Goal: Task Accomplishment & Management: Complete application form

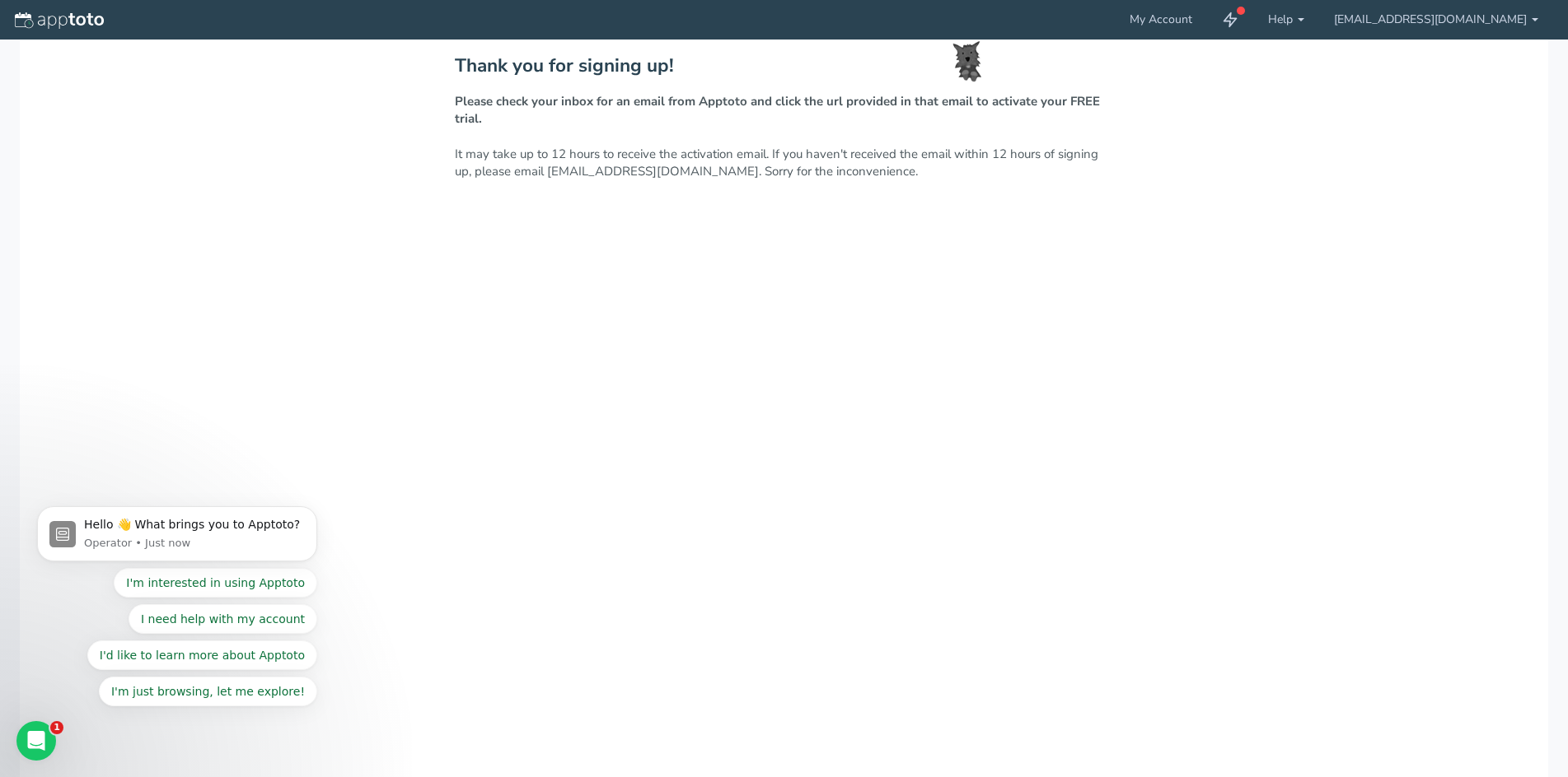
click at [772, 221] on div "Thank you for signing up! Please check your inbox for an email from Apptoto and…" at bounding box center [784, 451] width 1529 height 824
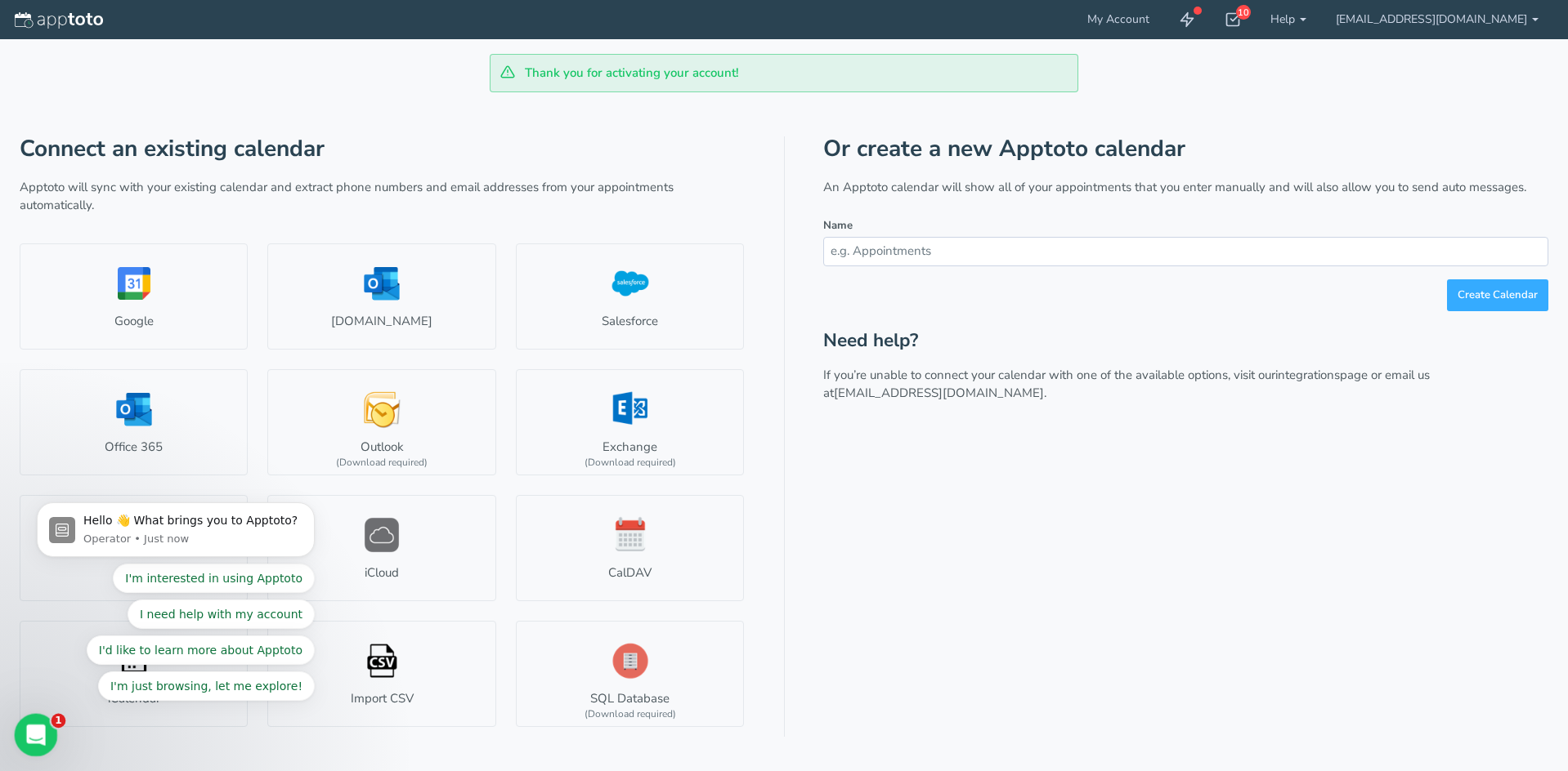
click at [22, 749] on div "Open Intercom Messenger" at bounding box center [34, 733] width 54 height 54
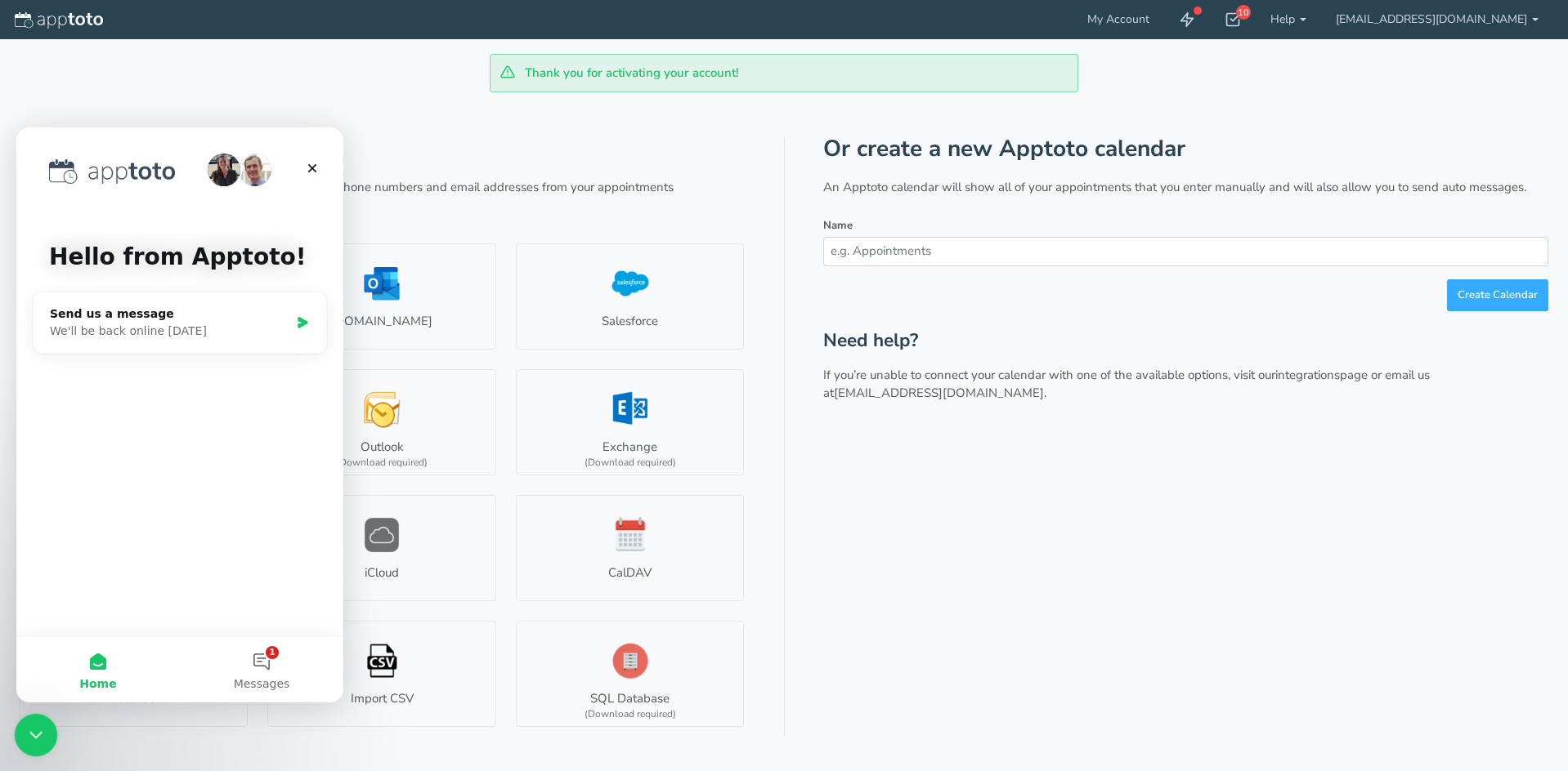
click at [32, 736] on icon "Close Intercom Messenger" at bounding box center [33, 733] width 20 height 20
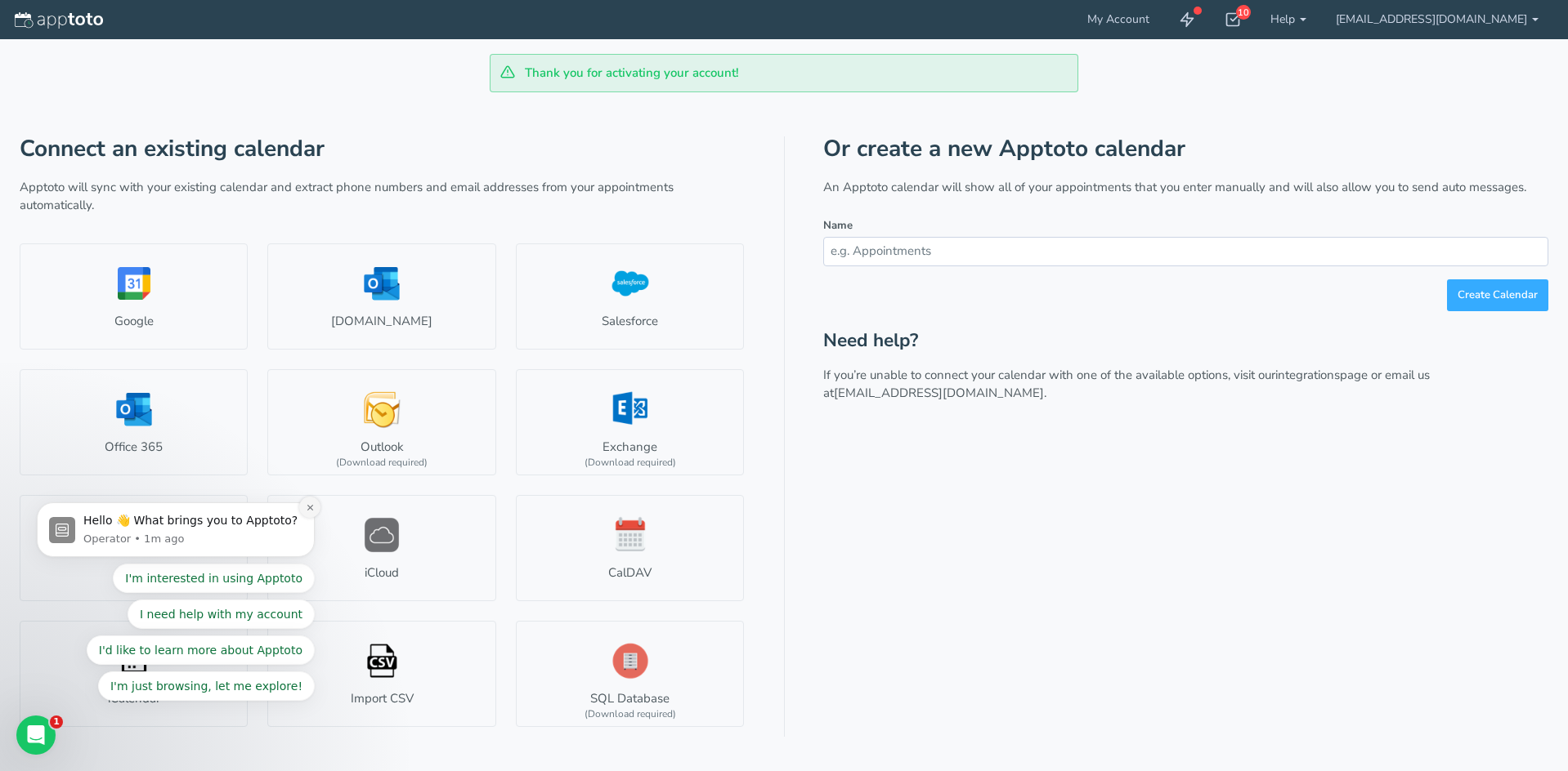
click at [302, 507] on button "Dismiss notification" at bounding box center [310, 507] width 21 height 21
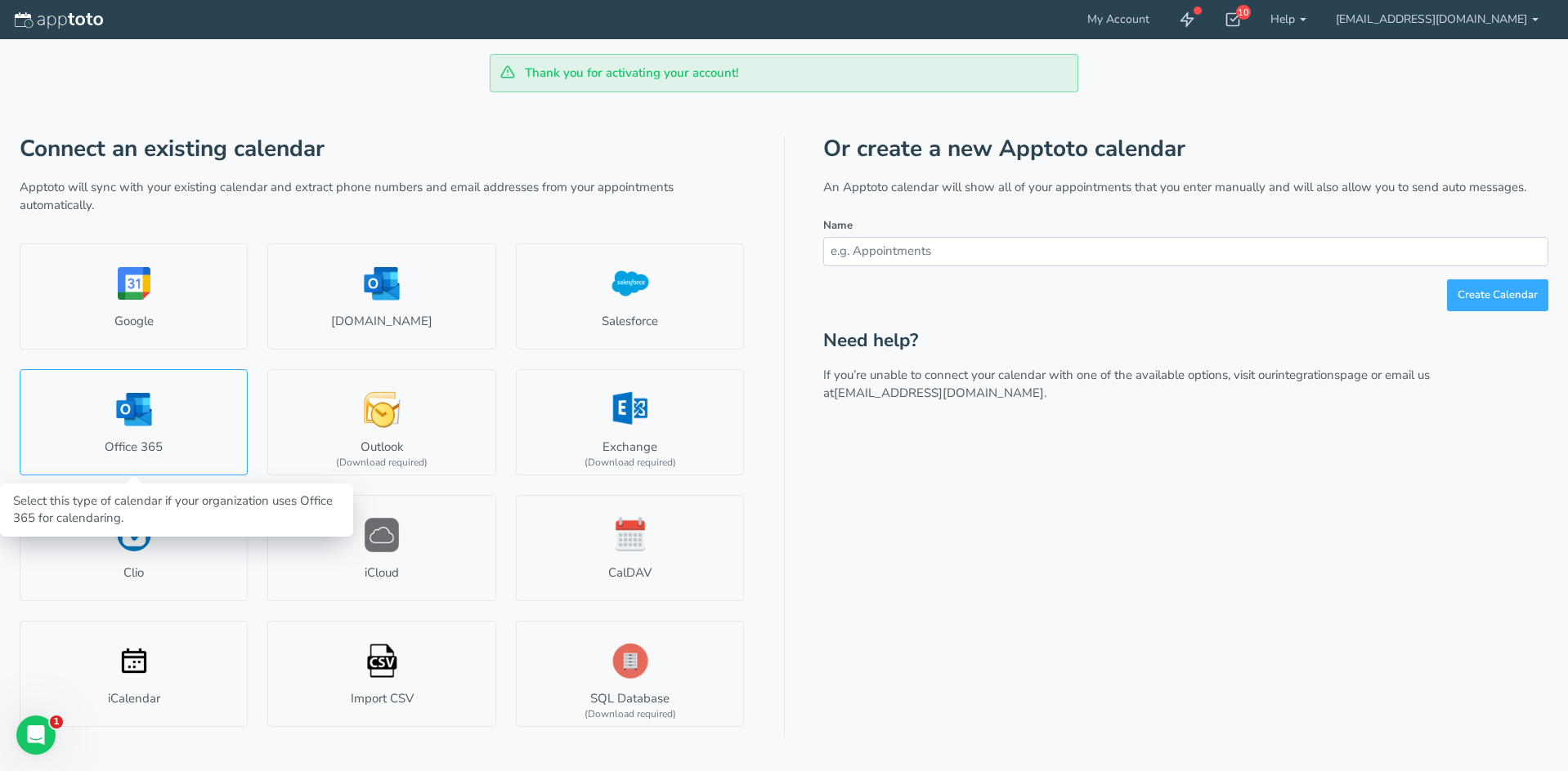
click at [140, 416] on link "Office 365" at bounding box center [133, 422] width 228 height 106
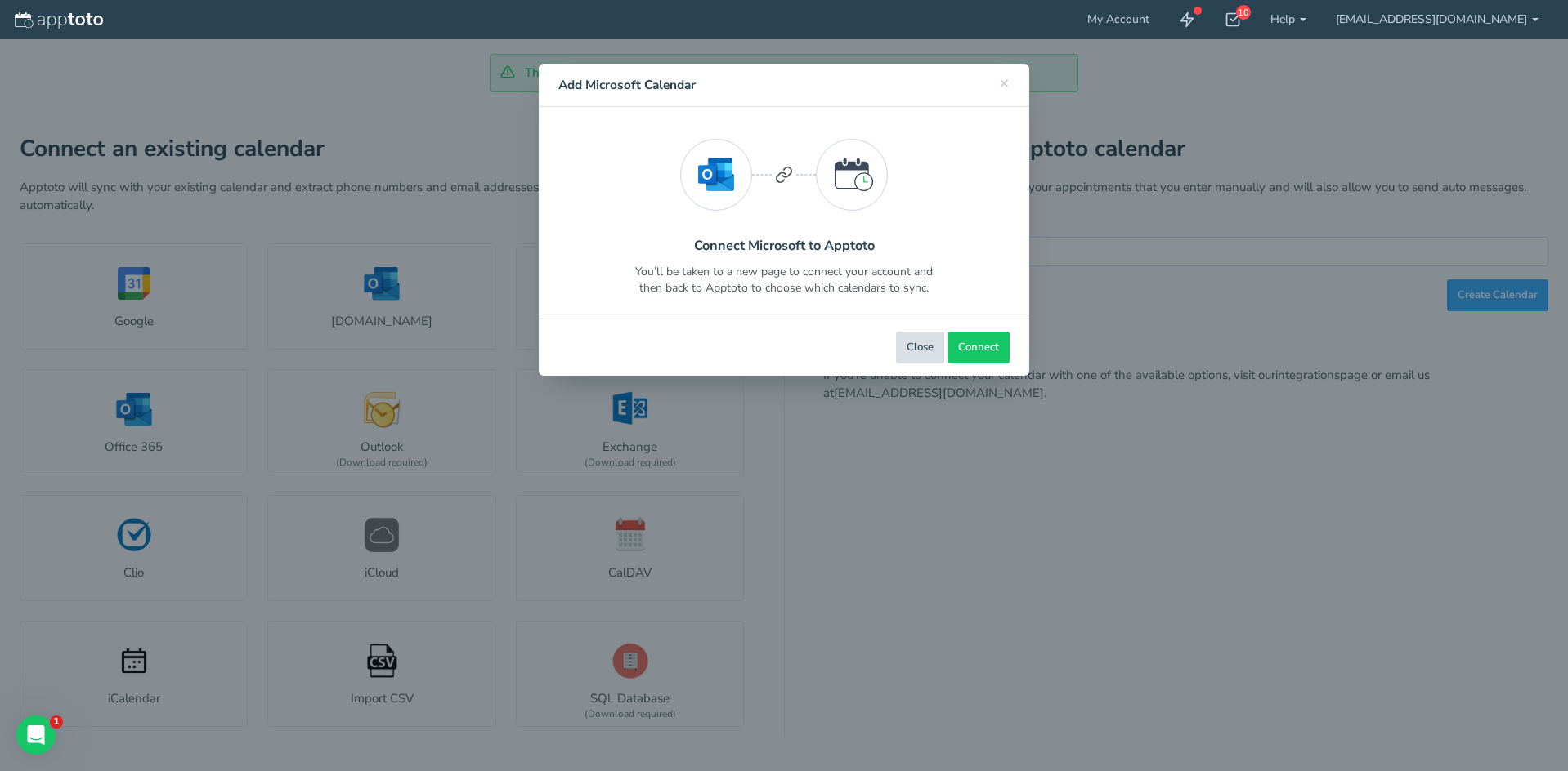
click at [913, 359] on button "Close" at bounding box center [920, 348] width 48 height 32
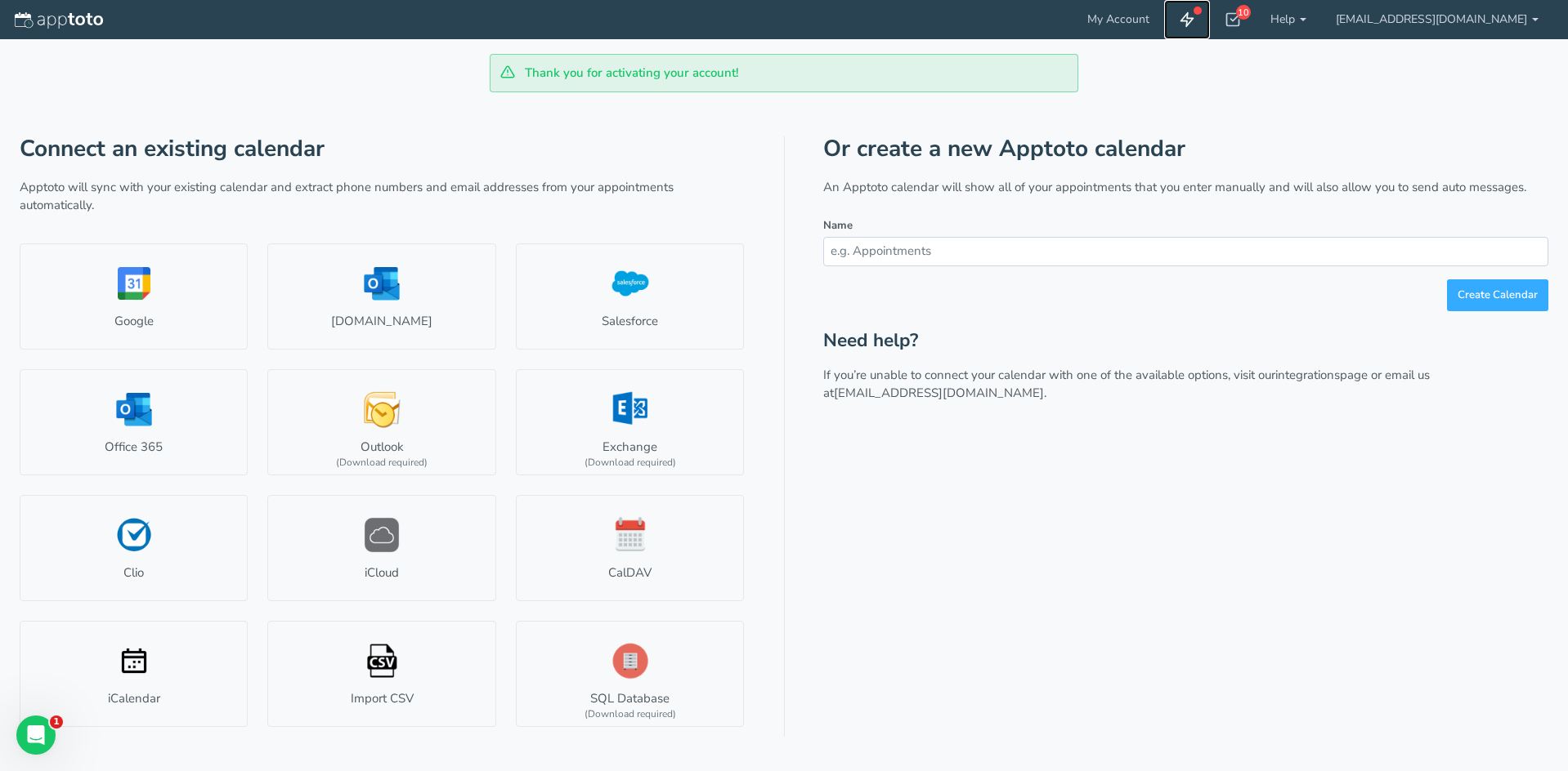
click at [1179, 16] on icon at bounding box center [1187, 20] width 17 height 17
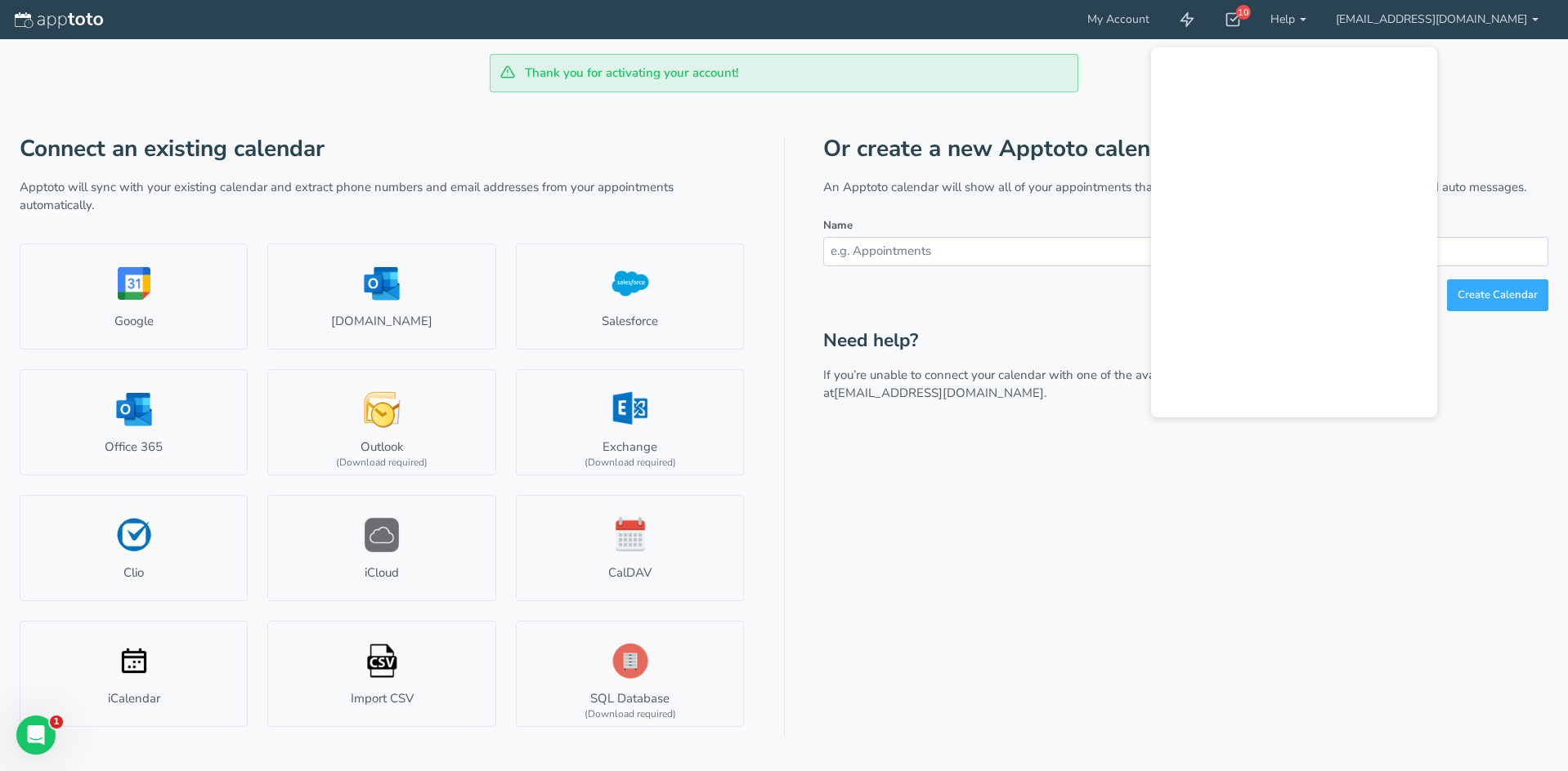
click at [1137, 72] on div "Thank you for activating your account!" at bounding box center [784, 73] width 1529 height 38
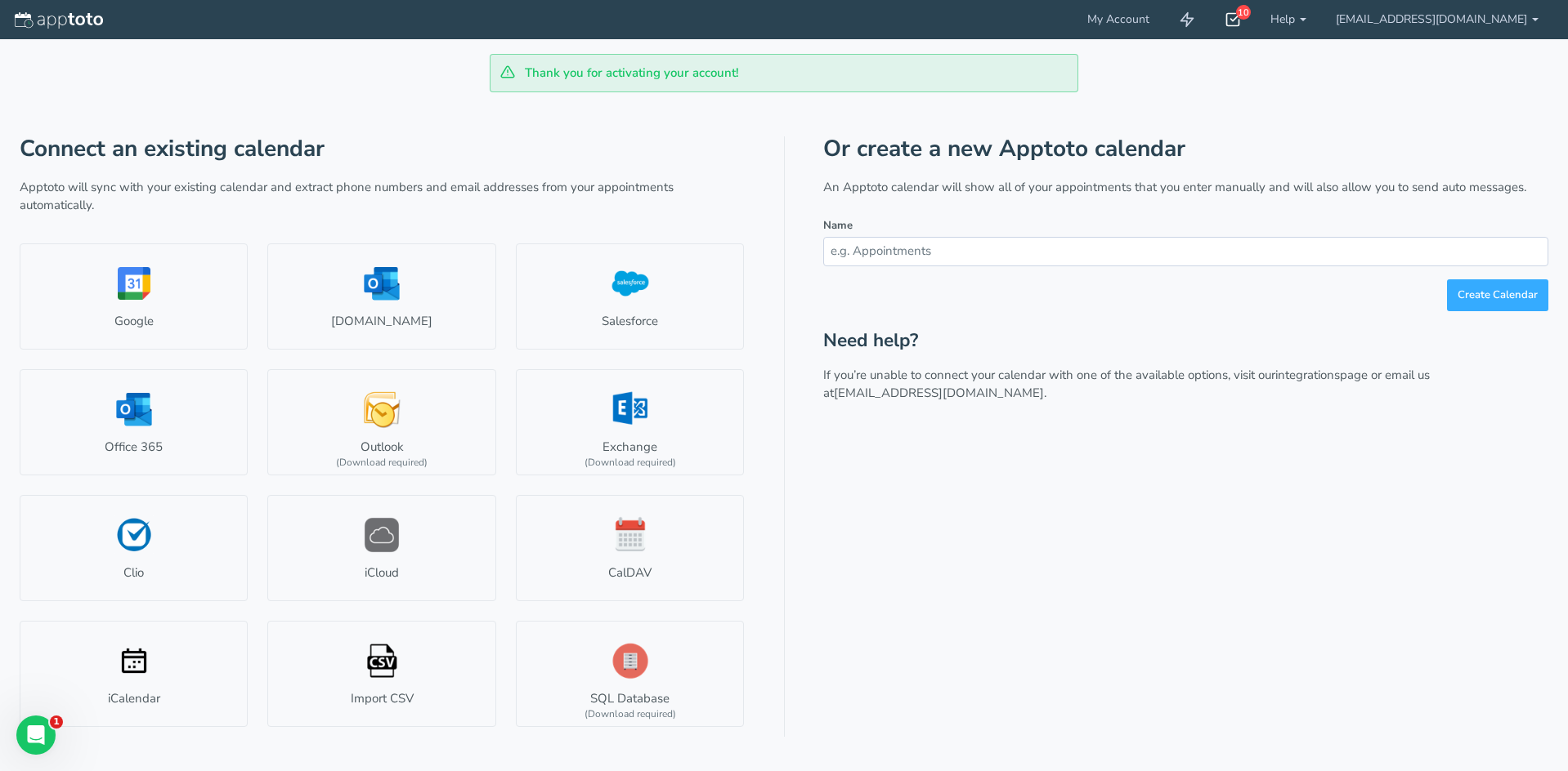
click at [1225, 27] on icon at bounding box center [1233, 20] width 17 height 17
click at [1328, 75] on div "Thank you for activating your account!" at bounding box center [784, 73] width 1529 height 38
click at [35, 718] on div "Open Intercom Messenger" at bounding box center [34, 733] width 54 height 54
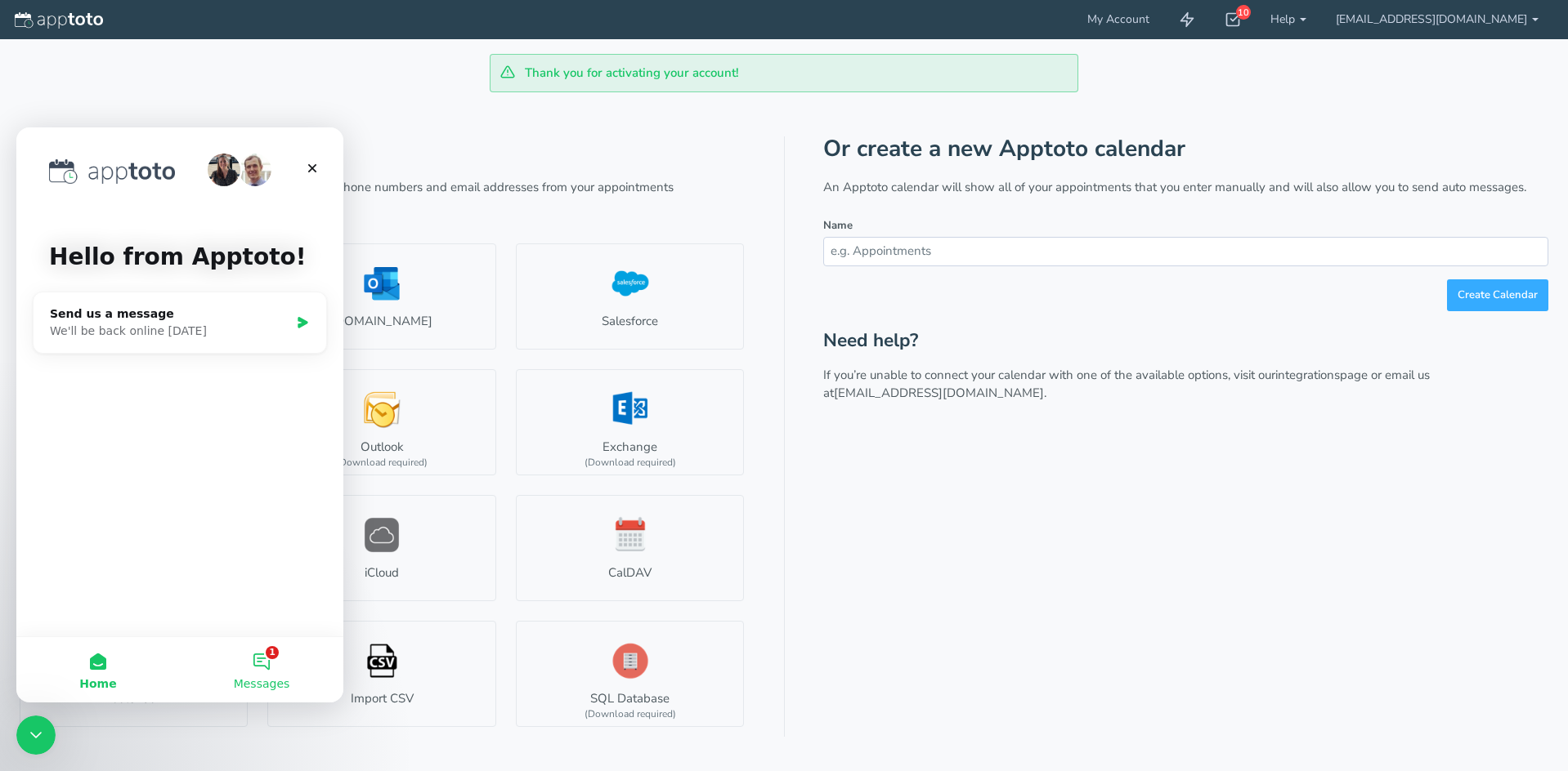
click at [243, 670] on button "1 Messages" at bounding box center [261, 670] width 164 height 65
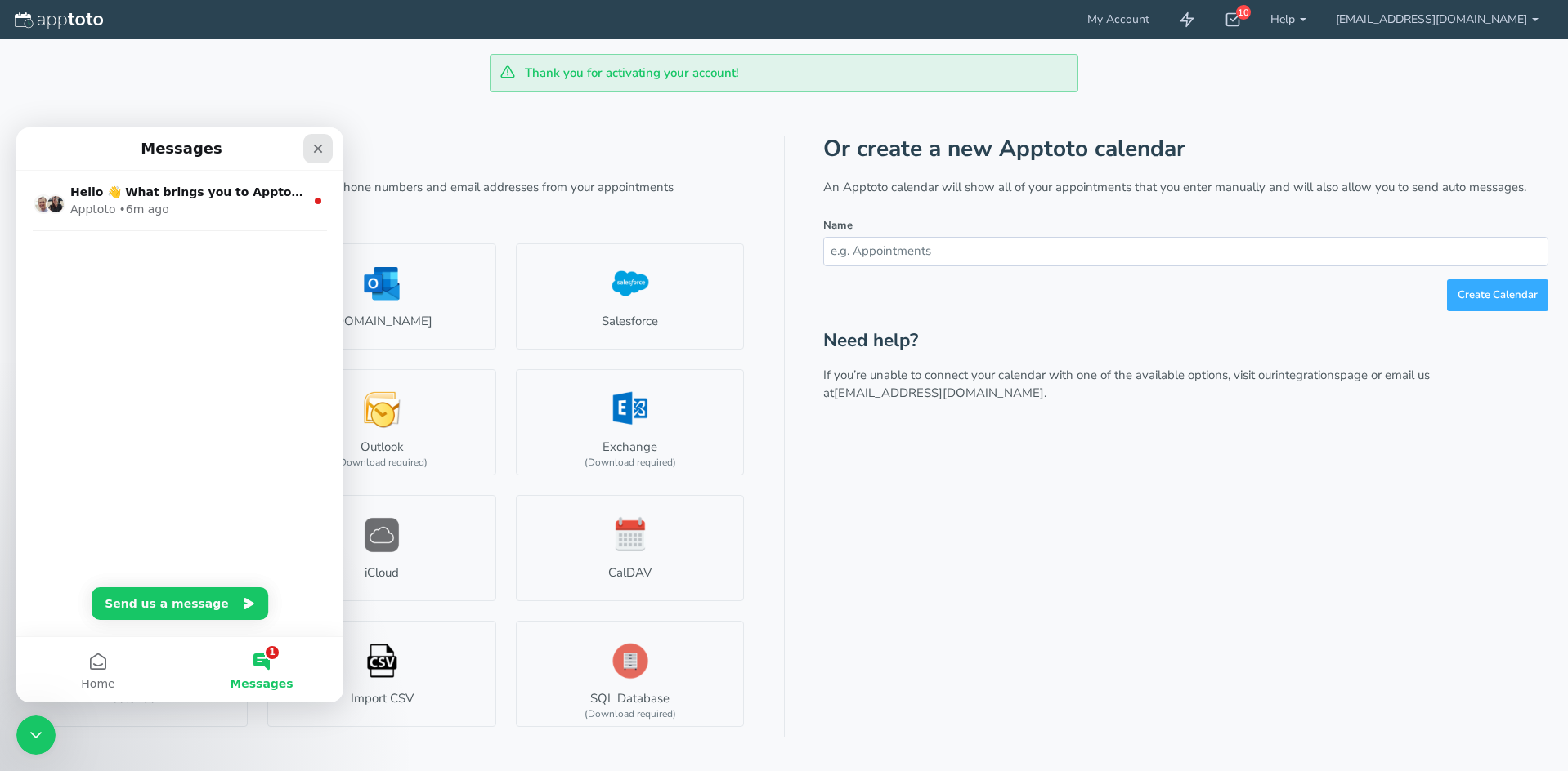
click at [315, 149] on icon "Close" at bounding box center [318, 149] width 13 height 13
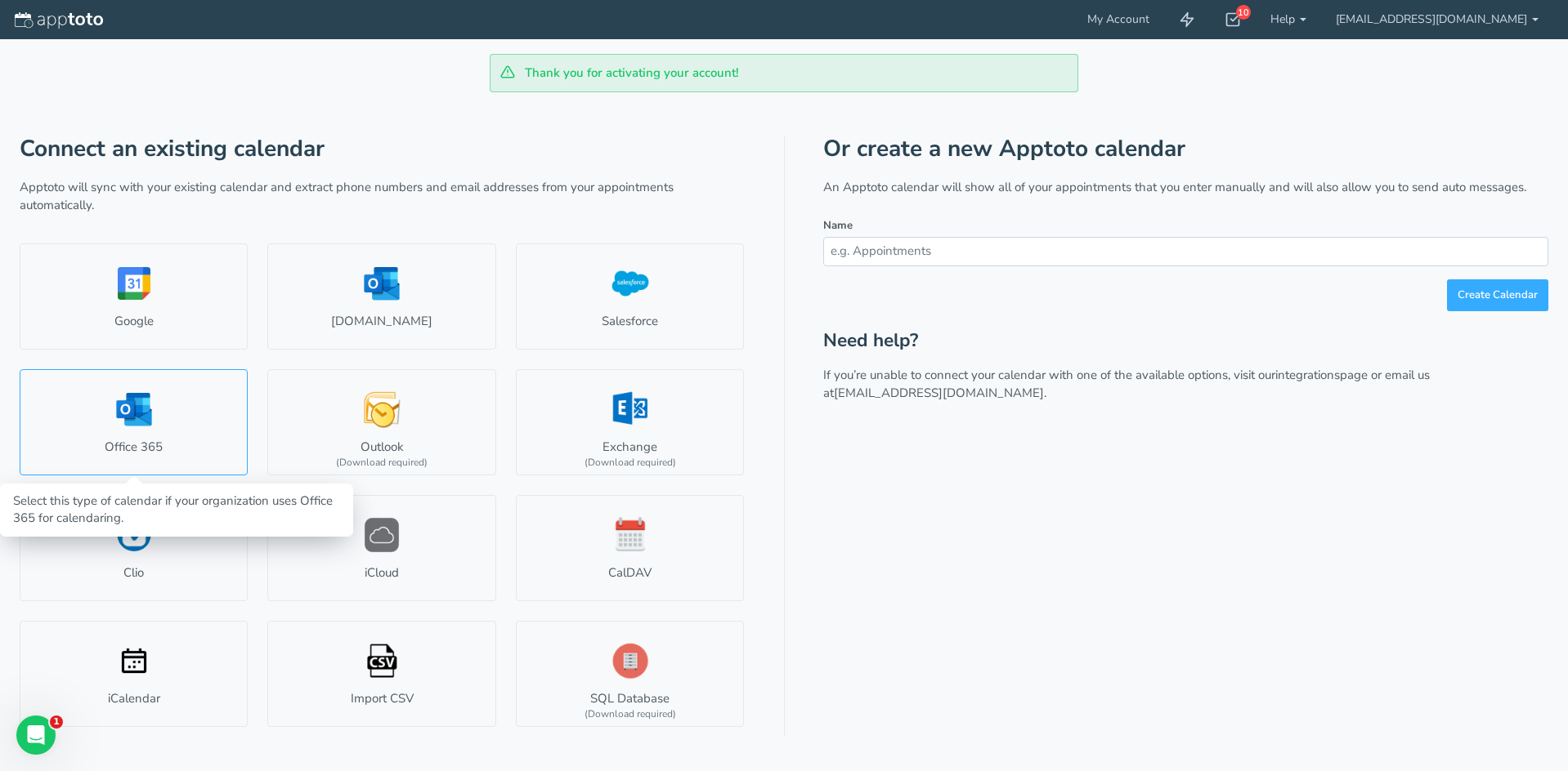
click at [207, 405] on link "Office 365" at bounding box center [133, 422] width 228 height 106
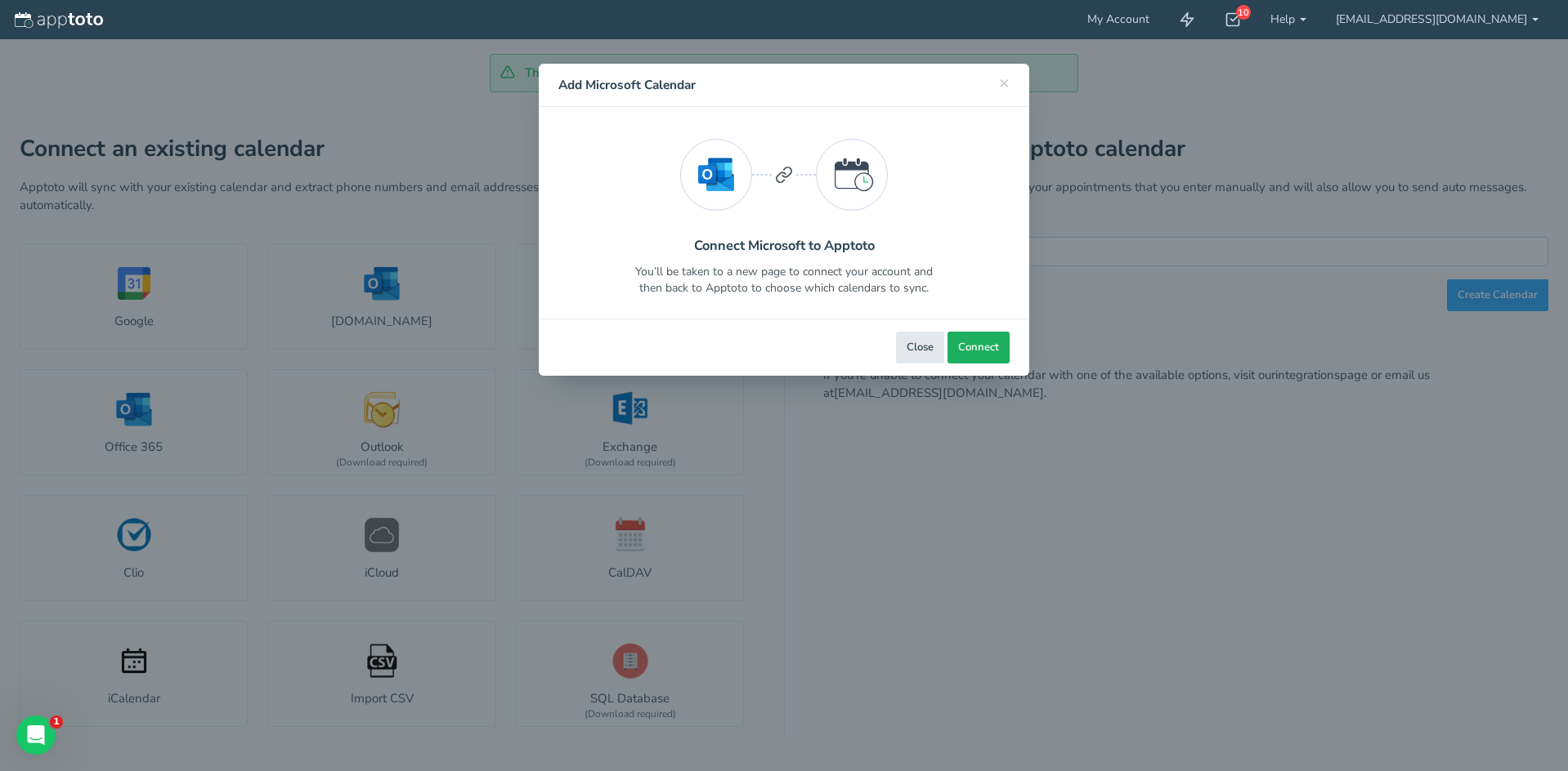
click at [979, 344] on span "Connect" at bounding box center [979, 347] width 41 height 16
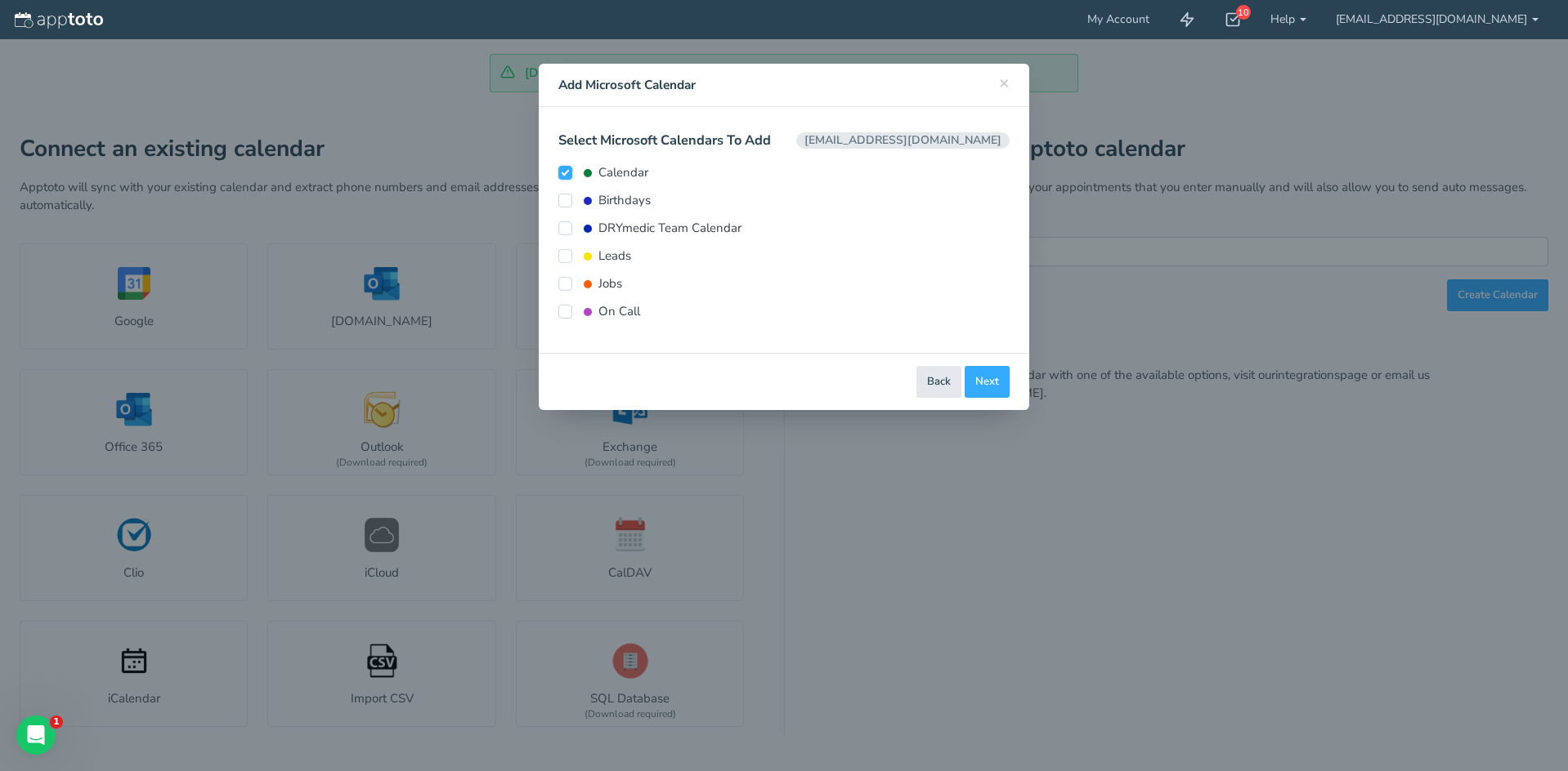
click at [566, 176] on input "Calendar" at bounding box center [565, 172] width 14 height 14
checkbox input "false"
click at [562, 258] on input "Leads" at bounding box center [565, 256] width 14 height 14
checkbox input "true"
click at [569, 283] on input "Jobs" at bounding box center [565, 284] width 14 height 14
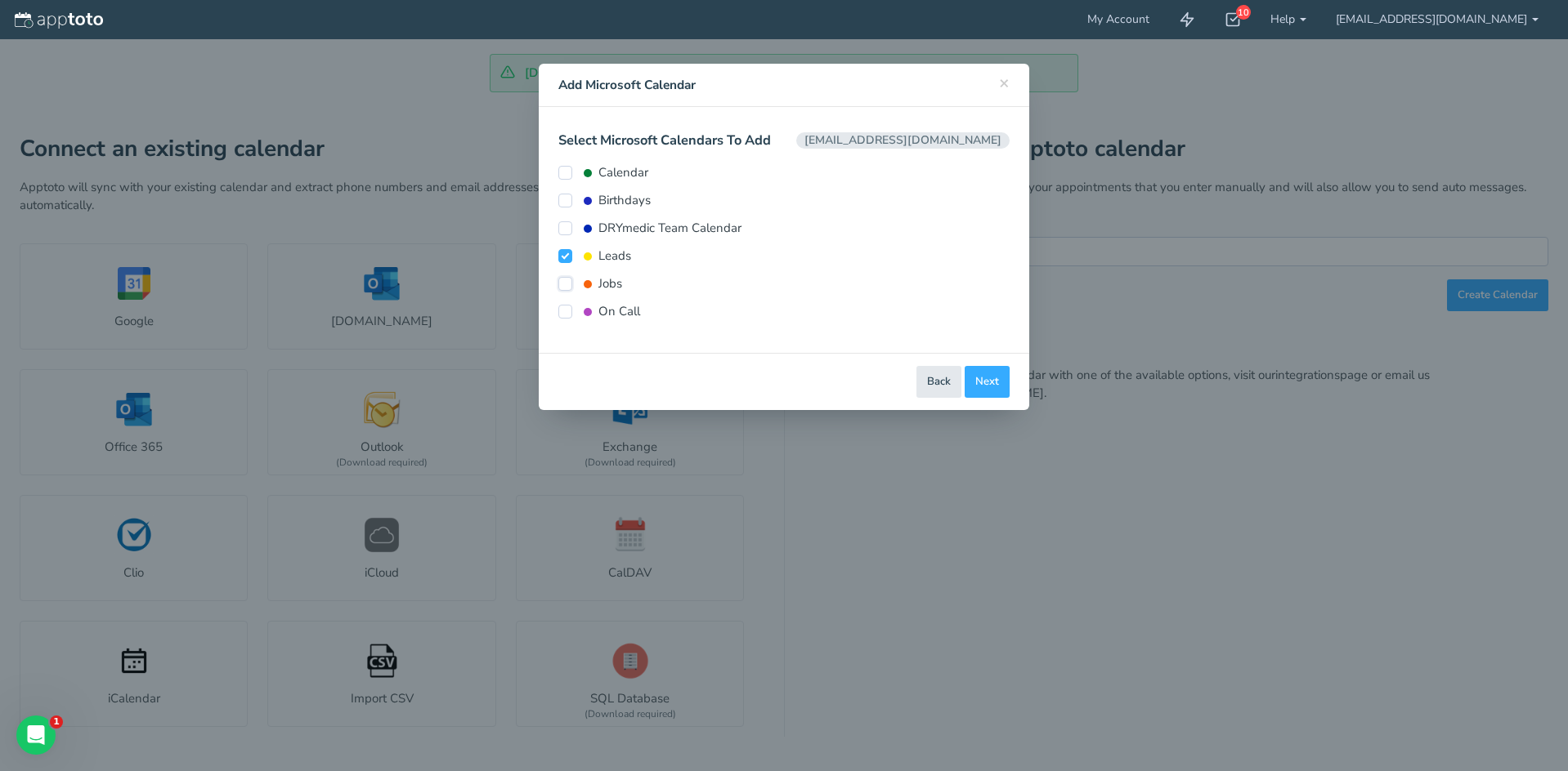
checkbox input "true"
click at [950, 383] on span "Connect Calendars" at bounding box center [952, 381] width 93 height 16
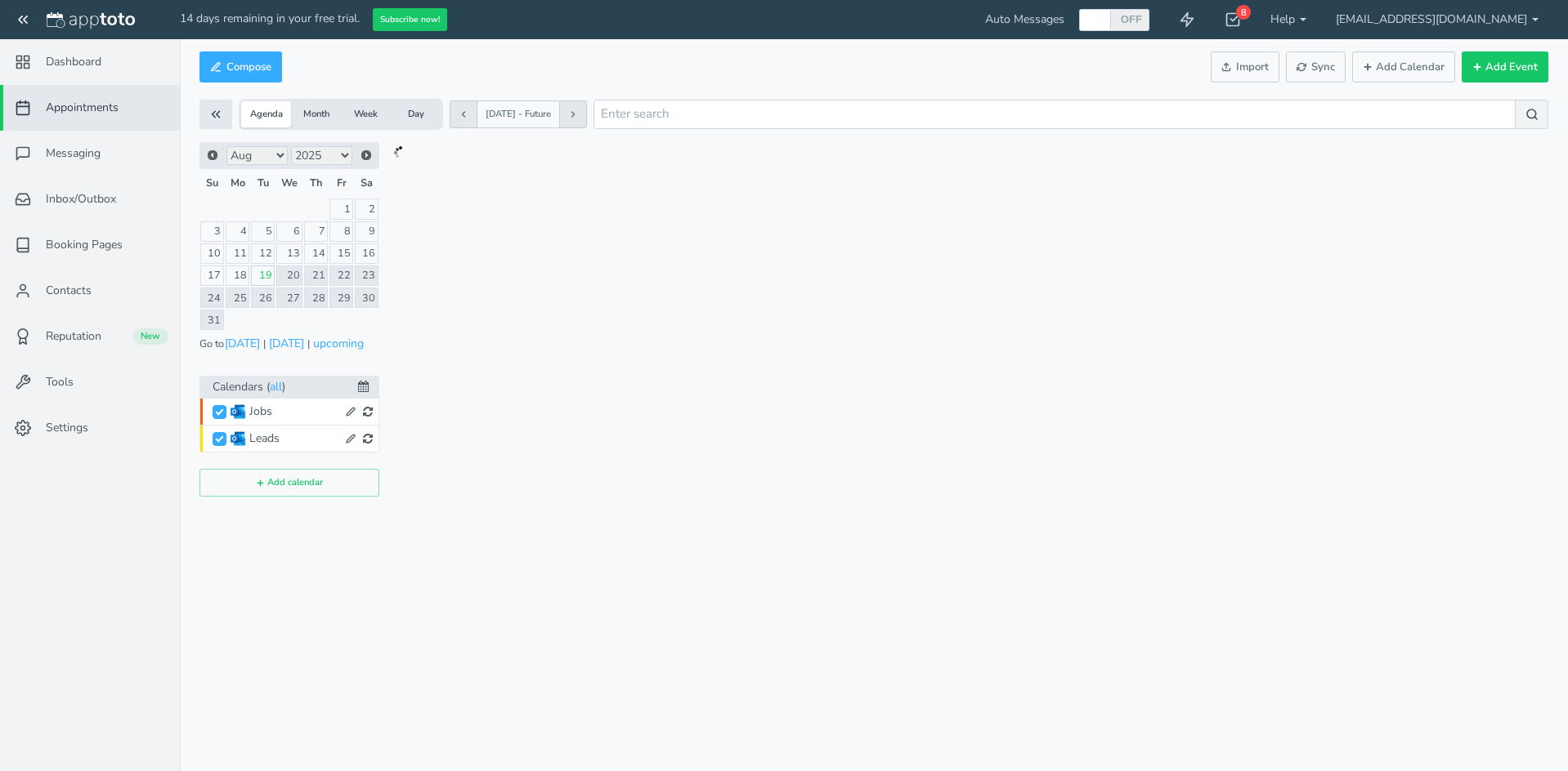
checkbox input "true"
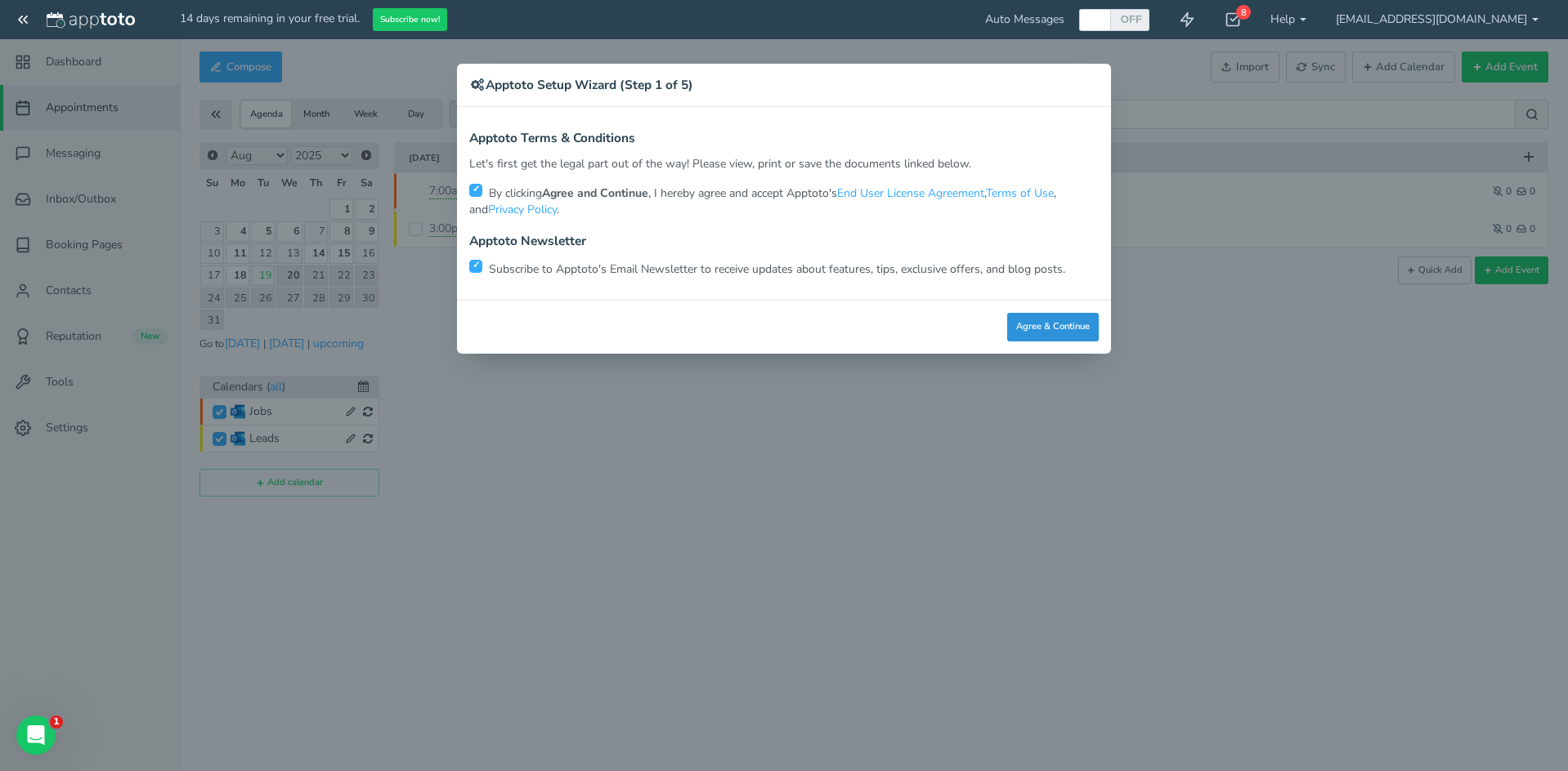
click at [1055, 333] on button "Agree & Continue" at bounding box center [1052, 326] width 91 height 29
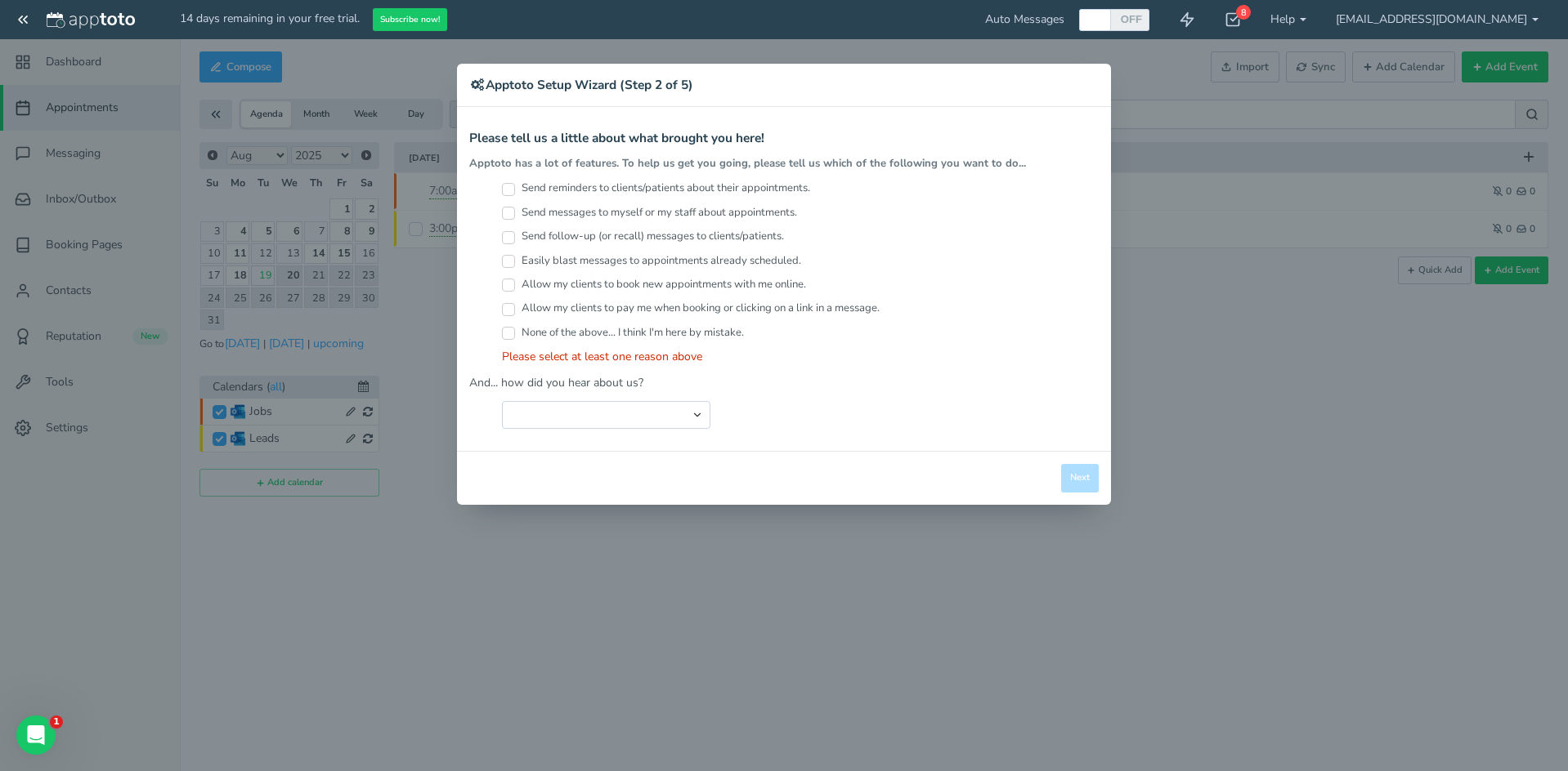
click at [508, 188] on input "Send reminders to clients/patients about their appointments." at bounding box center [508, 190] width 13 height 13
checkbox input "true"
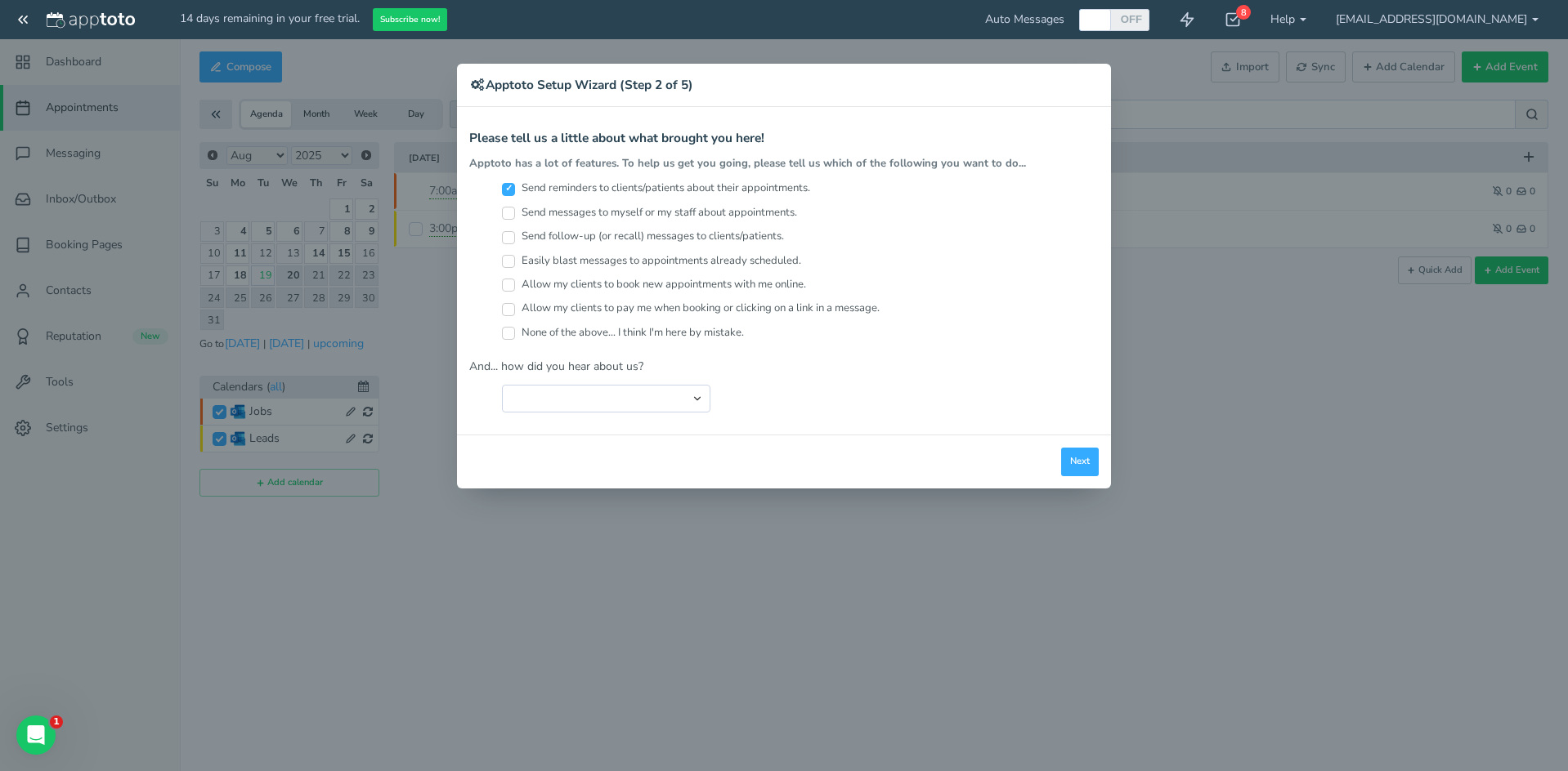
click at [511, 210] on input "Send messages to myself or my staff about appointments." at bounding box center [508, 213] width 13 height 13
checkbox input "true"
click at [541, 261] on label "Easily blast messages to appointments already scheduled." at bounding box center [651, 260] width 300 height 16
click at [515, 261] on input "Easily blast messages to appointments already scheduled." at bounding box center [508, 261] width 13 height 13
checkbox input "true"
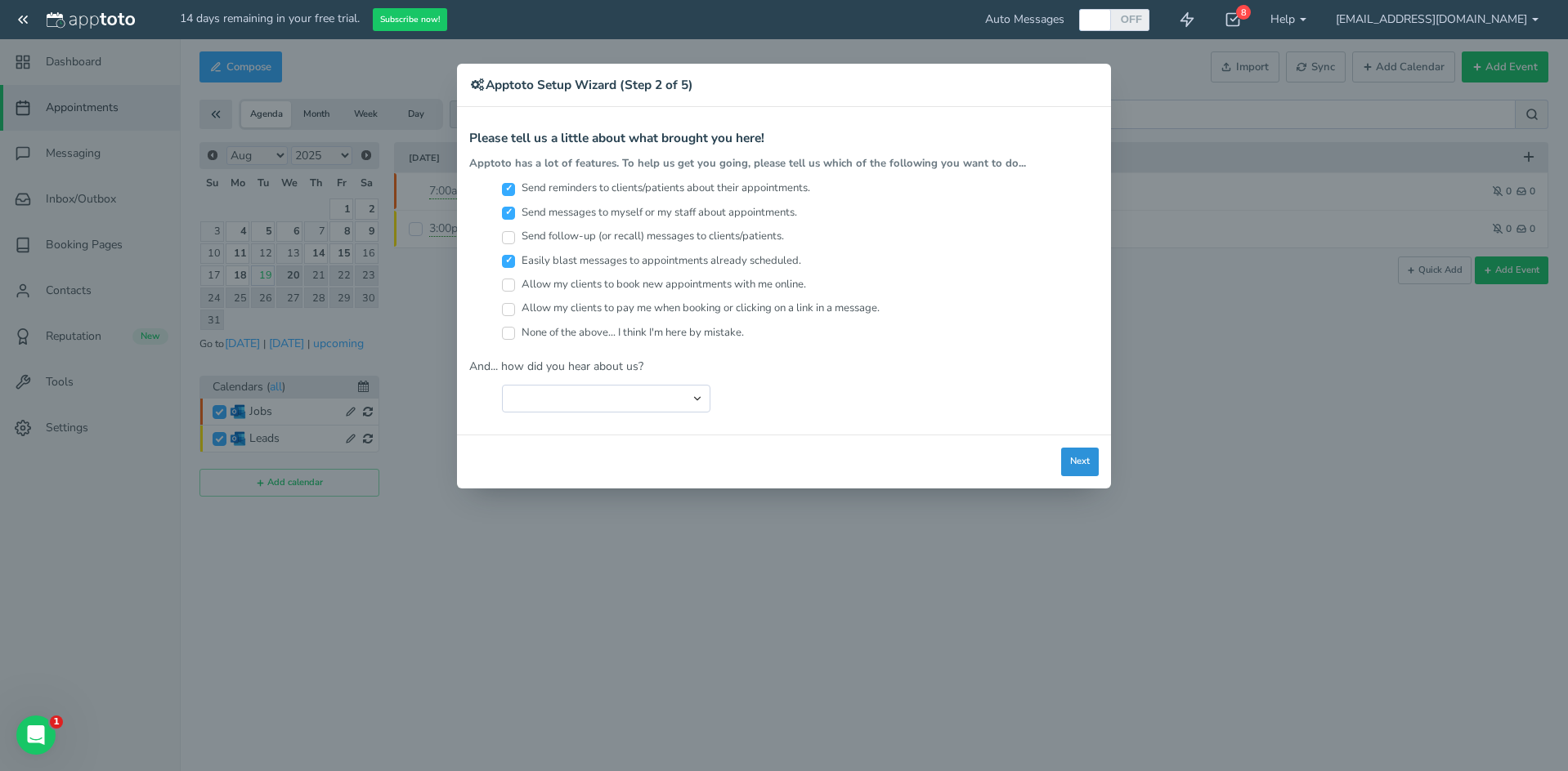
click at [1087, 461] on button "Next" at bounding box center [1079, 461] width 37 height 29
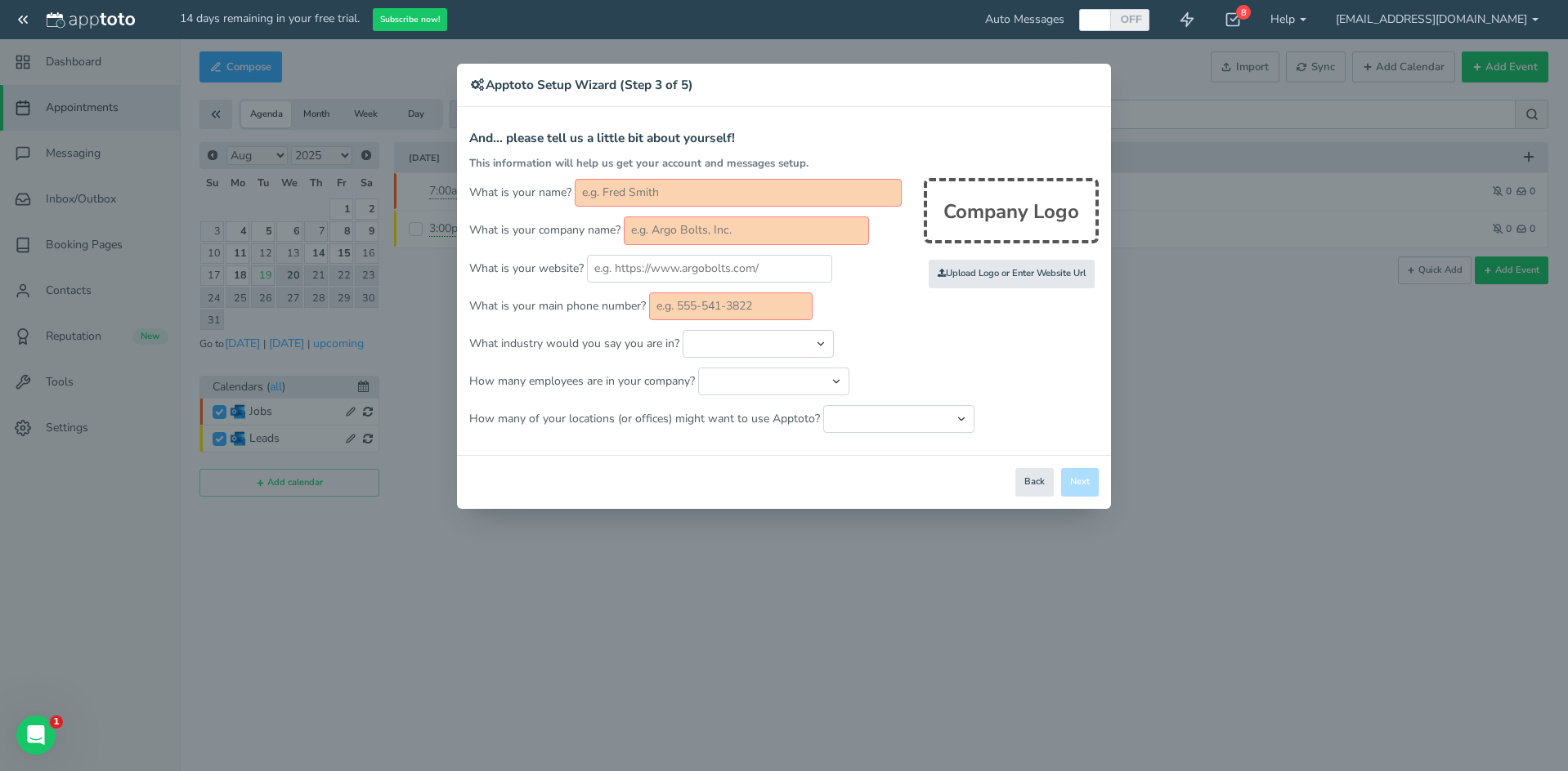
click at [604, 193] on input "text" at bounding box center [738, 193] width 327 height 28
type input "DRYmedic Restoration Services"
drag, startPoint x: 771, startPoint y: 198, endPoint x: 580, endPoint y: 181, distance: 191.8
click at [580, 181] on input "DRYmedic Restoration Services" at bounding box center [738, 193] width 327 height 28
click at [652, 232] on input "text" at bounding box center [746, 231] width 246 height 28
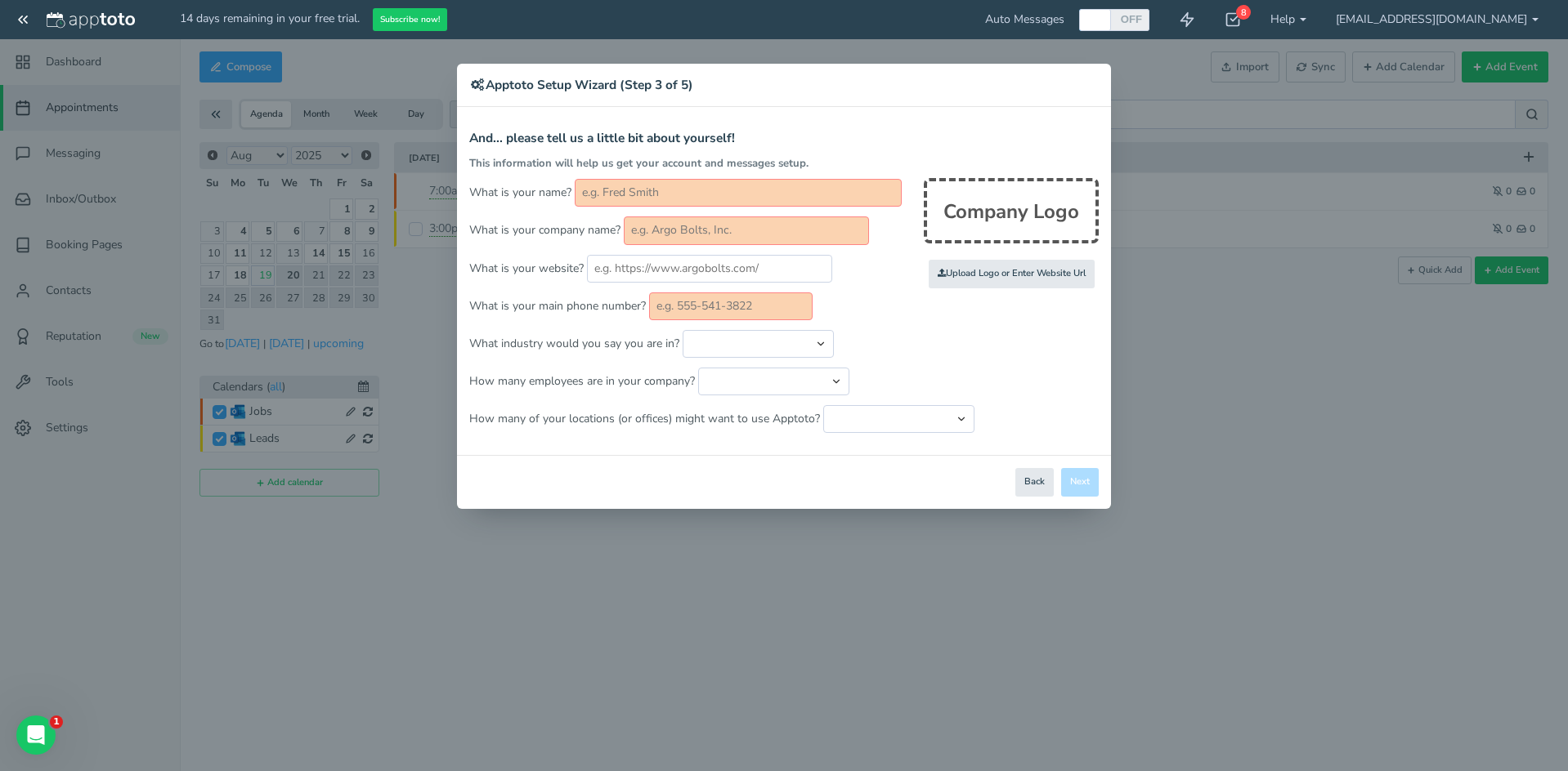
paste input "DRYmedic Restoration Services"
type input "DRYmedic Restoration Services"
click at [657, 192] on input "text" at bounding box center [738, 193] width 327 height 28
type input "D"
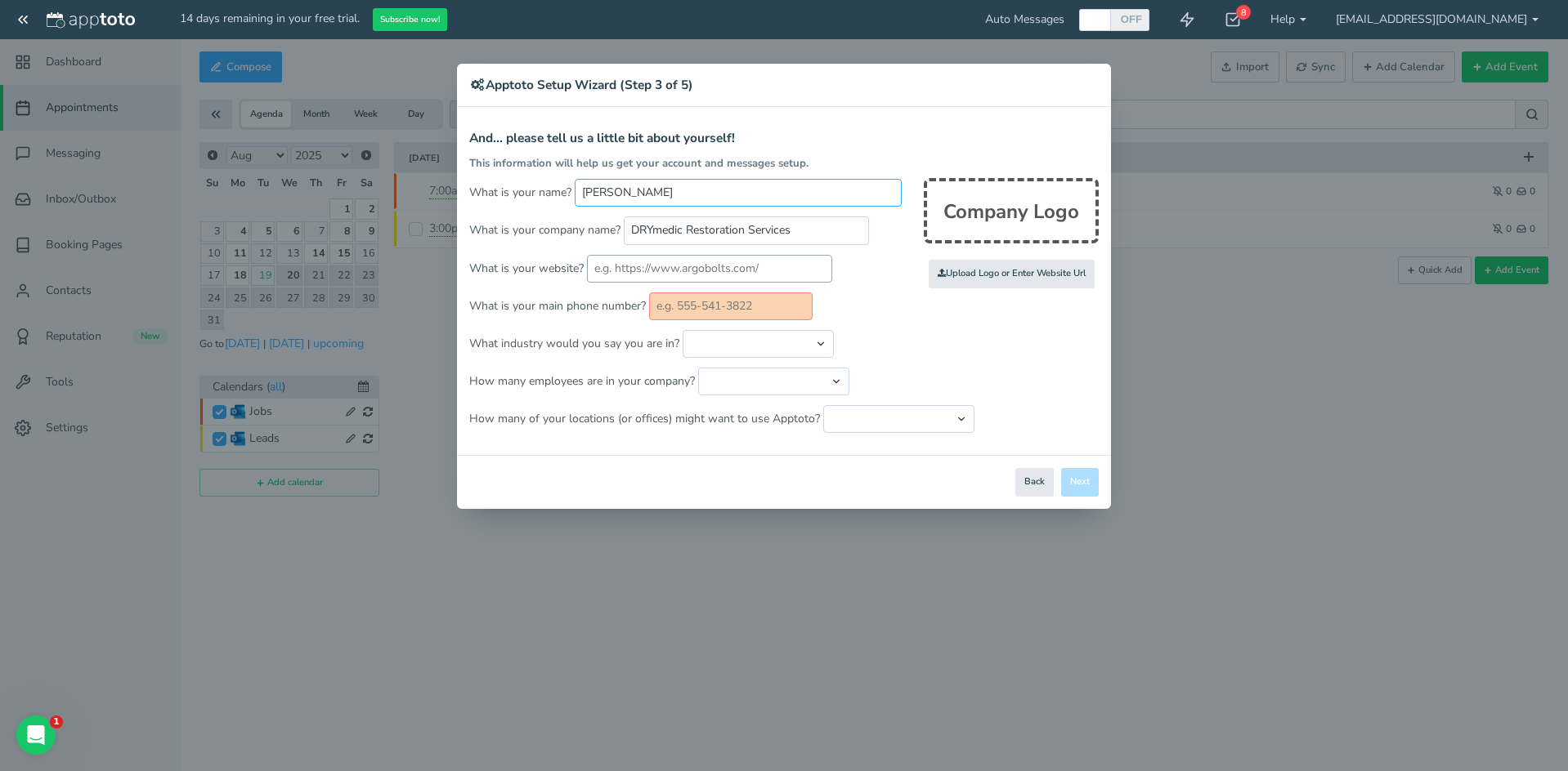
type input "Jason Archer"
click at [660, 266] on input "text" at bounding box center [710, 269] width 246 height 28
type input "https://drymedicpompanobeachfl.com"
click at [690, 308] on input "text" at bounding box center [731, 307] width 164 height 28
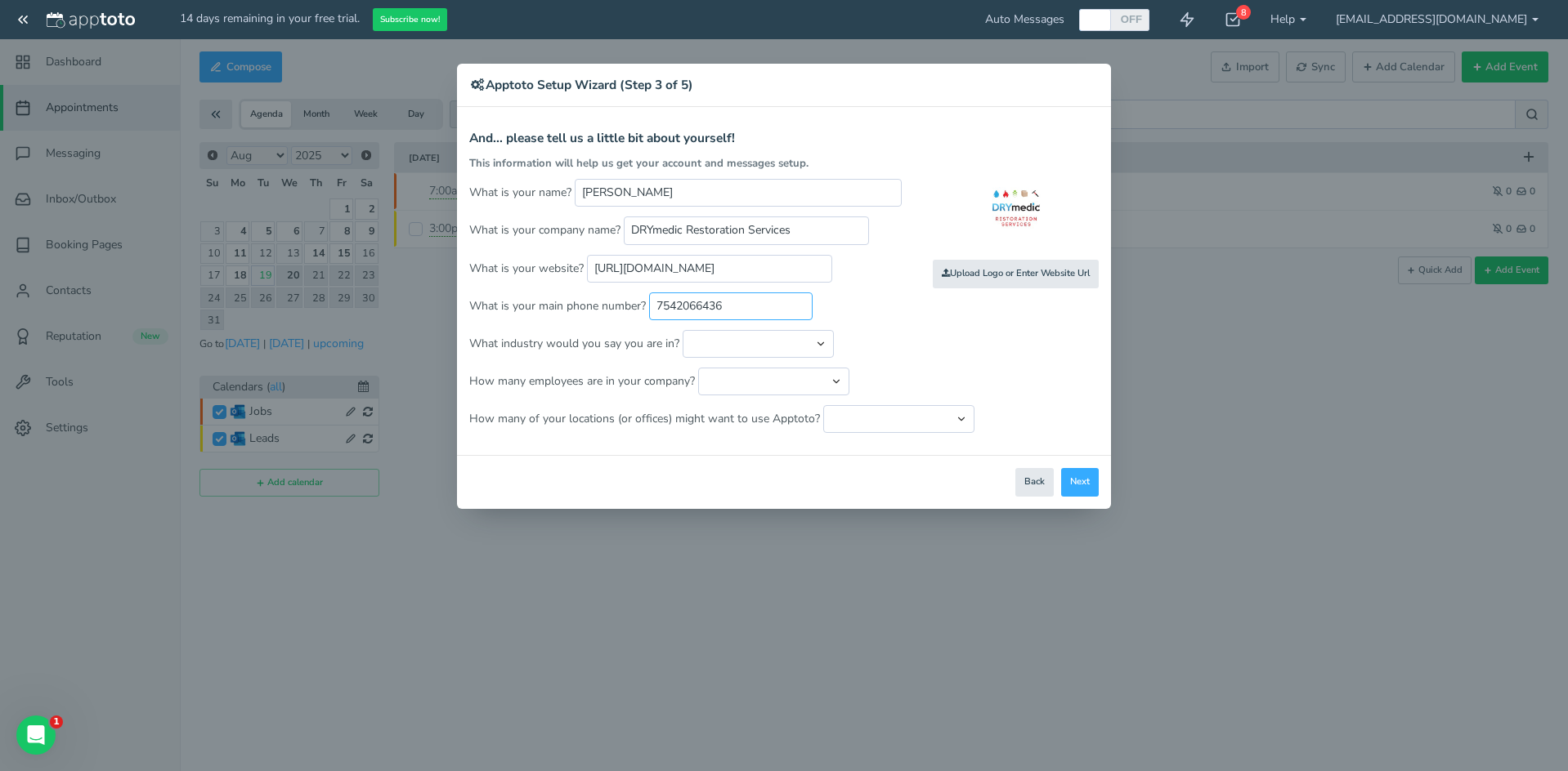
click at [678, 306] on input "7542066436" at bounding box center [731, 307] width 164 height 28
click at [703, 307] on input "754-2066436" at bounding box center [731, 307] width 164 height 28
type input "754-206-6436"
click at [717, 341] on select "Automotive Cleaning Services Consulting Education - Classroom Education - Admis…" at bounding box center [758, 344] width 152 height 28
select select "string:Cleaning Services"
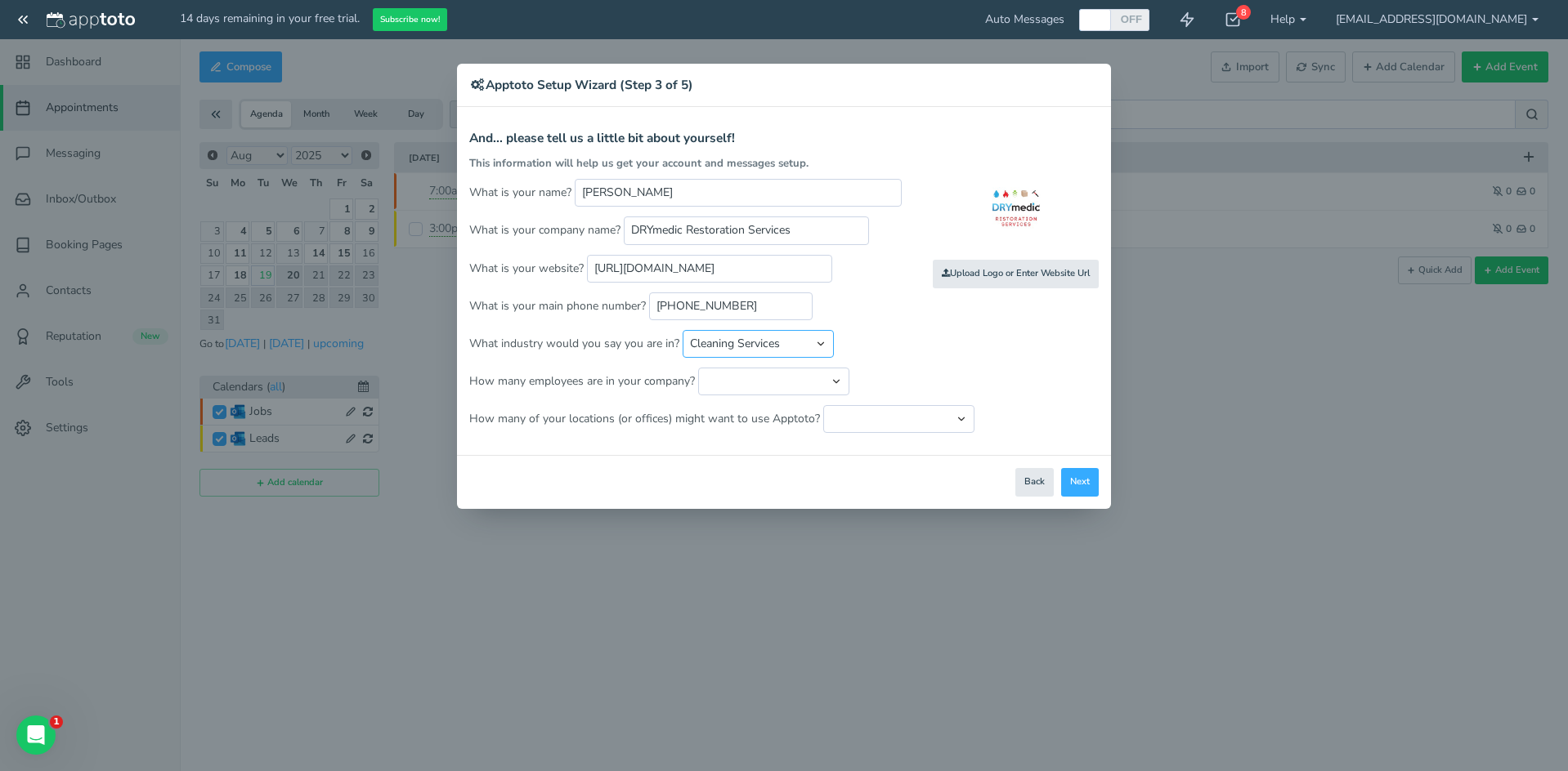
click at [683, 330] on select "Automotive Cleaning Services Consulting Education - Classroom Education - Admis…" at bounding box center [758, 344] width 152 height 28
click at [729, 384] on select "Just me 1 to 5 6 to 10 11 to 25 26 to 50 51 to 100 101 to 500 501 to 1000 More …" at bounding box center [773, 381] width 152 height 28
select select "string:1..5"
click at [698, 367] on select "Just me 1 to 5 6 to 10 11 to 25 26 to 50 51 to 100 101 to 500 501 to 1000 More …" at bounding box center [773, 381] width 152 height 28
click at [861, 420] on select "Just one location 2 3 4 5 6 to 10 11 to 25 26 to 50 More than 50" at bounding box center [899, 419] width 152 height 28
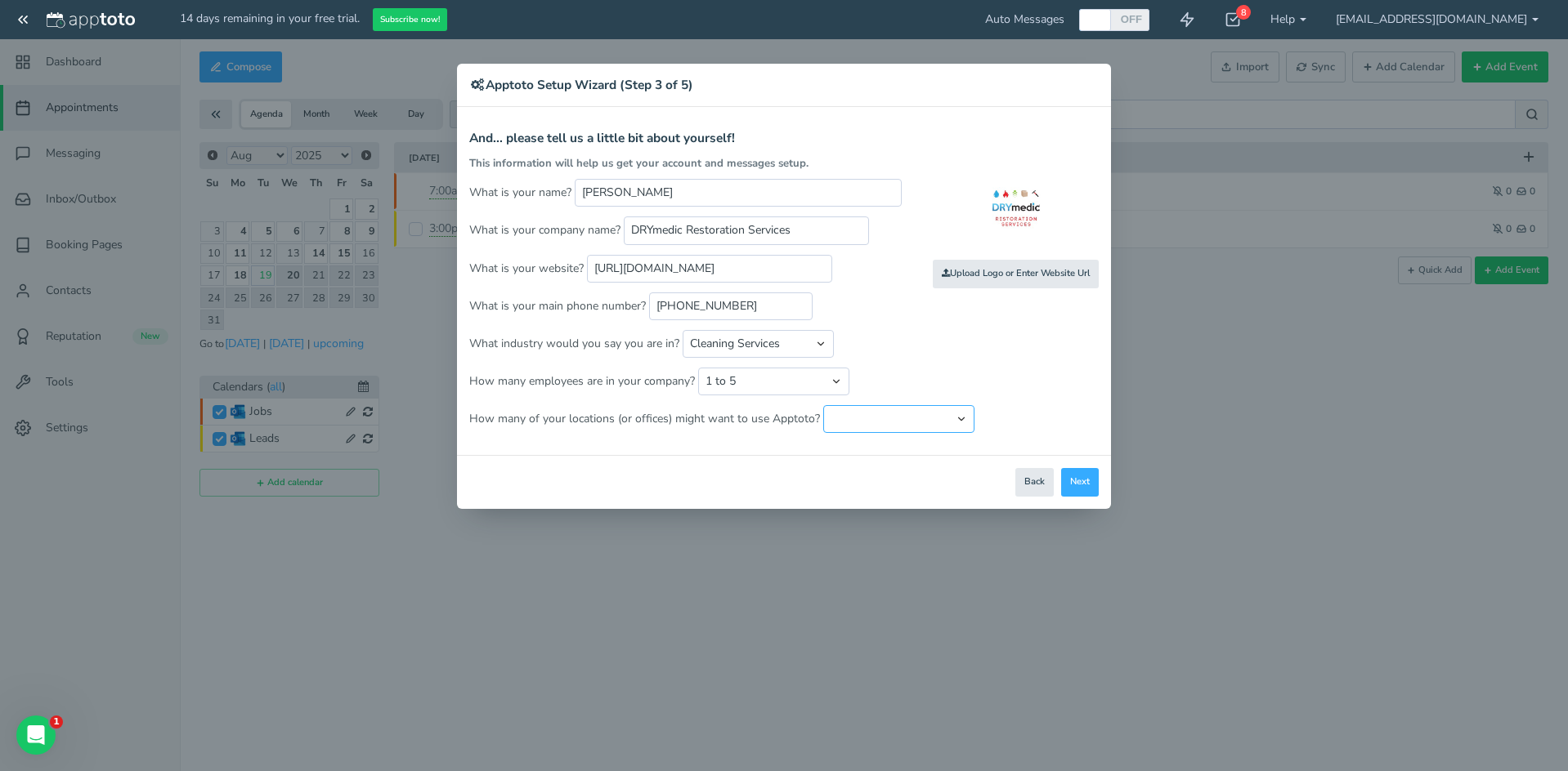
select select "string:1"
click at [824, 405] on select "Just one location 2 3 4 5 6 to 10 11 to 25 26 to 50 More than 50" at bounding box center [899, 419] width 152 height 28
click at [1078, 488] on button "Next" at bounding box center [1079, 482] width 37 height 29
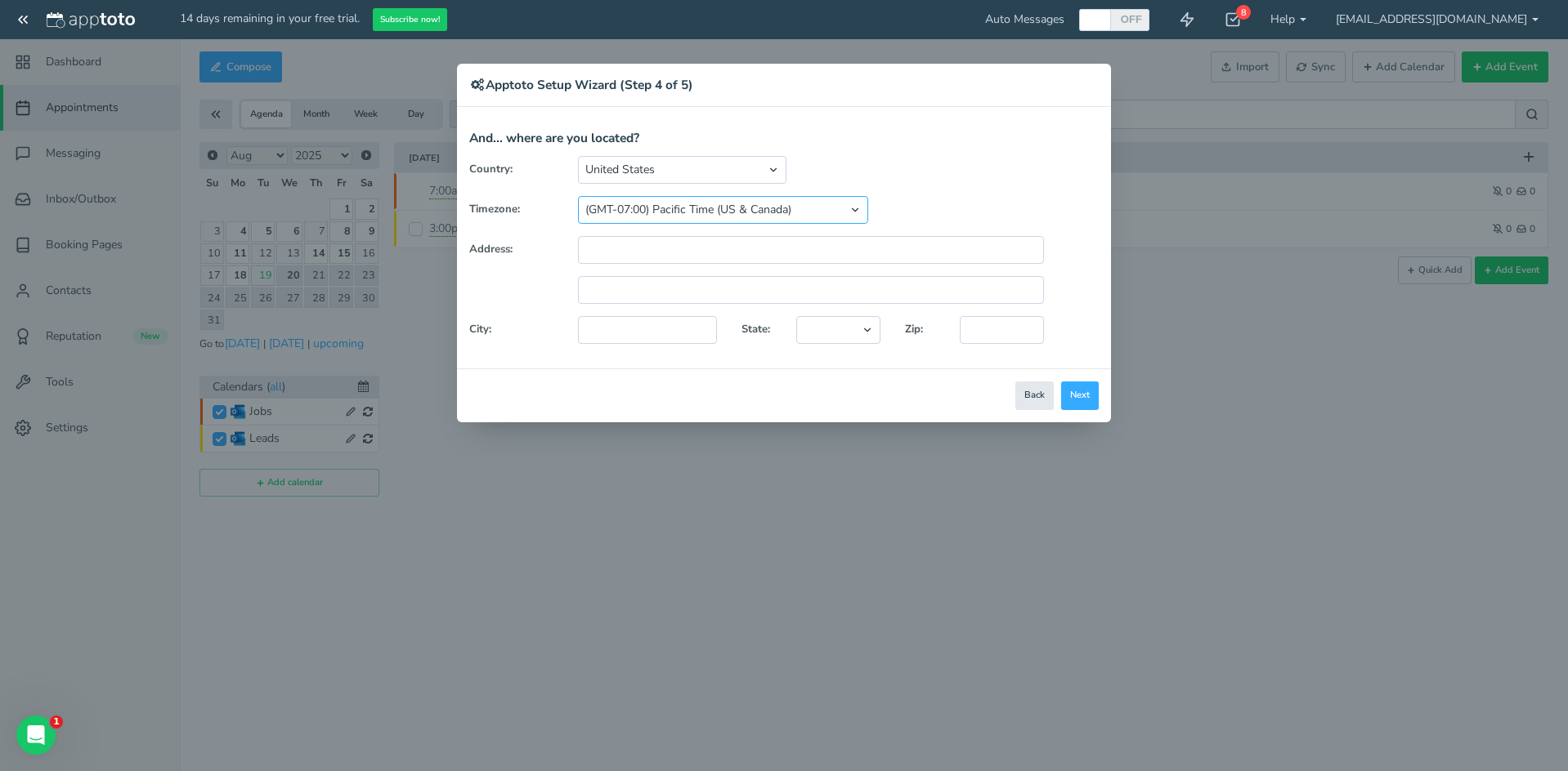
click at [615, 210] on select "(GMT-10:00) Hawaii (GMT-08:00) Alaska (GMT-07:00) Pacific Time (US & Canada) (G…" at bounding box center [723, 210] width 290 height 28
select select "string:America/New_York"
click at [578, 196] on select "(GMT-10:00) Hawaii (GMT-08:00) Alaska (GMT-07:00) Pacific Time (US & Canada) (G…" at bounding box center [723, 210] width 290 height 28
click at [629, 252] on input "text" at bounding box center [811, 250] width 466 height 28
type input "1850 NW 15th Ave, Ste 240"
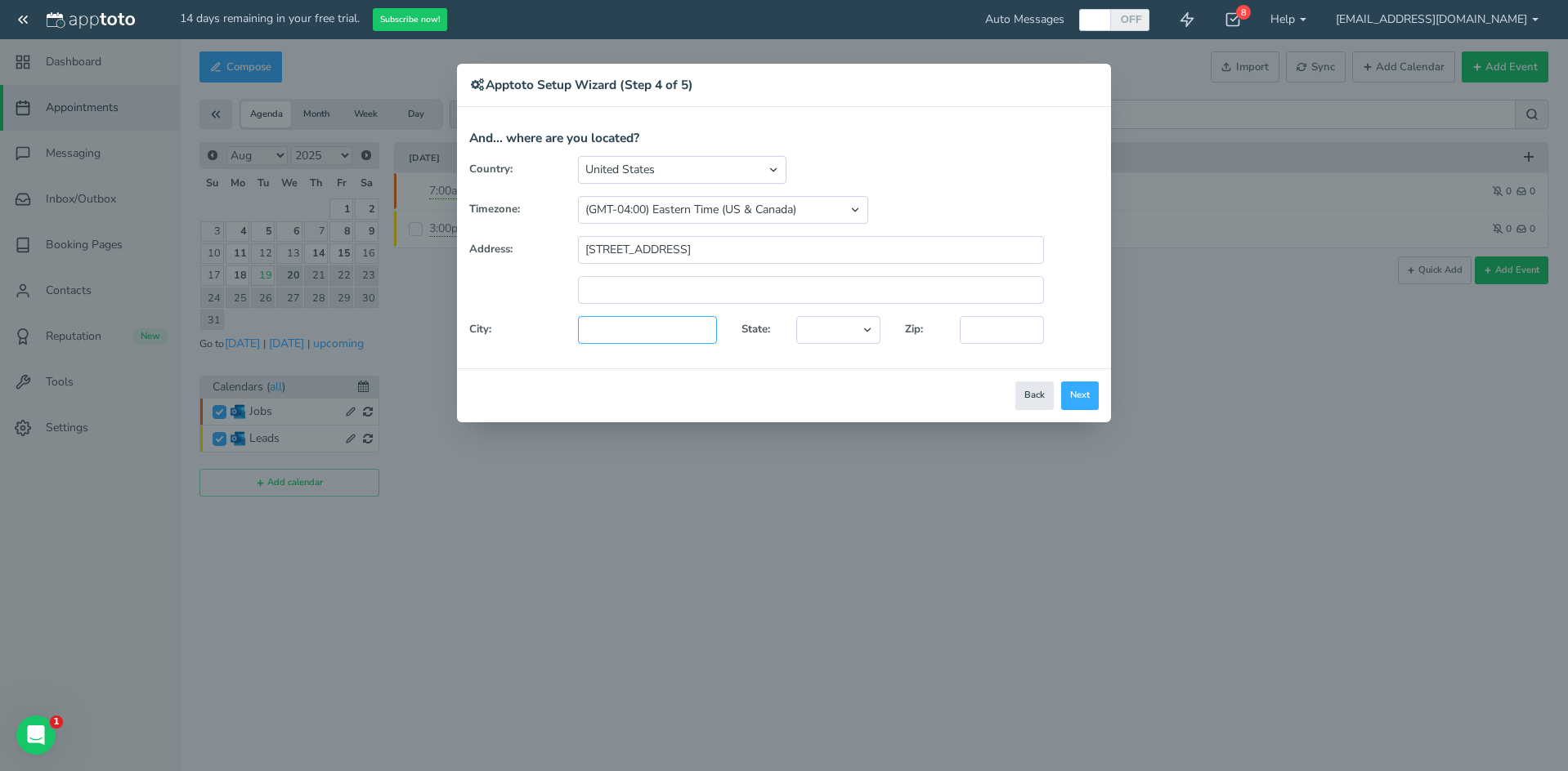
type input "Pompano Beach"
select select "string:FL"
type input "33069"
click at [1073, 386] on button "Next" at bounding box center [1079, 395] width 37 height 29
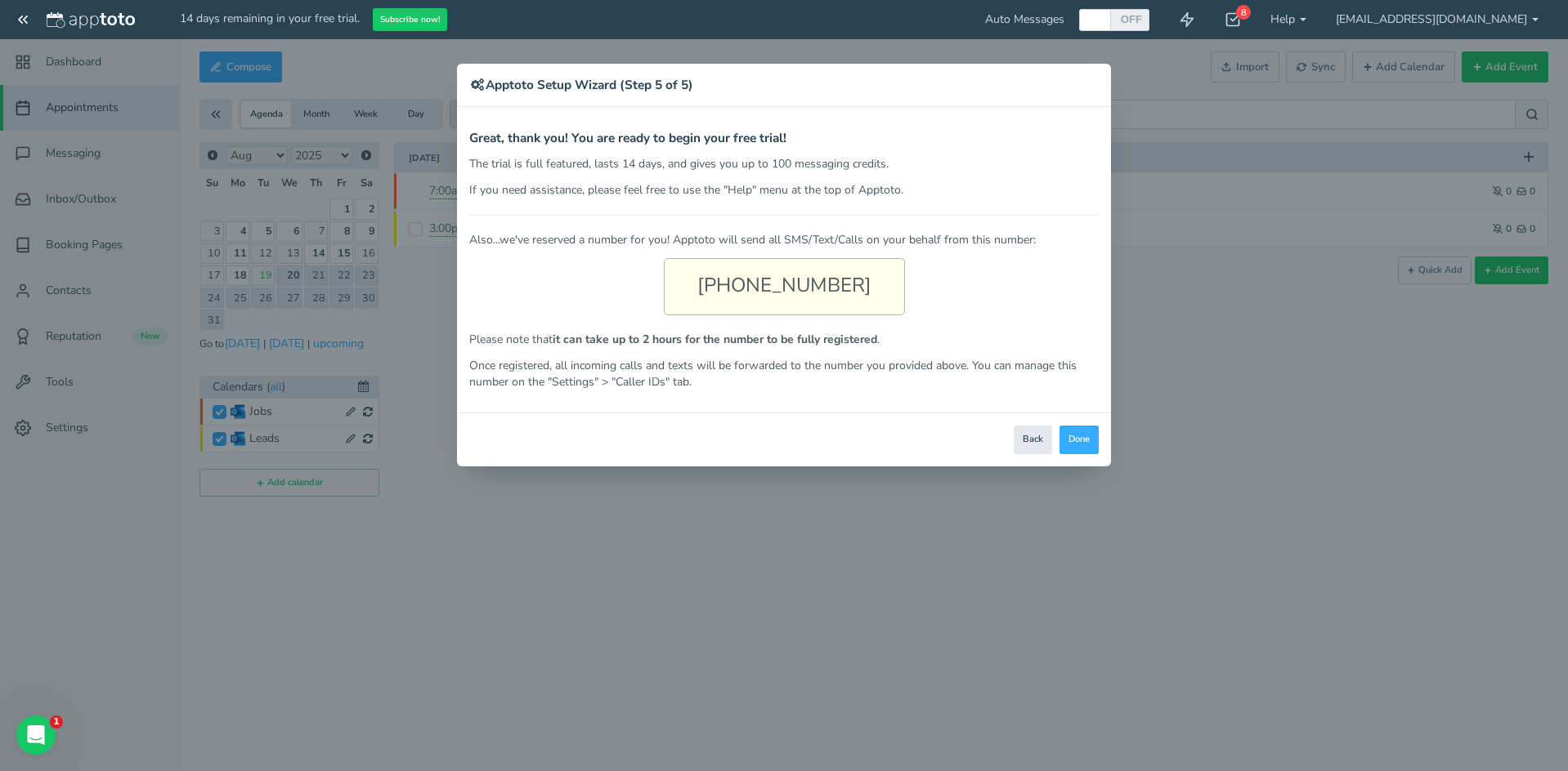
click at [833, 286] on div "(754) 289-4851" at bounding box center [784, 286] width 241 height 57
click at [1071, 434] on button "Done" at bounding box center [1079, 440] width 39 height 29
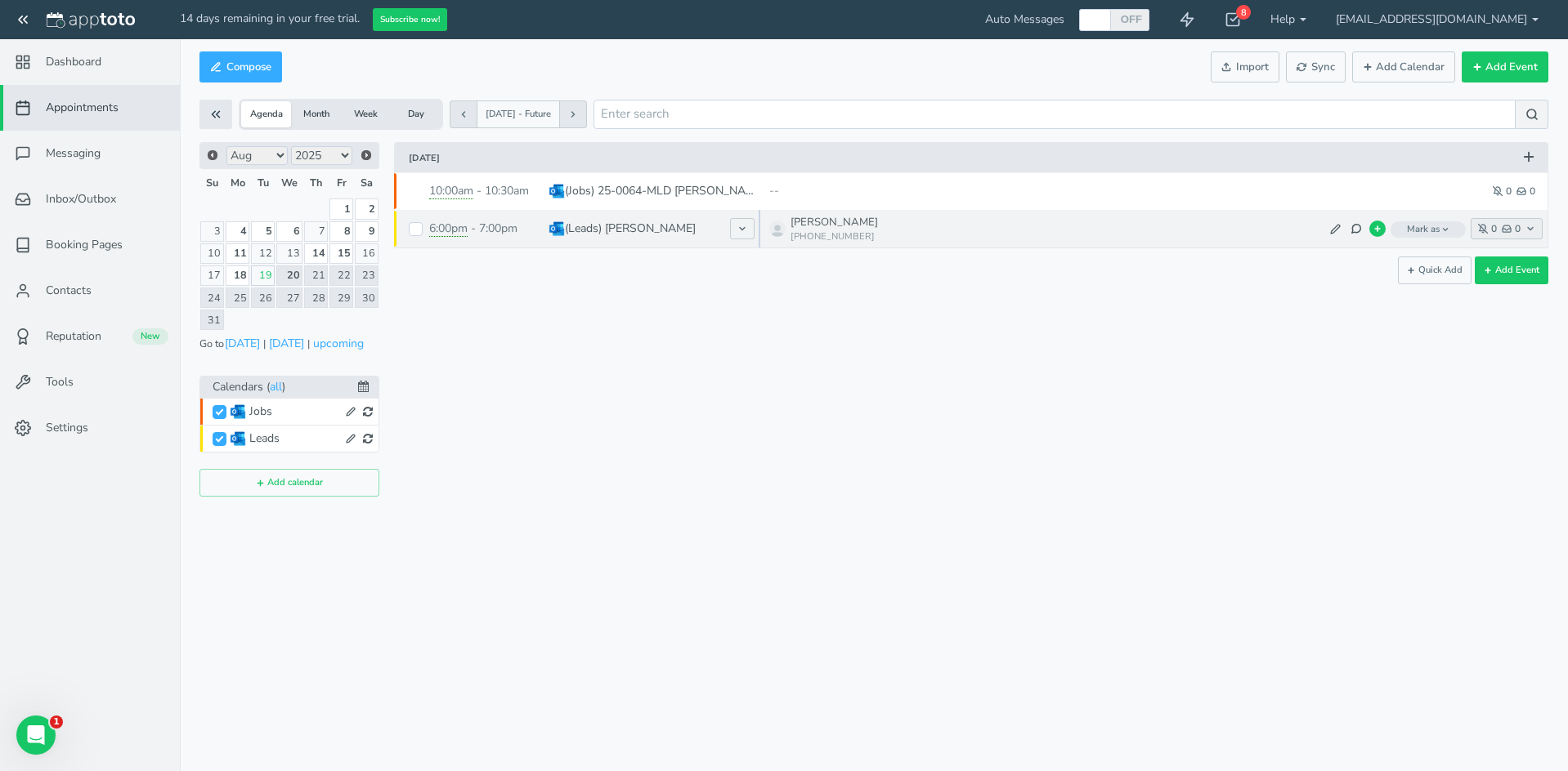
click at [1523, 233] on button "0 0" at bounding box center [1507, 229] width 72 height 21
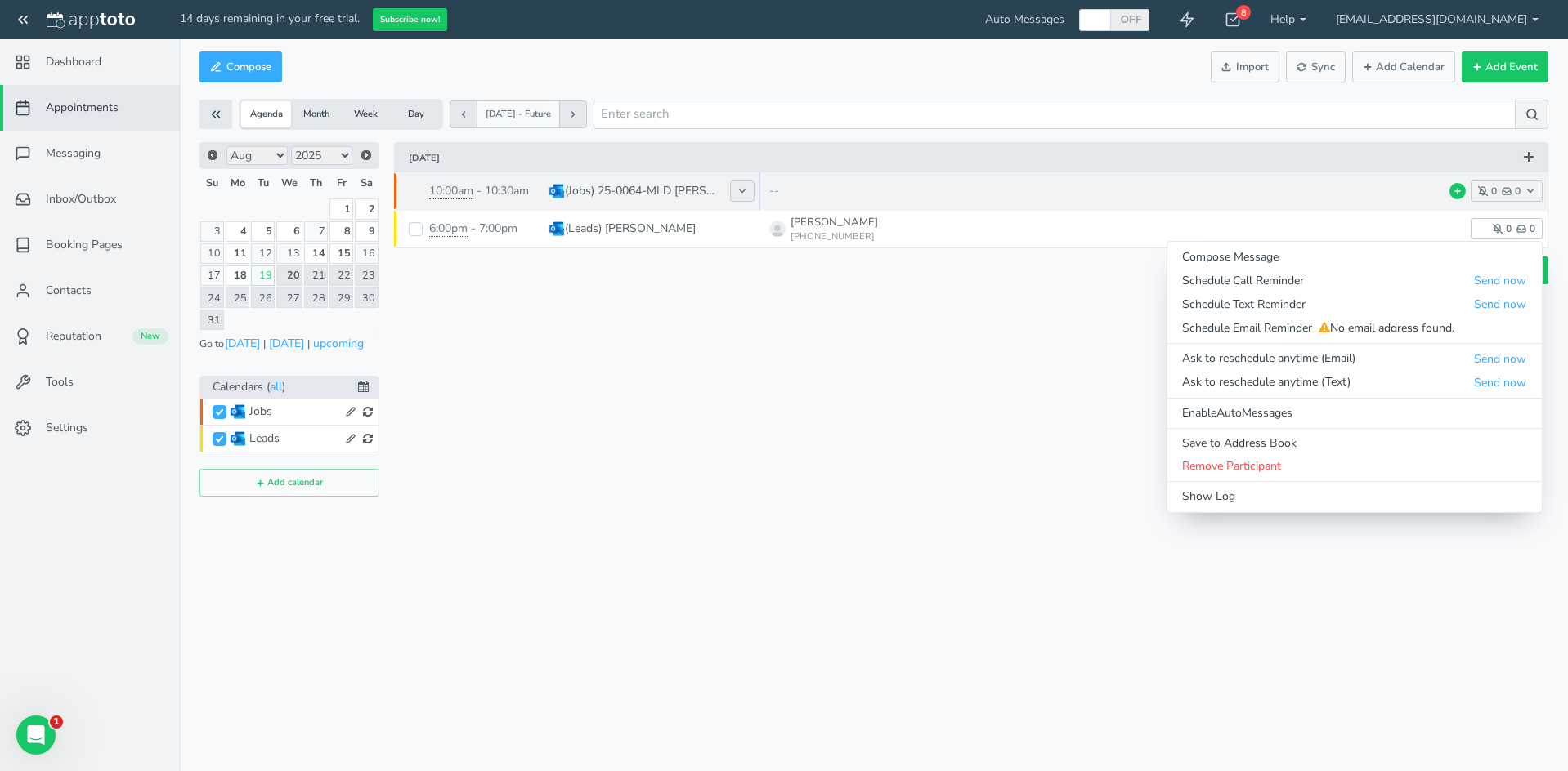
click at [744, 191] on use at bounding box center [742, 192] width 5 height 3
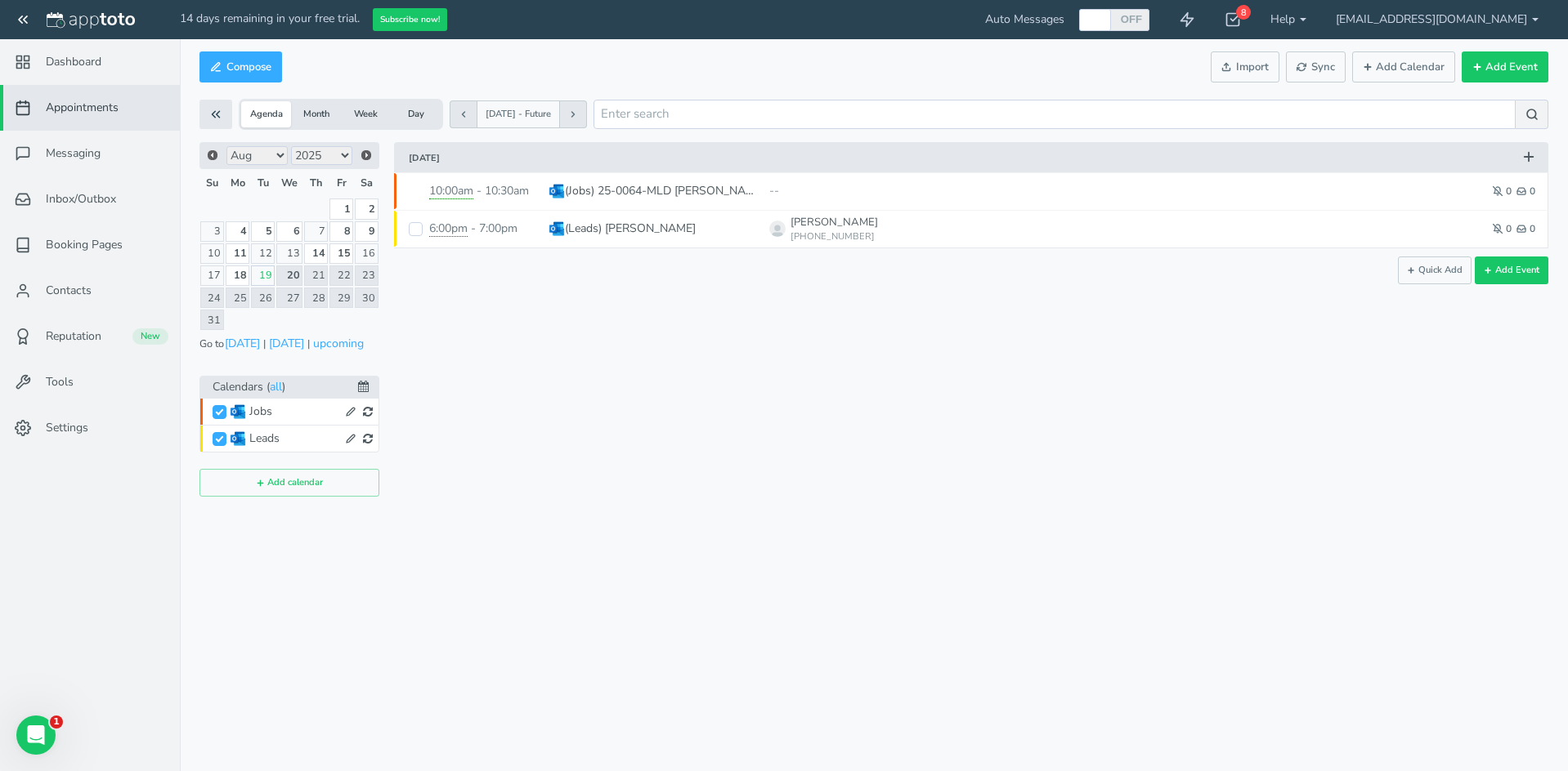
click at [916, 346] on div "× New event Tuesday, August 19th · 7:51pm - 7:51pm Public reschedule link Event…" at bounding box center [964, 319] width 1169 height 354
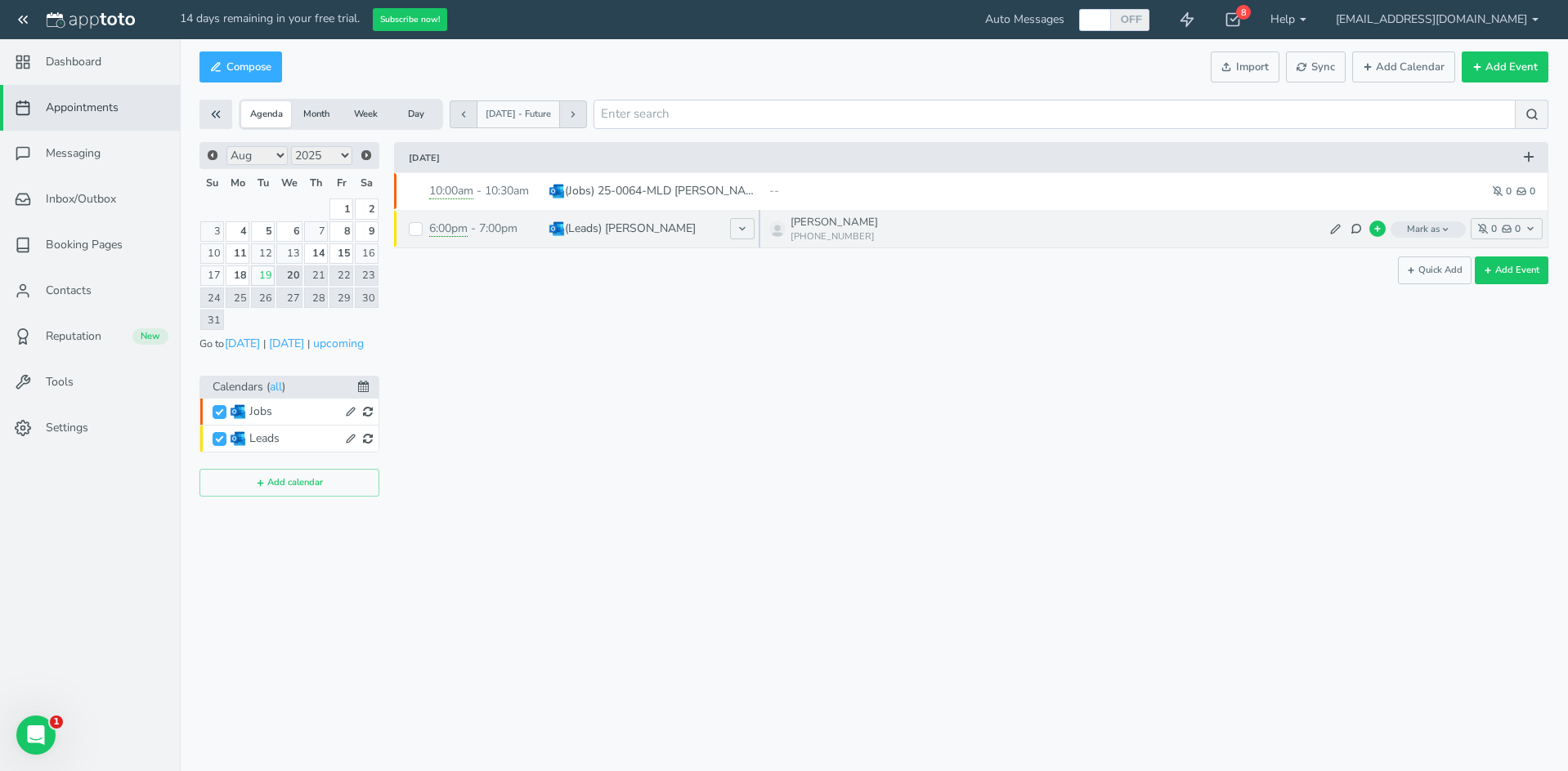
click at [1429, 229] on span "Mark as" at bounding box center [1427, 230] width 75 height 17
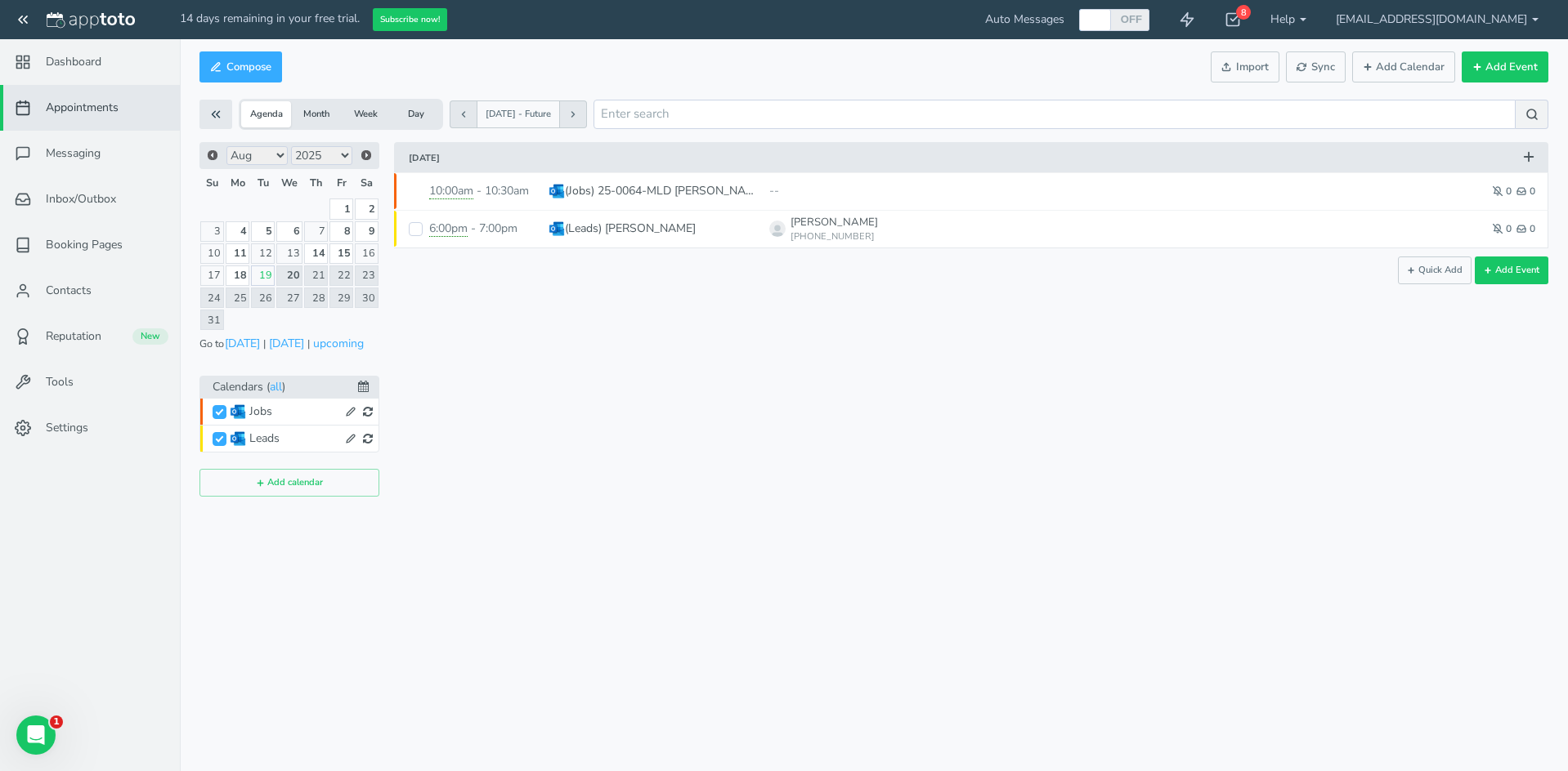
click at [1509, 369] on div "× New event Tuesday, August 19th · 7:52pm - 7:52pm Public reschedule link Event…" at bounding box center [964, 319] width 1169 height 354
click at [903, 77] on div "Compose Actions Enable Auto Messages Disable Auto Messages Mark as Paid Externa…" at bounding box center [874, 67] width 1349 height 39
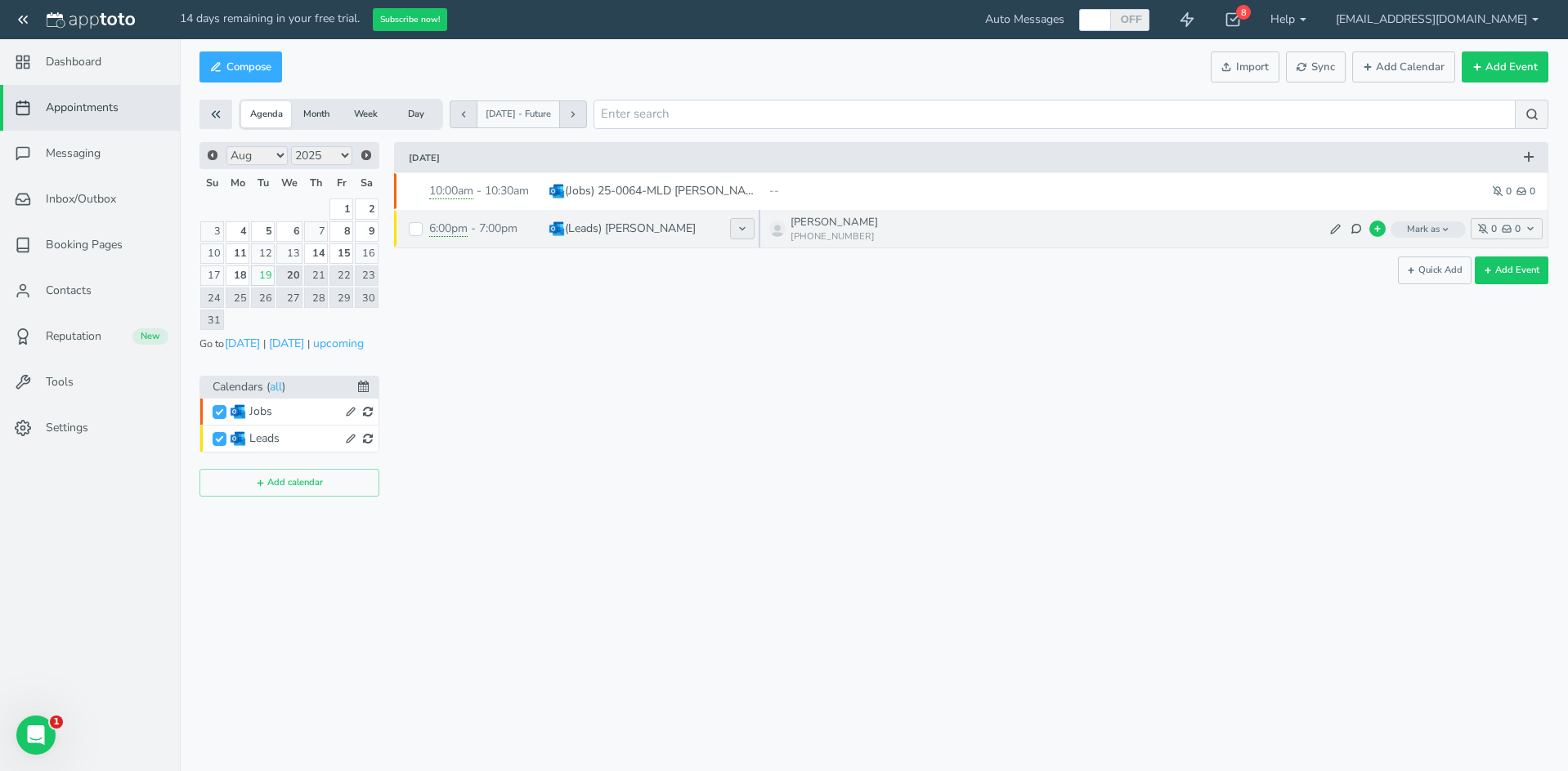
click at [736, 224] on button at bounding box center [743, 229] width 24 height 21
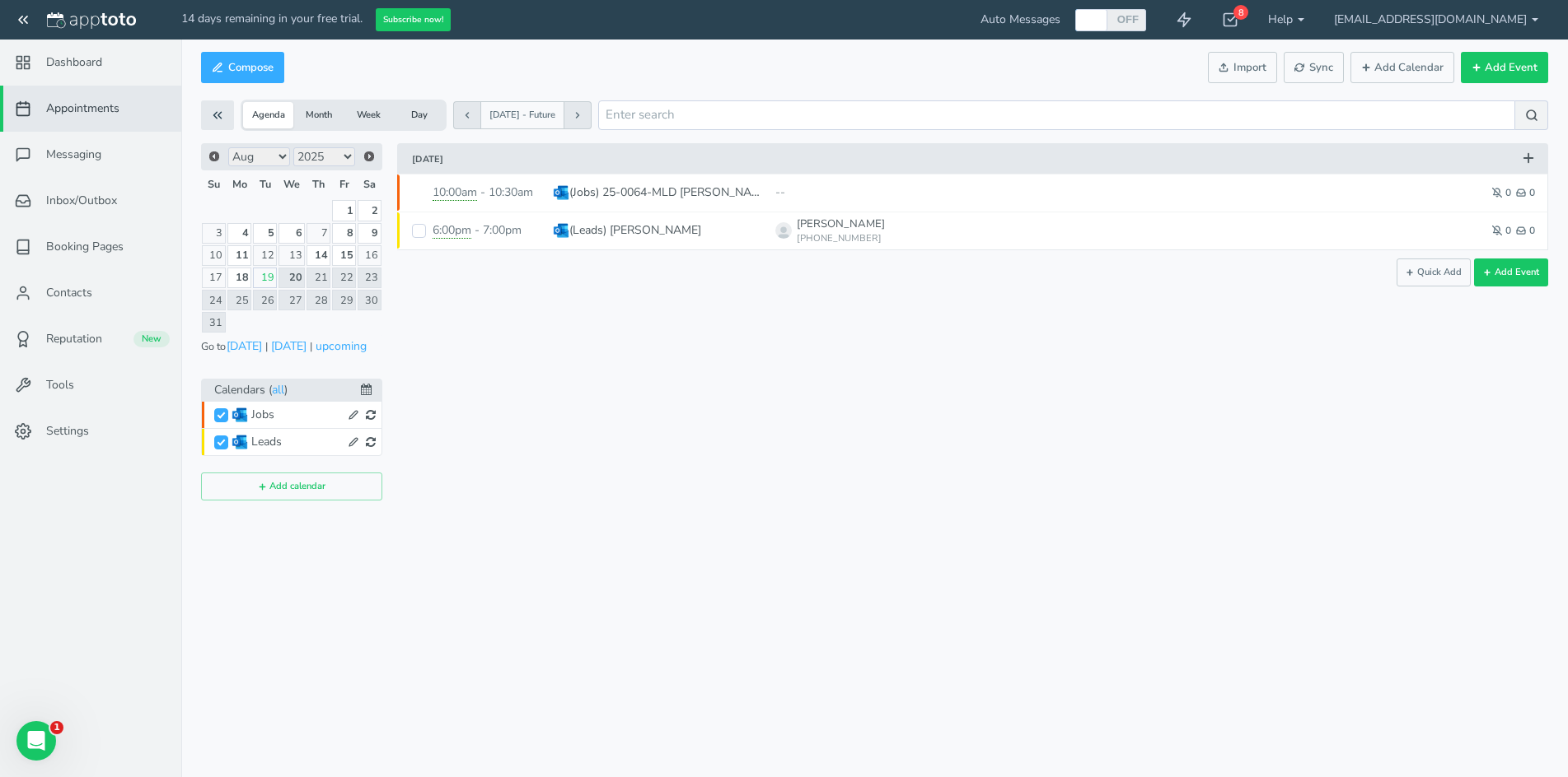
click at [505, 338] on div "× New event Tuesday, August 19th · 7:52pm - 7:52pm Public reschedule link Event…" at bounding box center [965, 321] width 1166 height 357
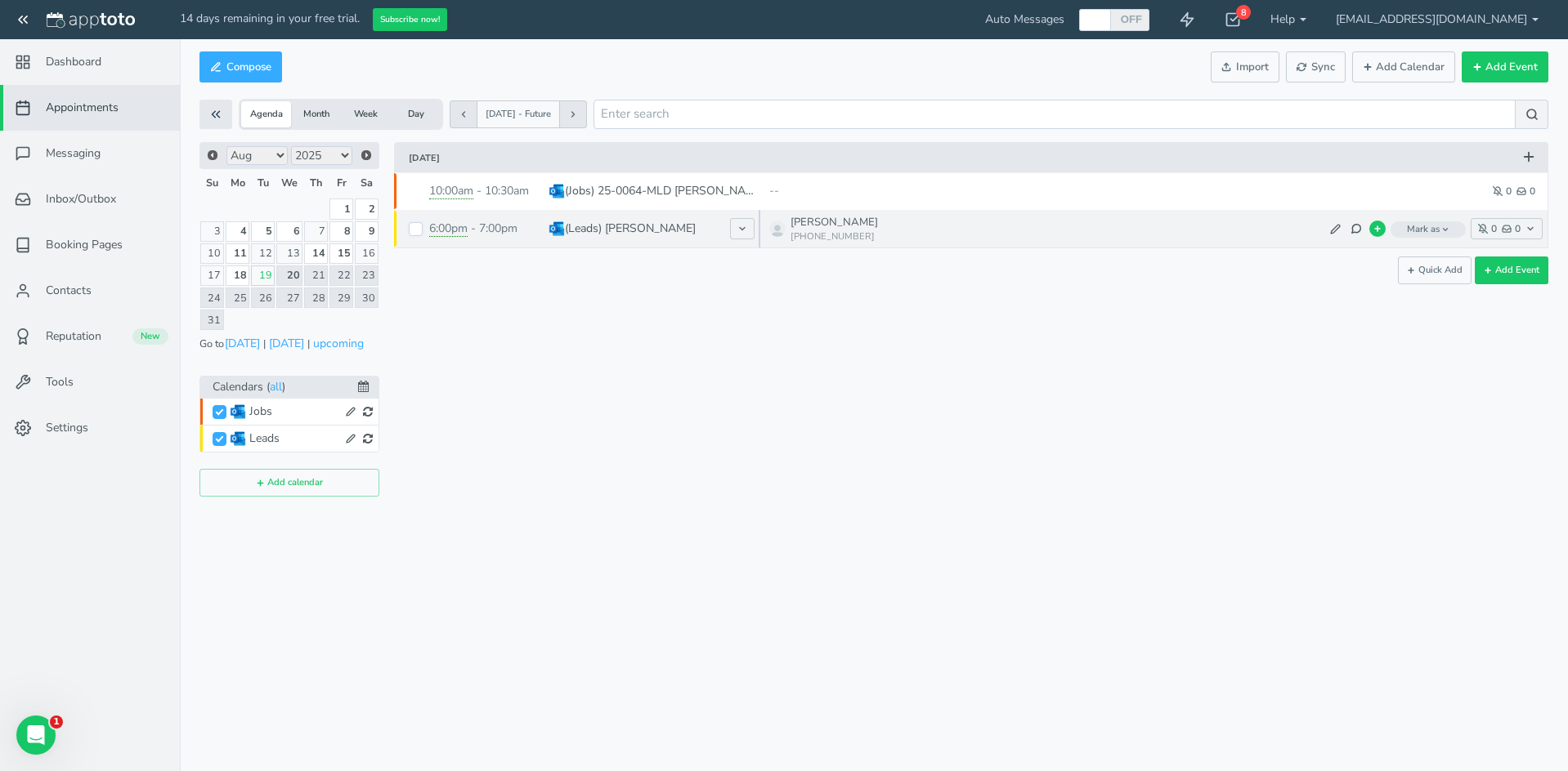
click at [414, 233] on input "checkbox" at bounding box center [415, 229] width 14 height 14
checkbox input "true"
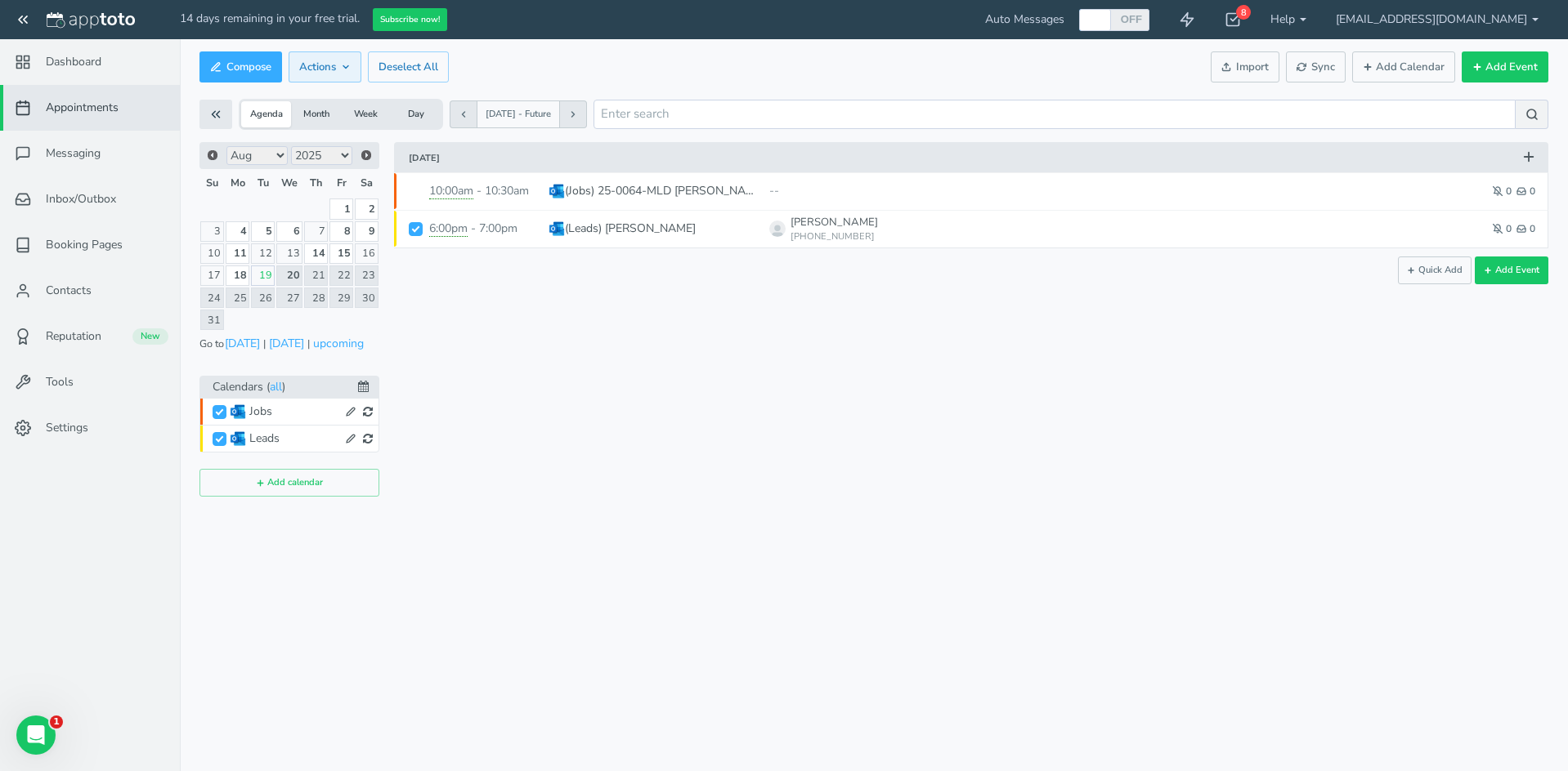
click at [349, 69] on icon at bounding box center [345, 67] width 10 height 10
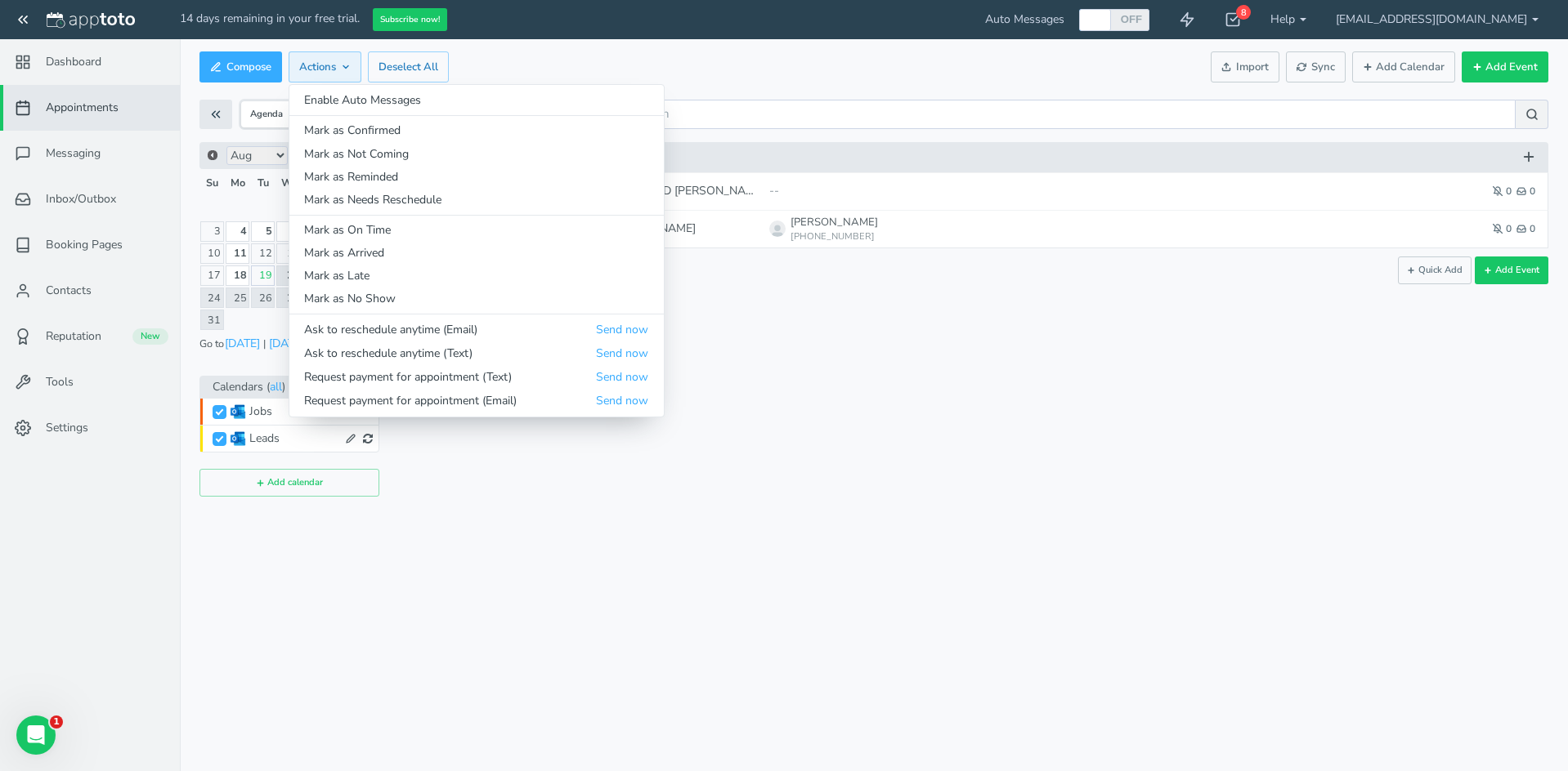
click at [349, 69] on icon at bounding box center [345, 67] width 10 height 10
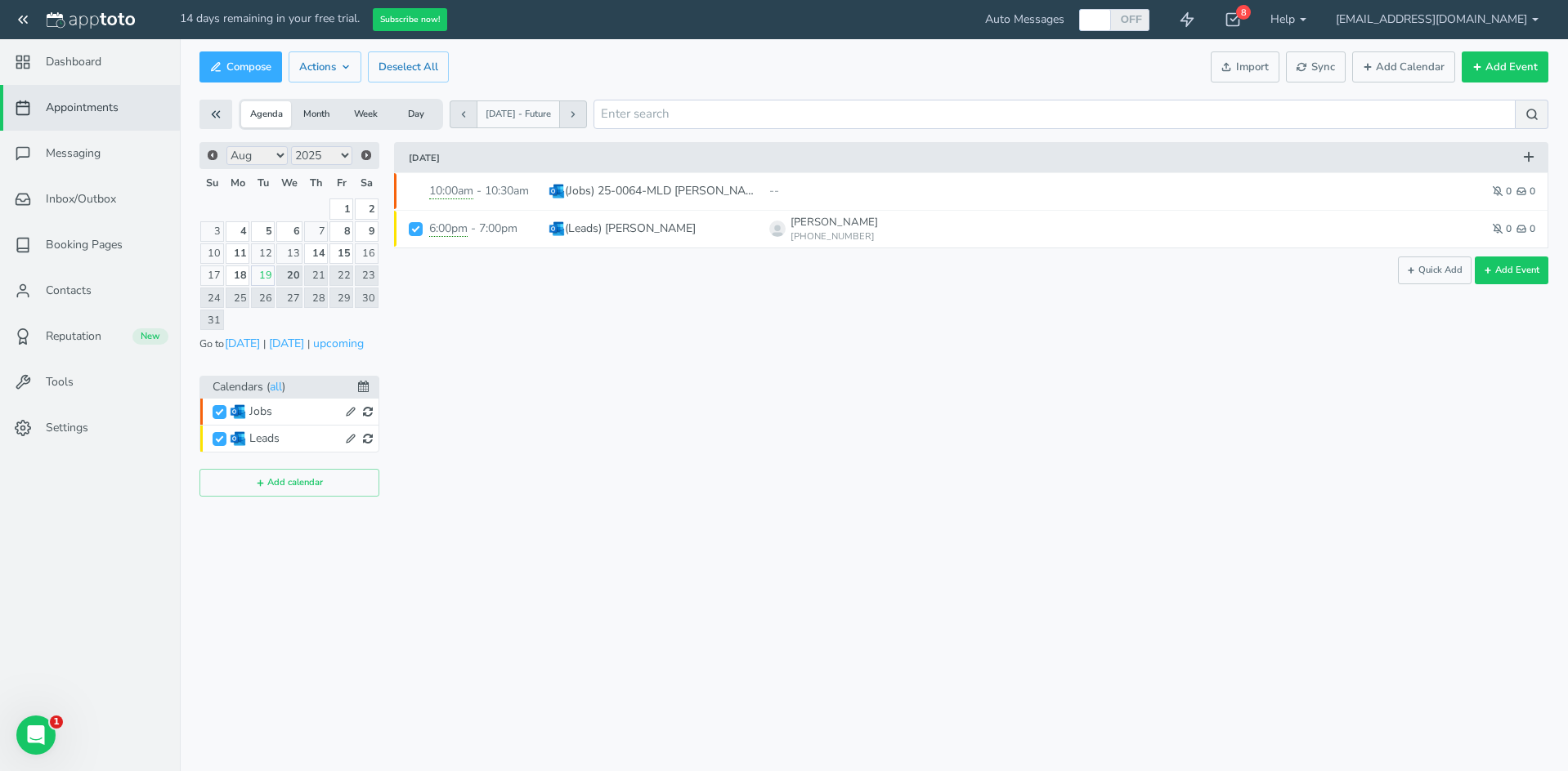
click at [714, 453] on div "× New event Tuesday, August 19th · 7:54pm - 7:54pm Public reschedule link Event…" at bounding box center [964, 319] width 1169 height 354
click at [76, 339] on span "Reputation" at bounding box center [74, 337] width 56 height 17
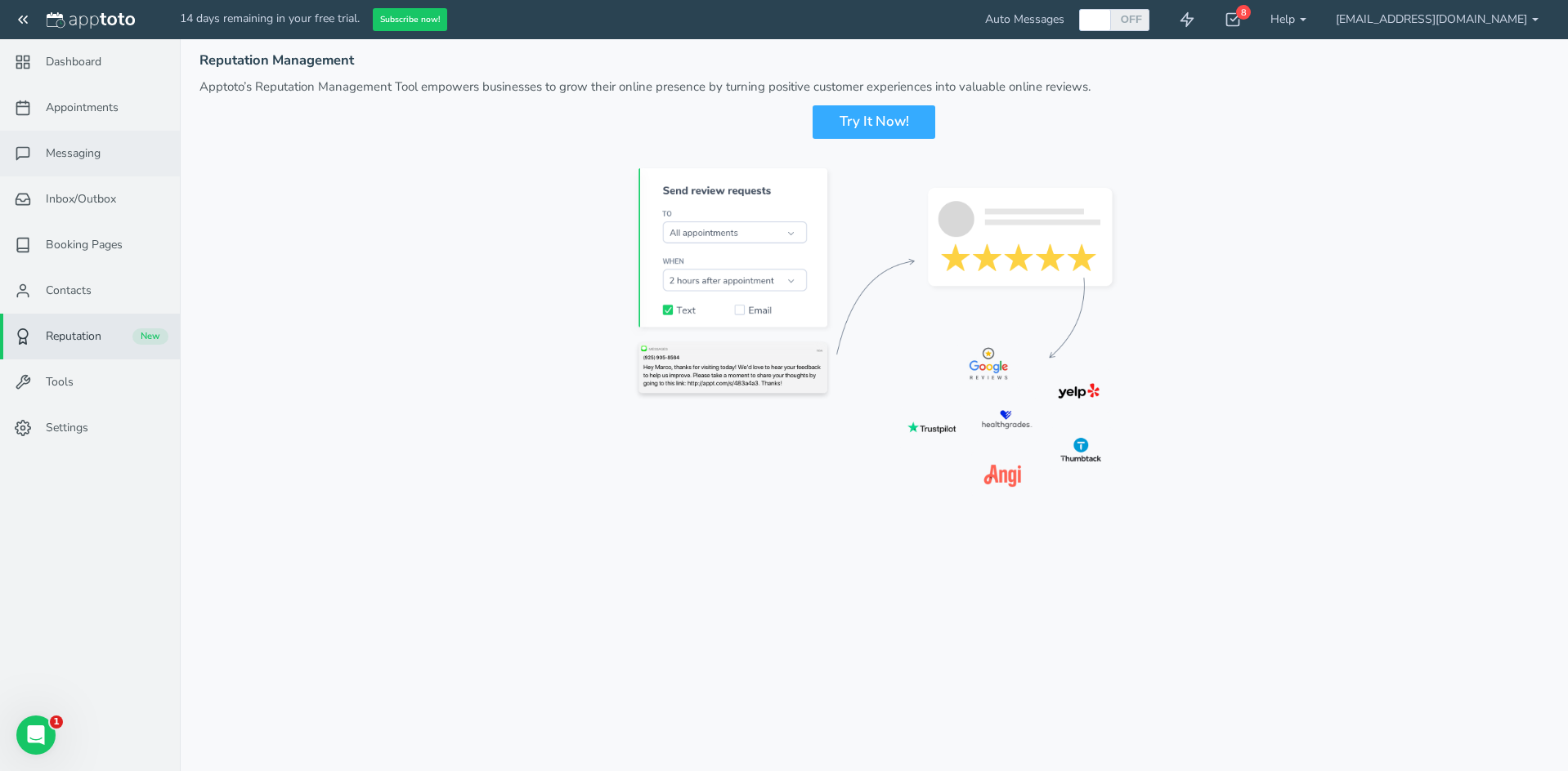
click at [65, 157] on span "Messaging" at bounding box center [73, 153] width 55 height 17
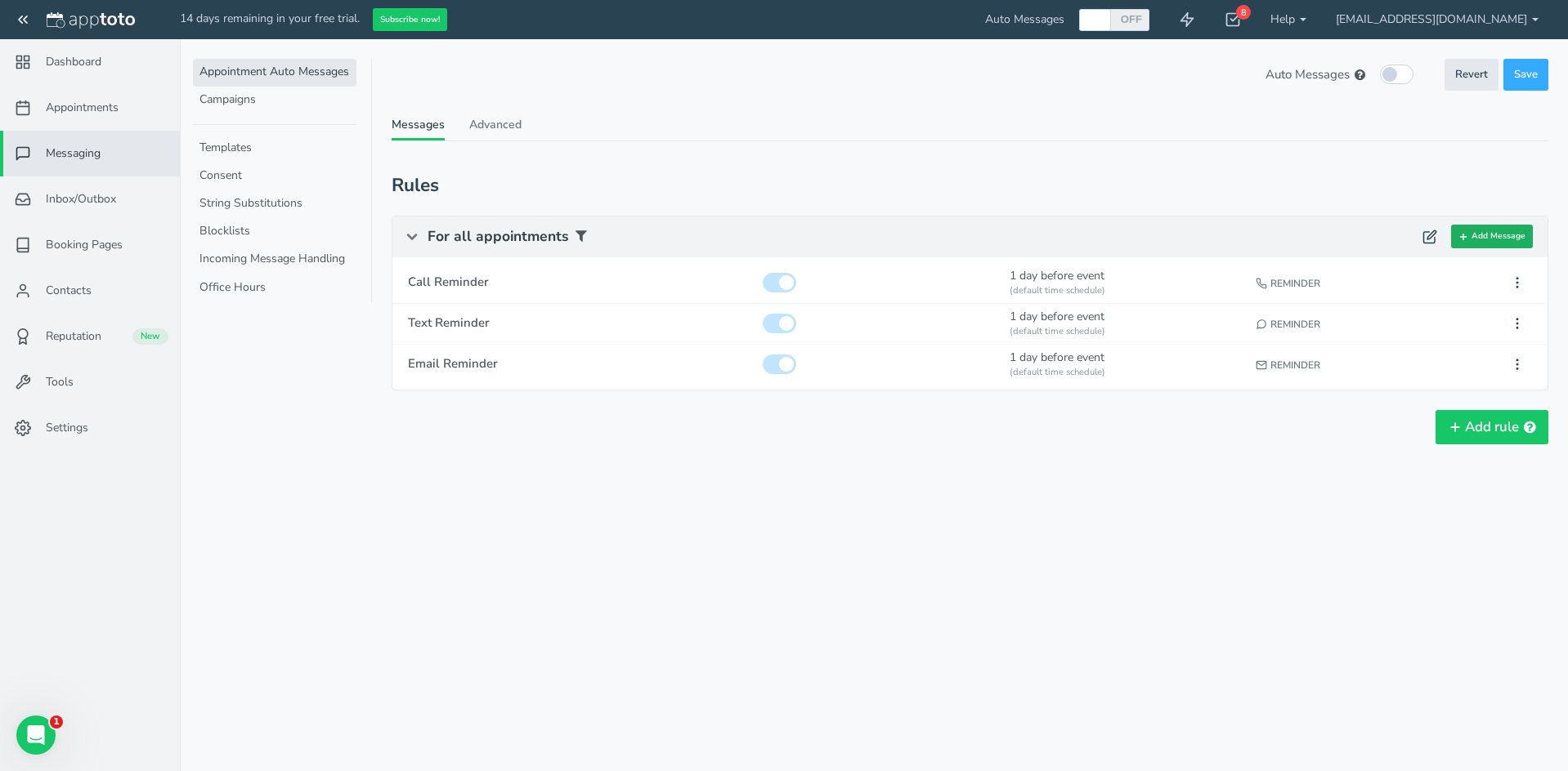
click at [1482, 239] on button "Add Message" at bounding box center [1492, 236] width 82 height 23
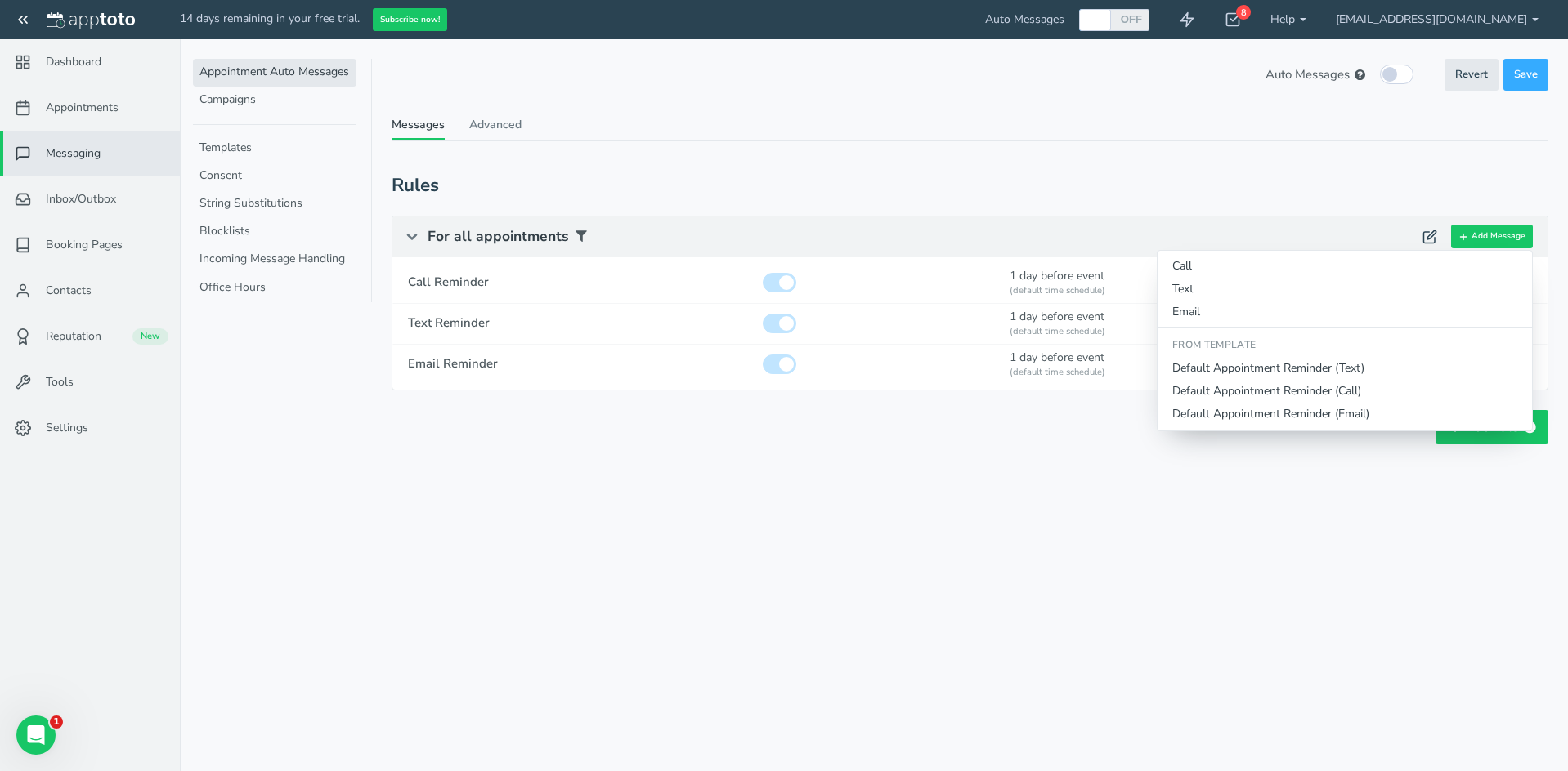
click at [1224, 239] on span "For all appointments" at bounding box center [920, 237] width 987 height 41
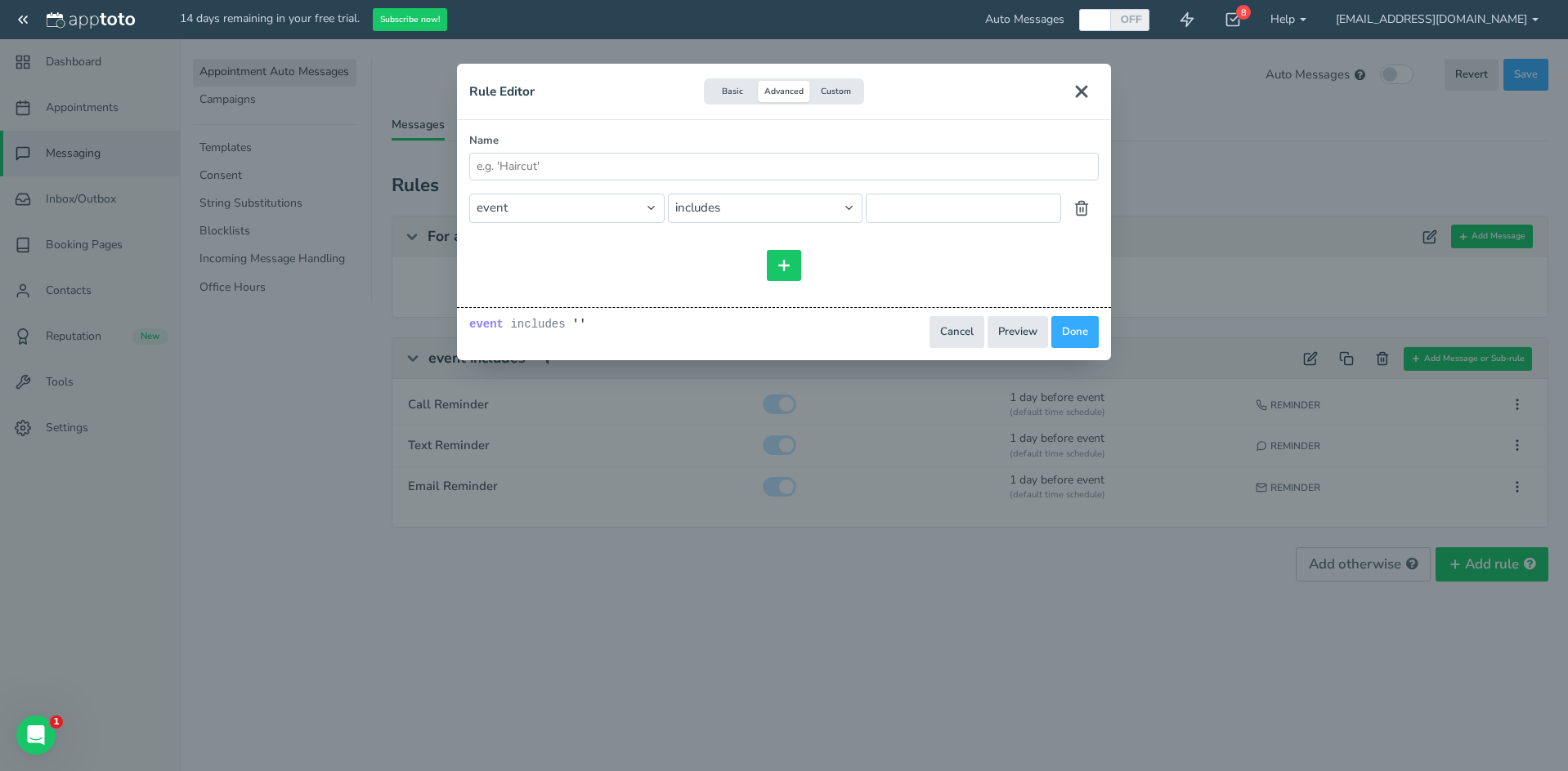
click at [1088, 85] on icon "Close" at bounding box center [1081, 91] width 20 height 20
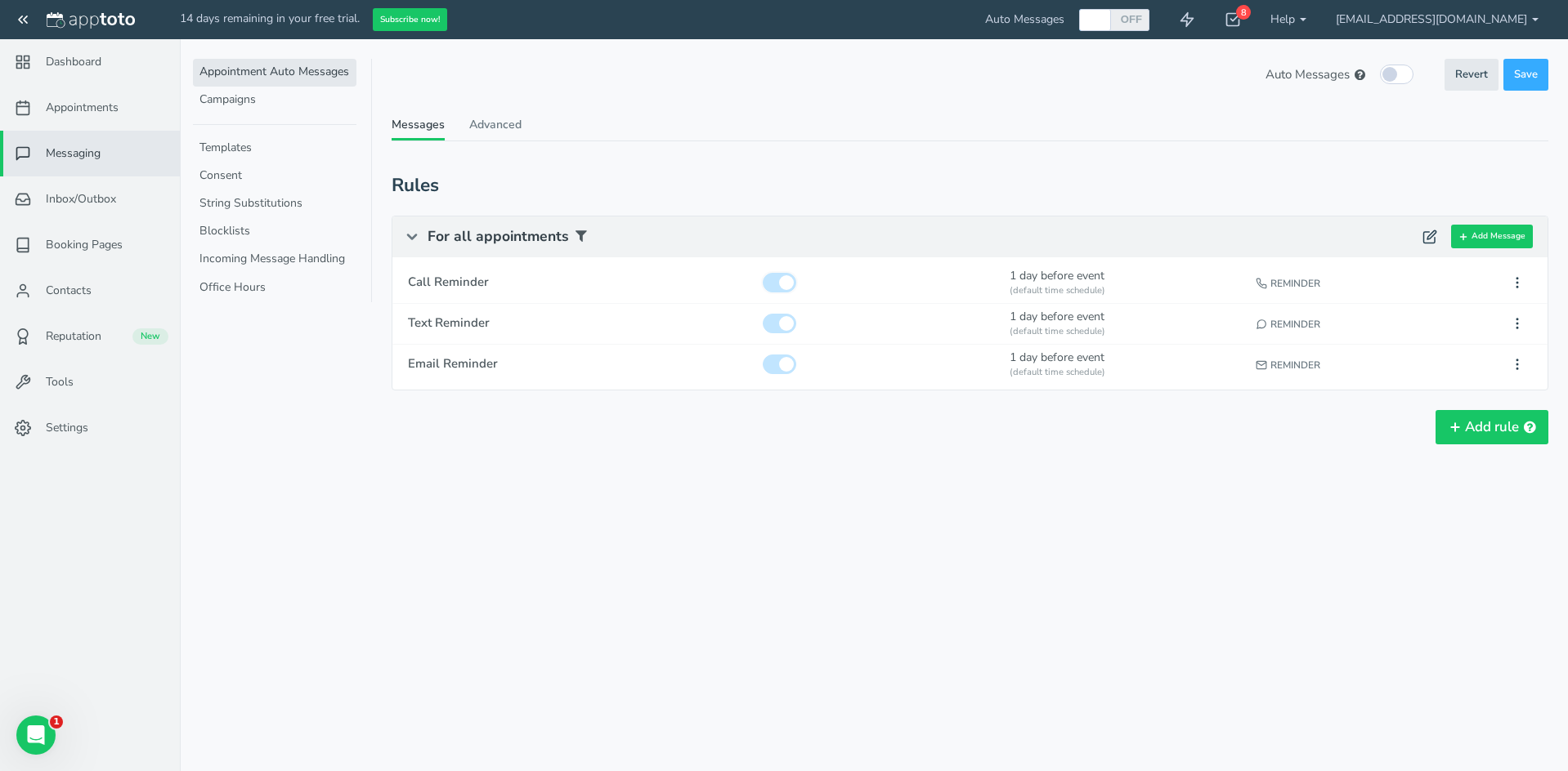
click at [781, 284] on input "checkbox" at bounding box center [780, 282] width 34 height 20
checkbox input "false"
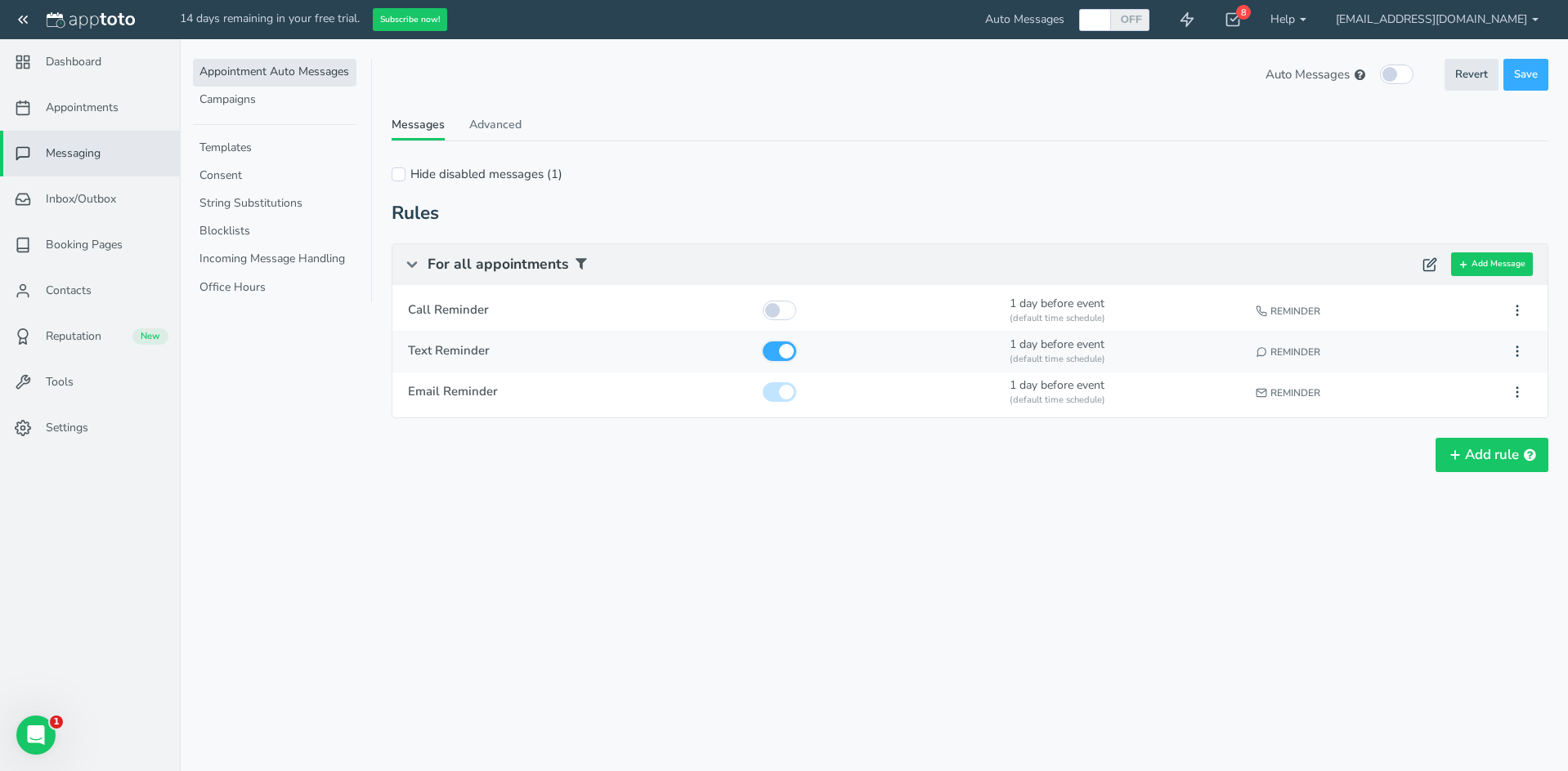
click at [782, 350] on input "checkbox" at bounding box center [780, 351] width 34 height 20
checkbox input "false"
click at [778, 396] on input "checkbox" at bounding box center [780, 392] width 34 height 20
checkbox input "false"
click at [1515, 392] on icon at bounding box center [1518, 392] width 15 height 15
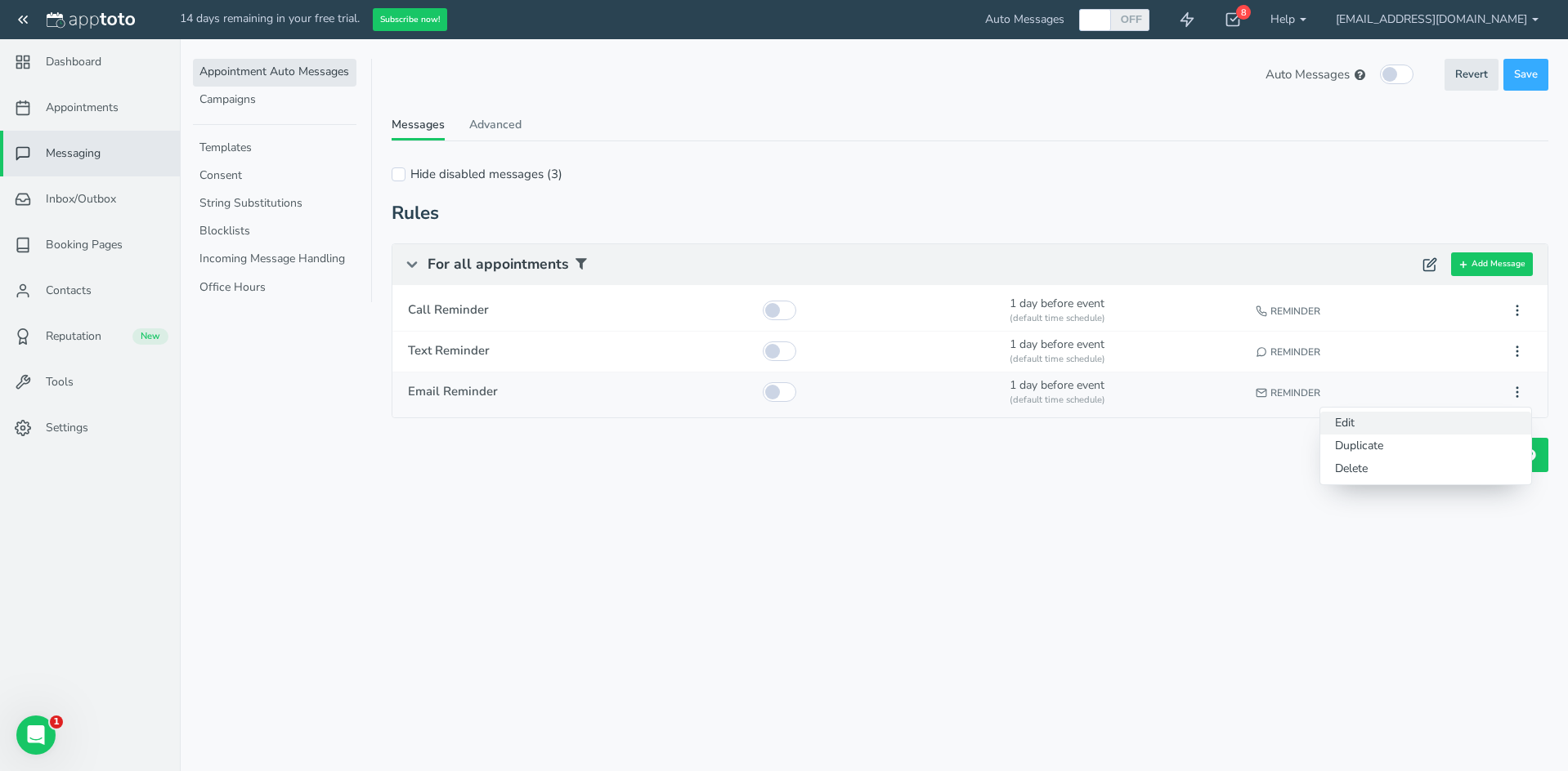
click at [1398, 415] on button "Edit" at bounding box center [1426, 423] width 211 height 23
type input "Email Reminder"
select select "number:1"
select select "string:default"
select select "string:1"
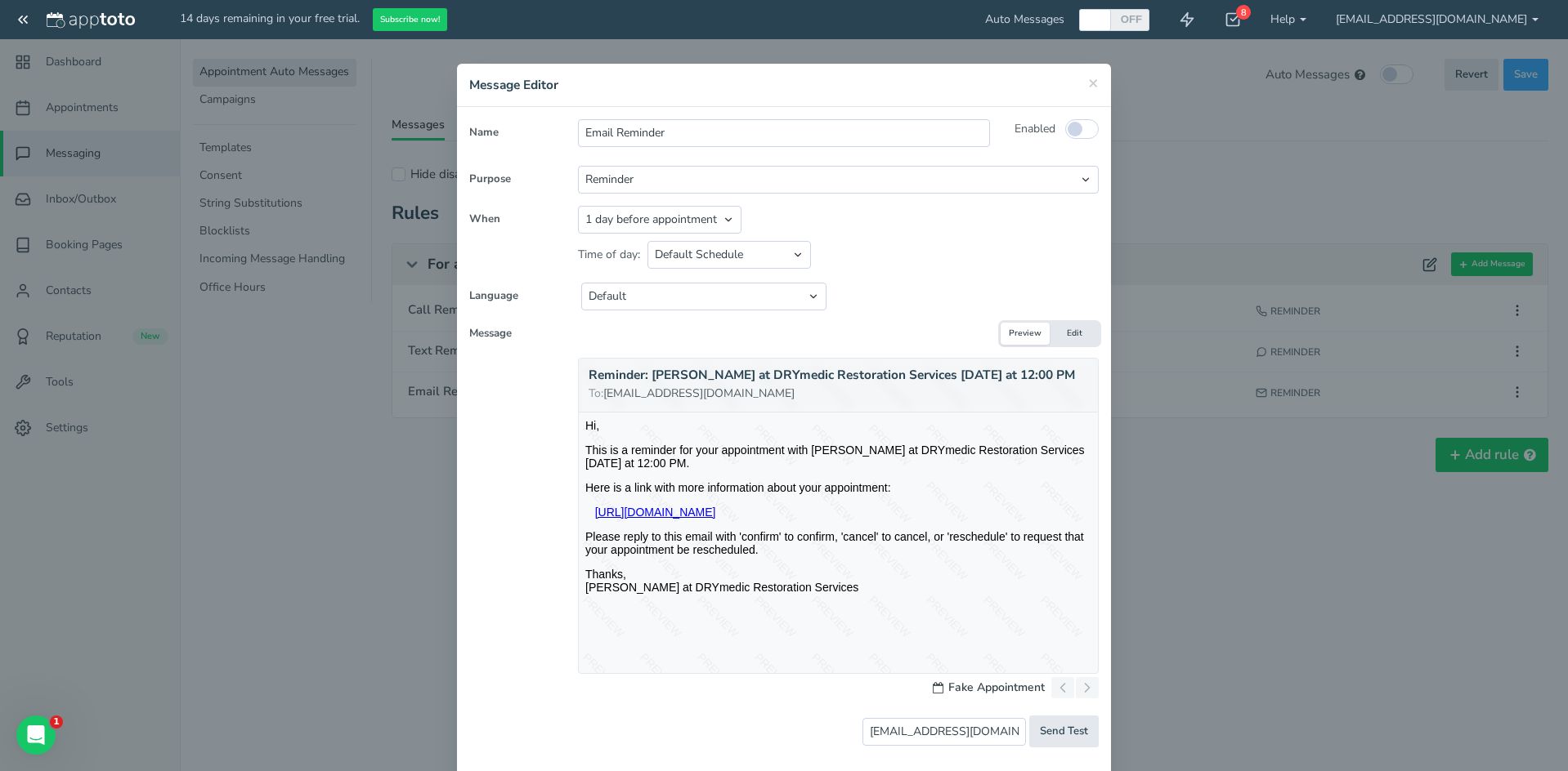
click at [1075, 335] on button "Edit" at bounding box center [1074, 334] width 49 height 22
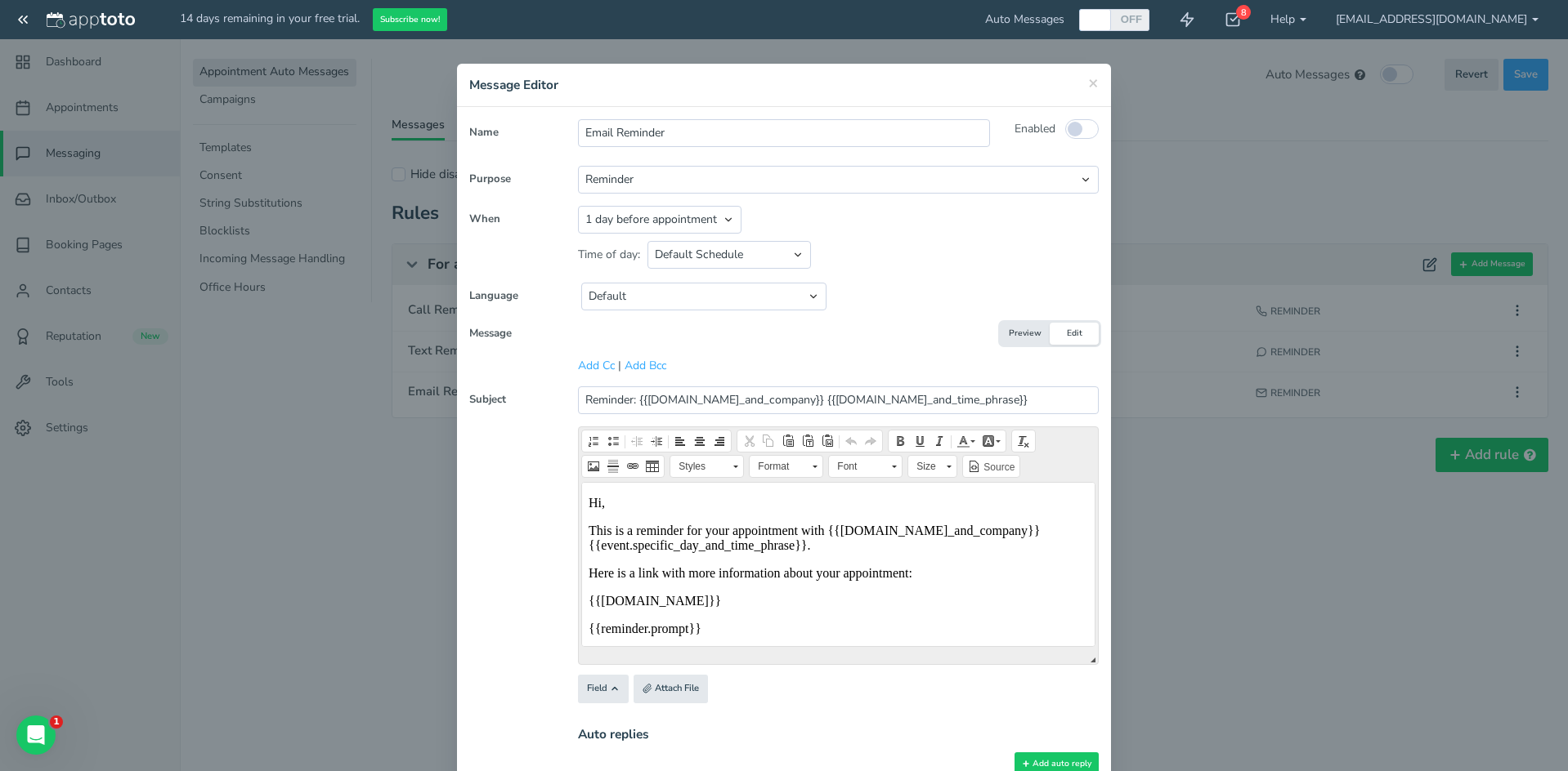
click at [1007, 334] on button "Preview" at bounding box center [1025, 334] width 49 height 22
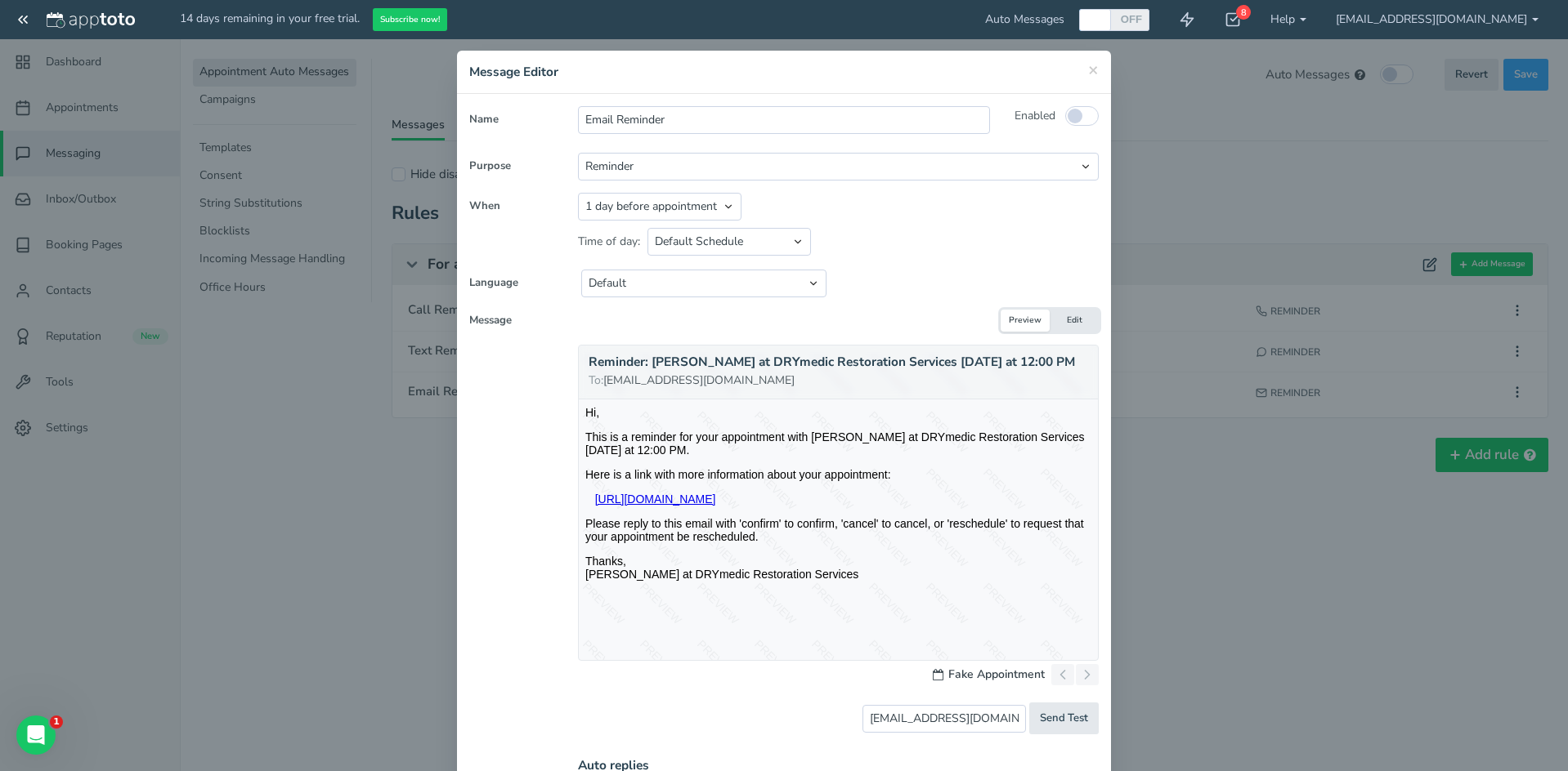
scroll to position [95, 0]
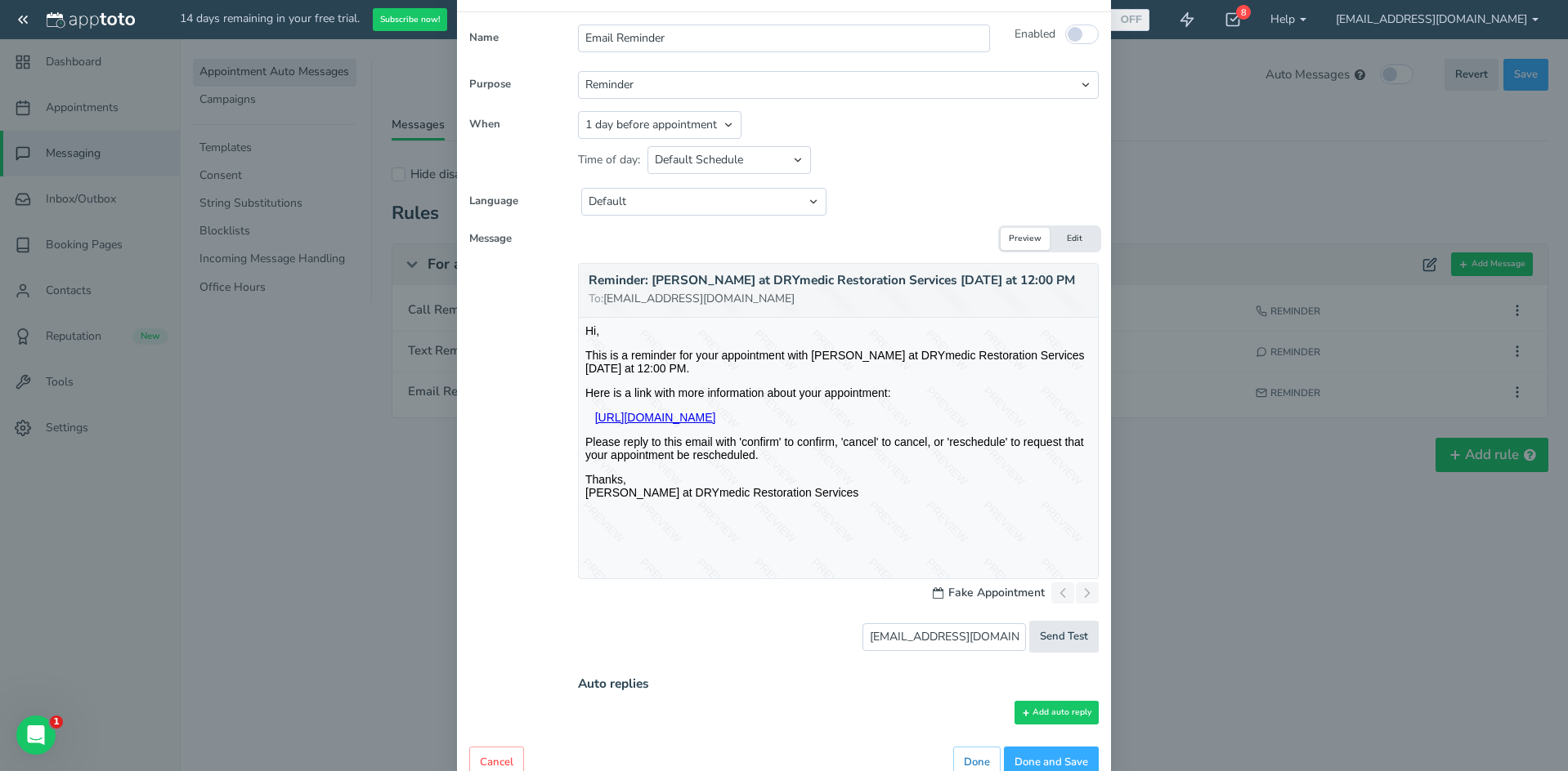
click at [691, 416] on div at bounding box center [838, 443] width 519 height 250
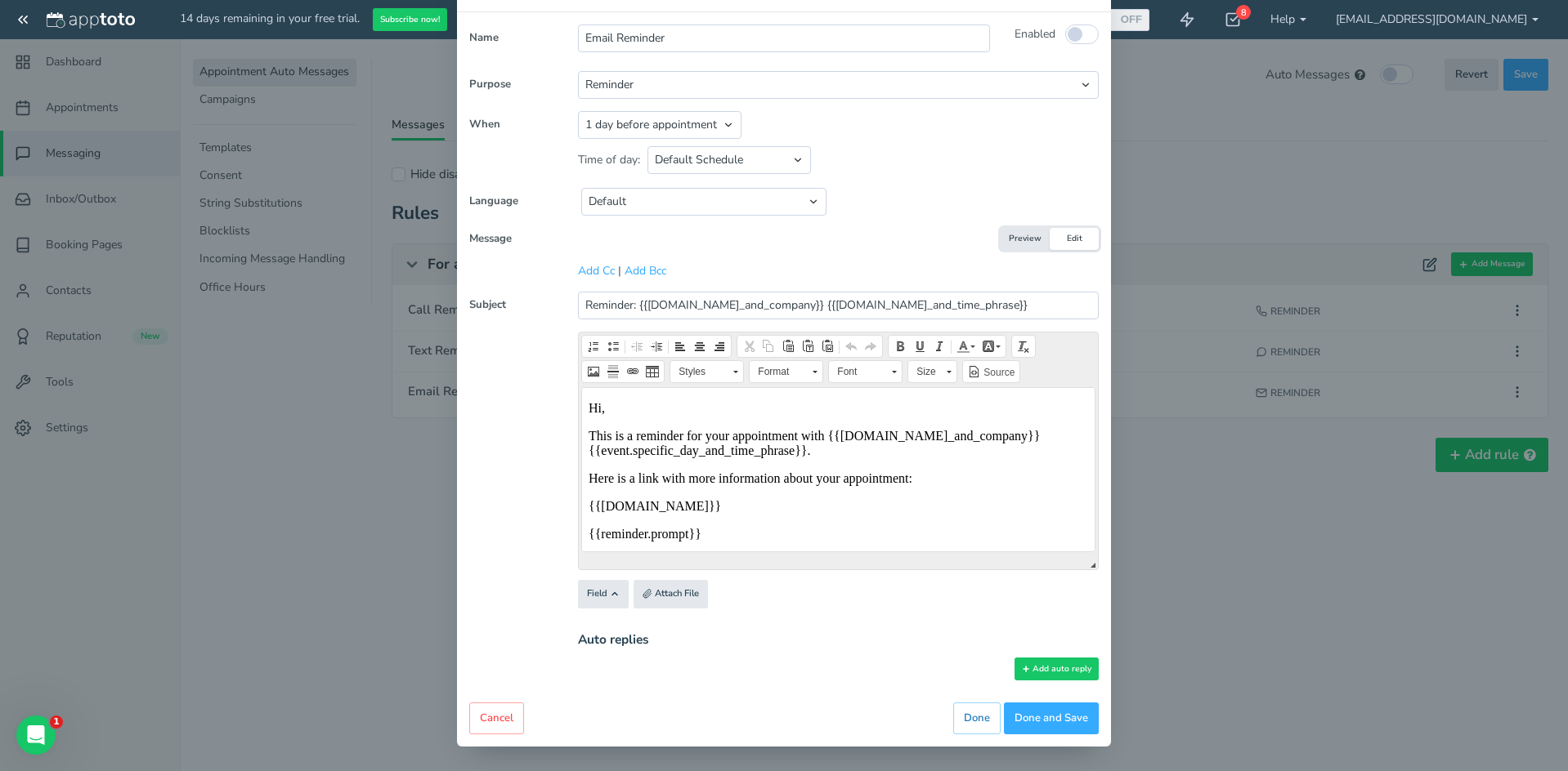
click at [1009, 243] on button "Preview" at bounding box center [1025, 239] width 49 height 22
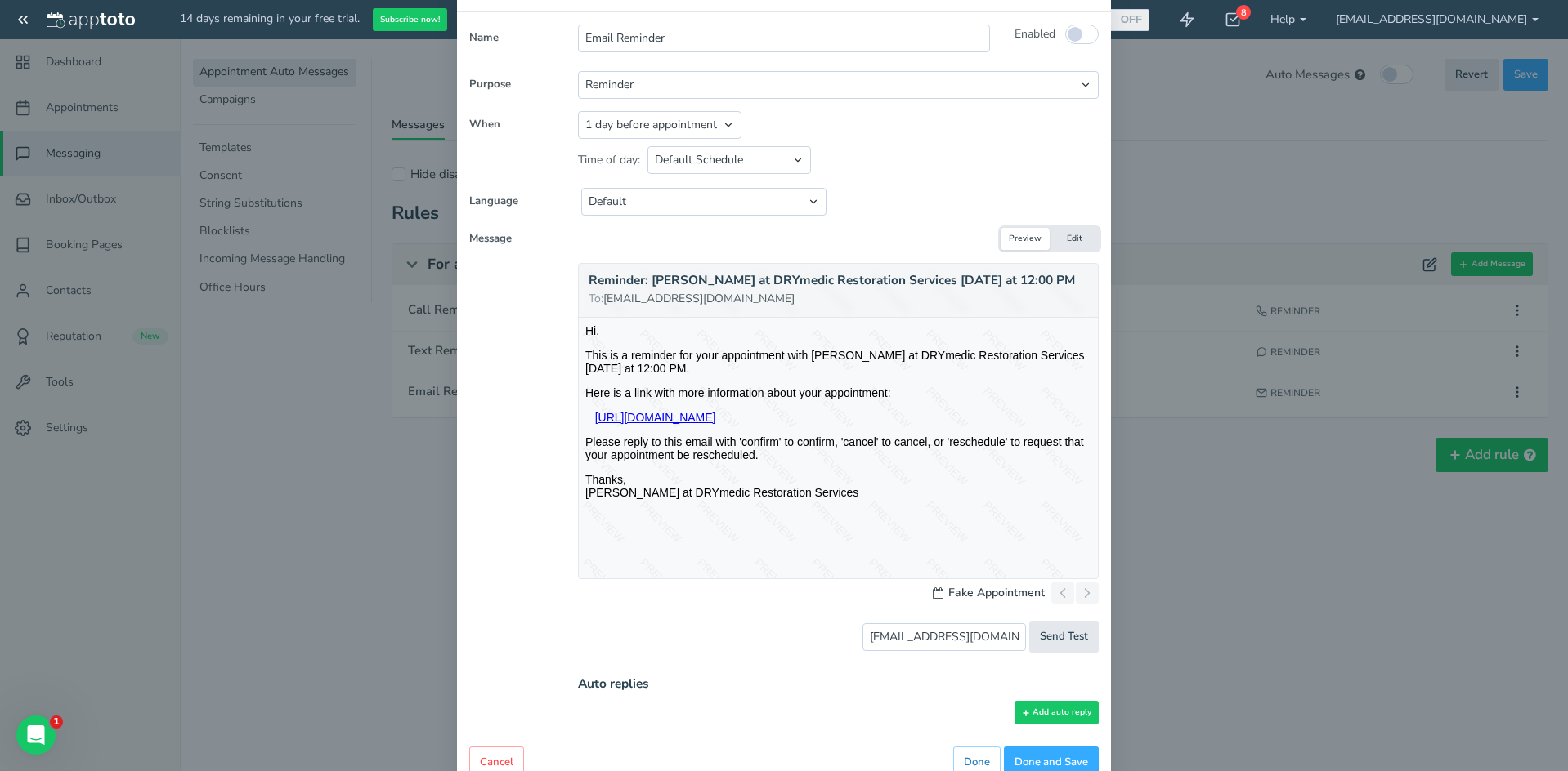
scroll to position [0, 0]
click at [704, 164] on select "Default Schedule Custom Schedule" at bounding box center [730, 160] width 164 height 28
click at [765, 164] on select "Default Schedule Custom Schedule" at bounding box center [730, 160] width 164 height 28
click at [719, 128] on select "Appointment start time Day of appointment 1 day before appointment 2 days befor…" at bounding box center [660, 125] width 164 height 28
click at [936, 149] on div "Time of day: Default Schedule Custom Schedule Between 12:00pm and 08:00pm on Al…" at bounding box center [838, 157] width 521 height 37
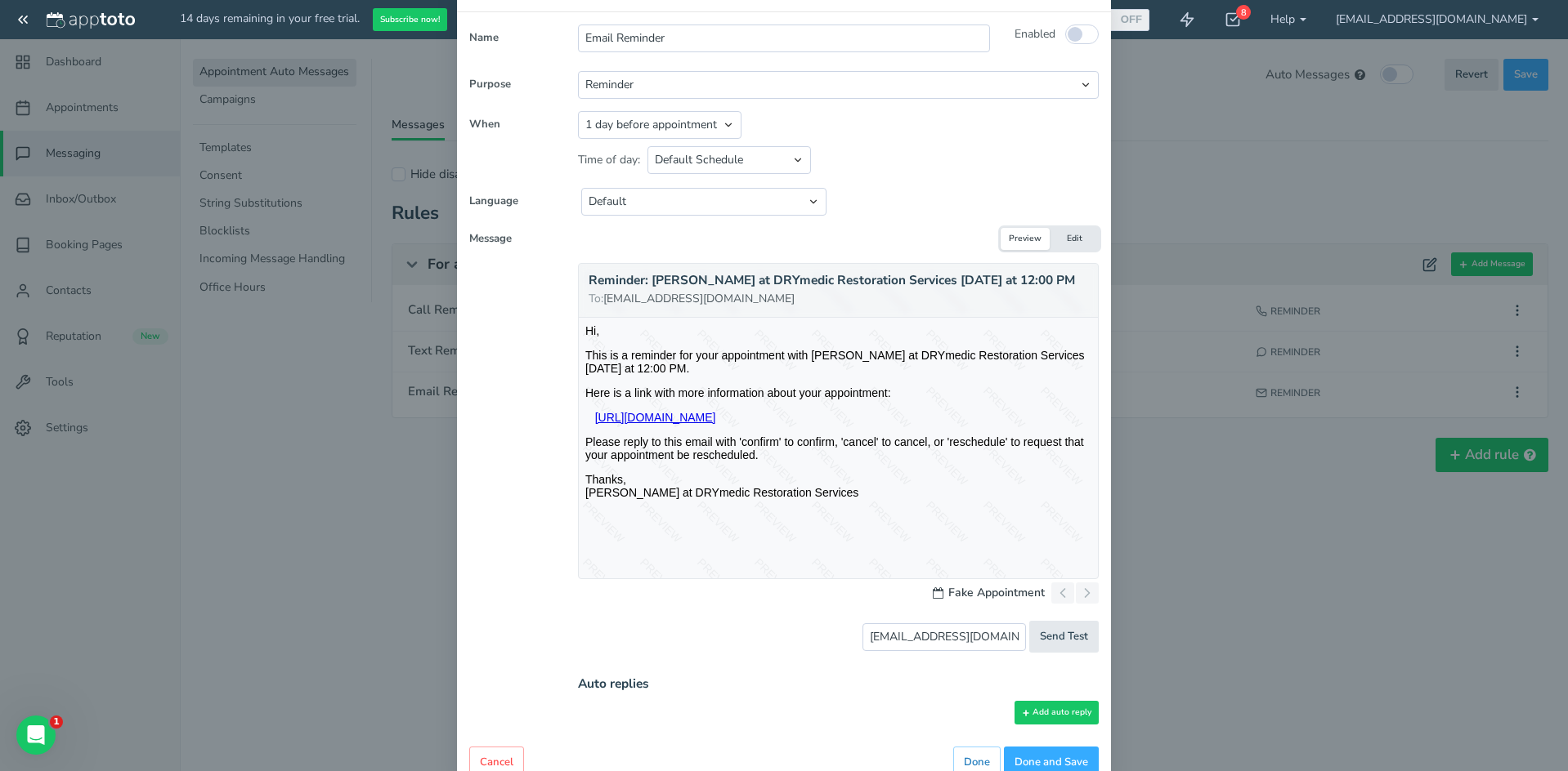
click at [1062, 239] on button "Edit" at bounding box center [1074, 239] width 49 height 22
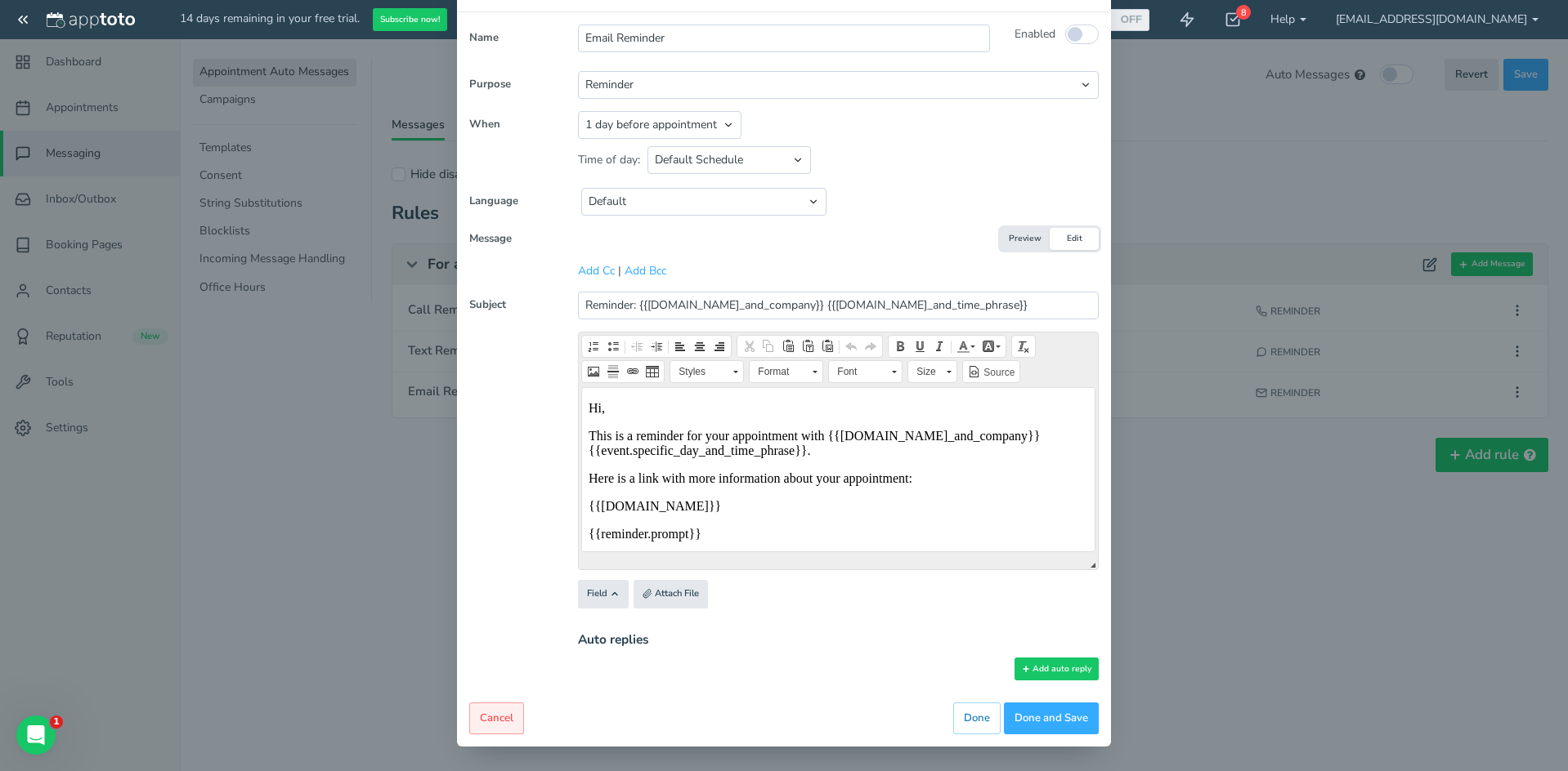
click at [483, 711] on button "Cancel" at bounding box center [496, 719] width 55 height 32
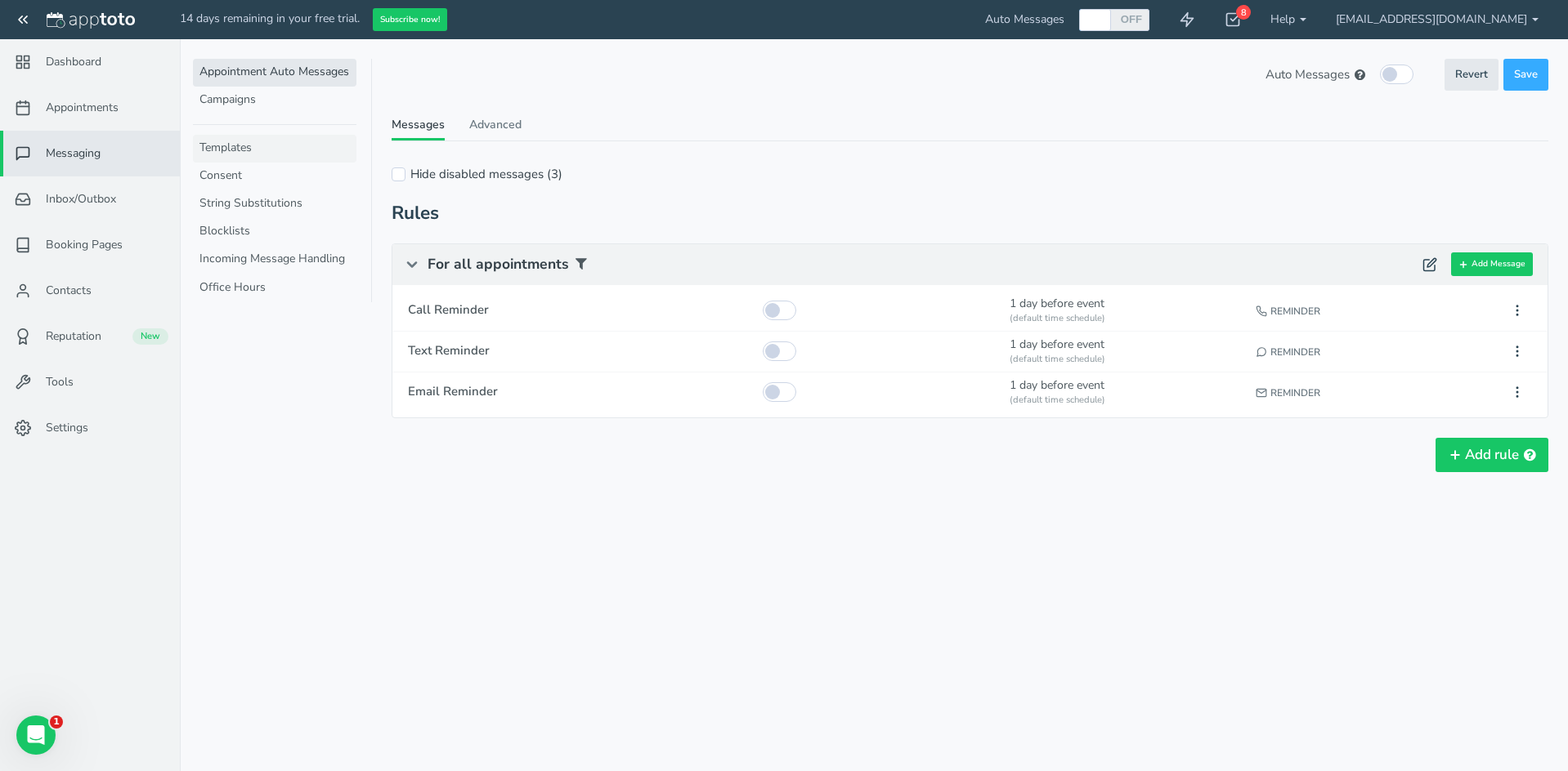
click at [230, 150] on link "Templates" at bounding box center [275, 149] width 164 height 28
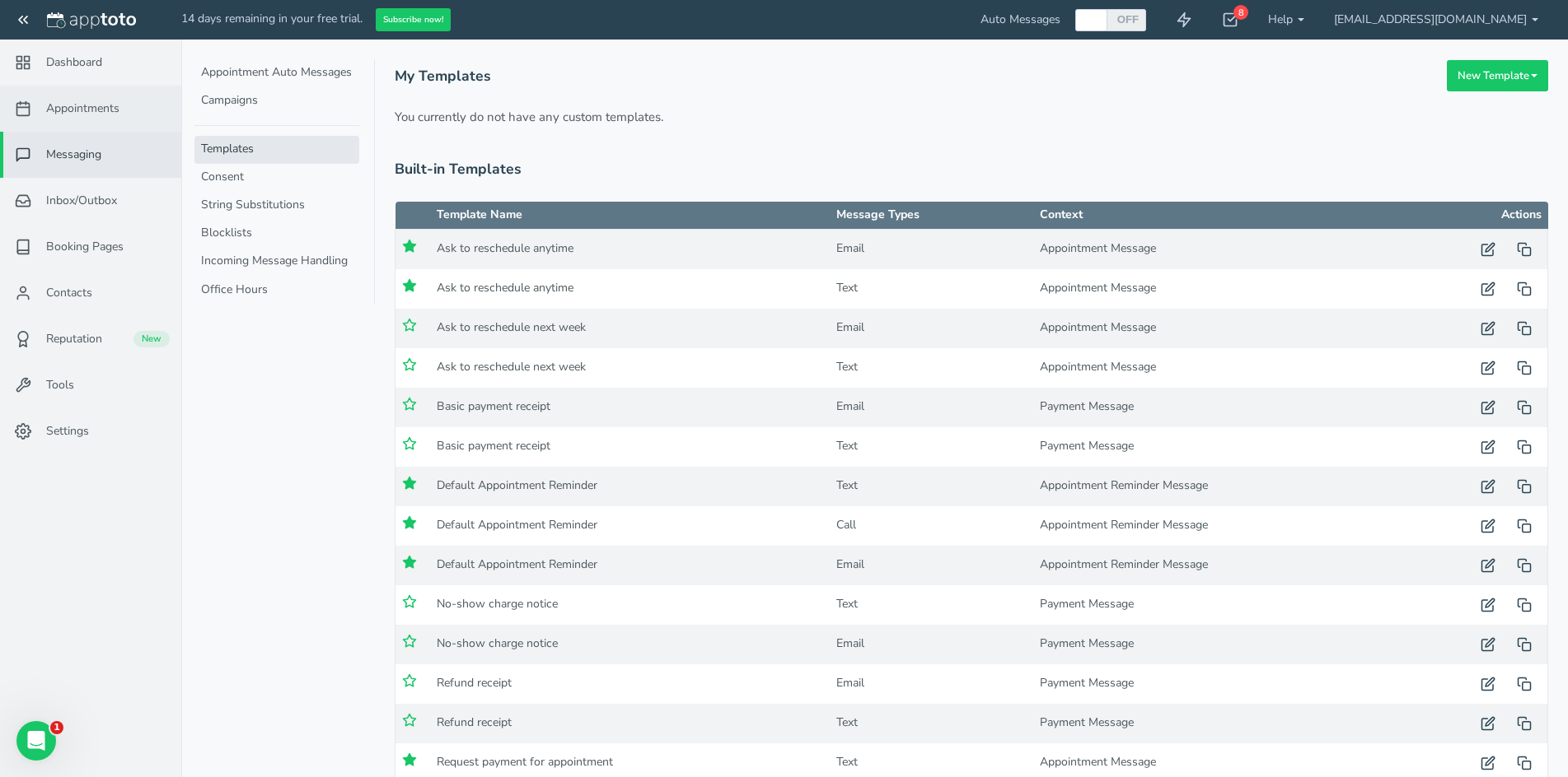
click at [86, 115] on span "Appointments" at bounding box center [83, 109] width 73 height 17
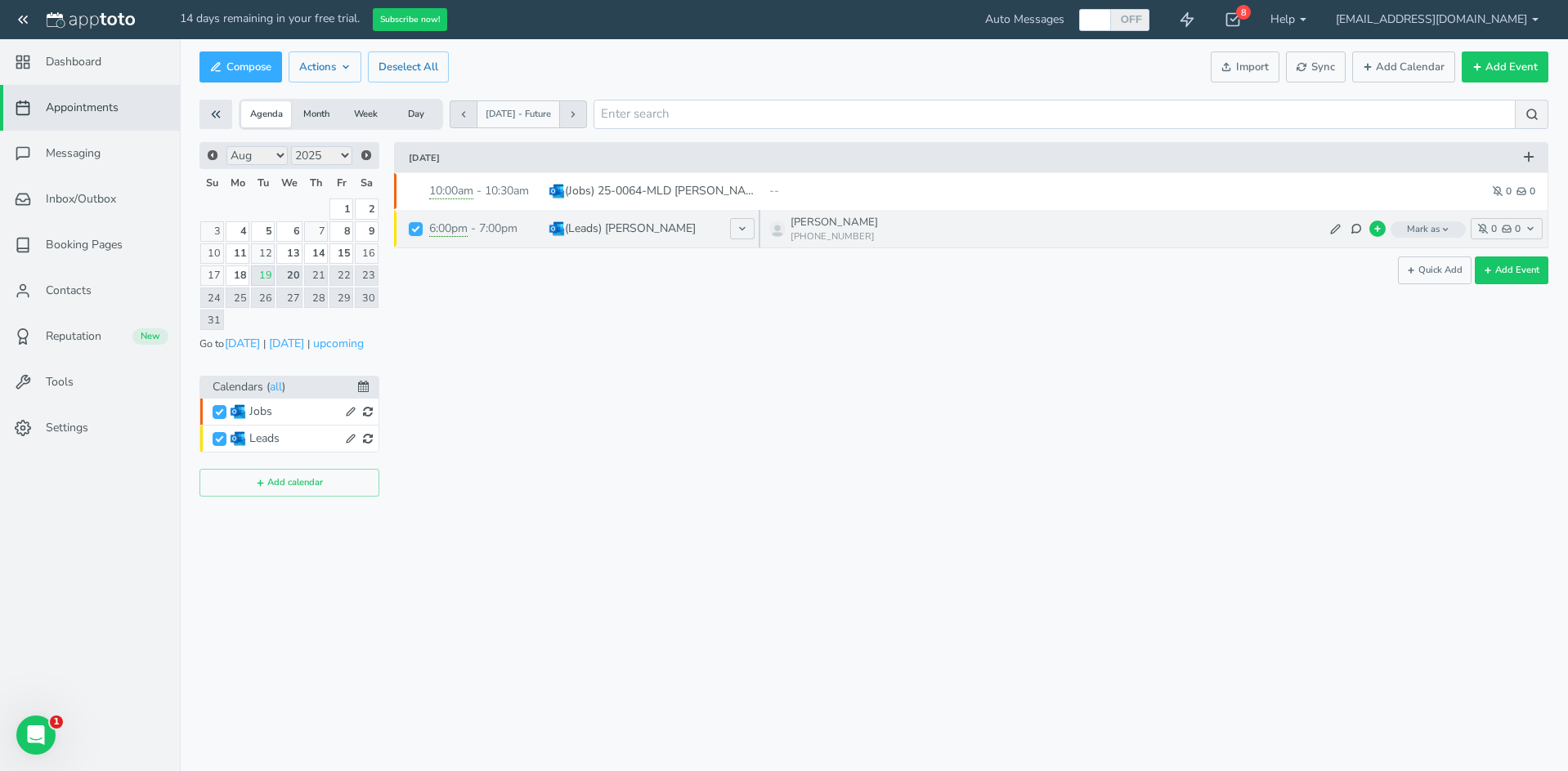
click at [411, 226] on input "checkbox" at bounding box center [415, 229] width 14 height 14
checkbox input "false"
click at [1356, 236] on button at bounding box center [1357, 229] width 17 height 17
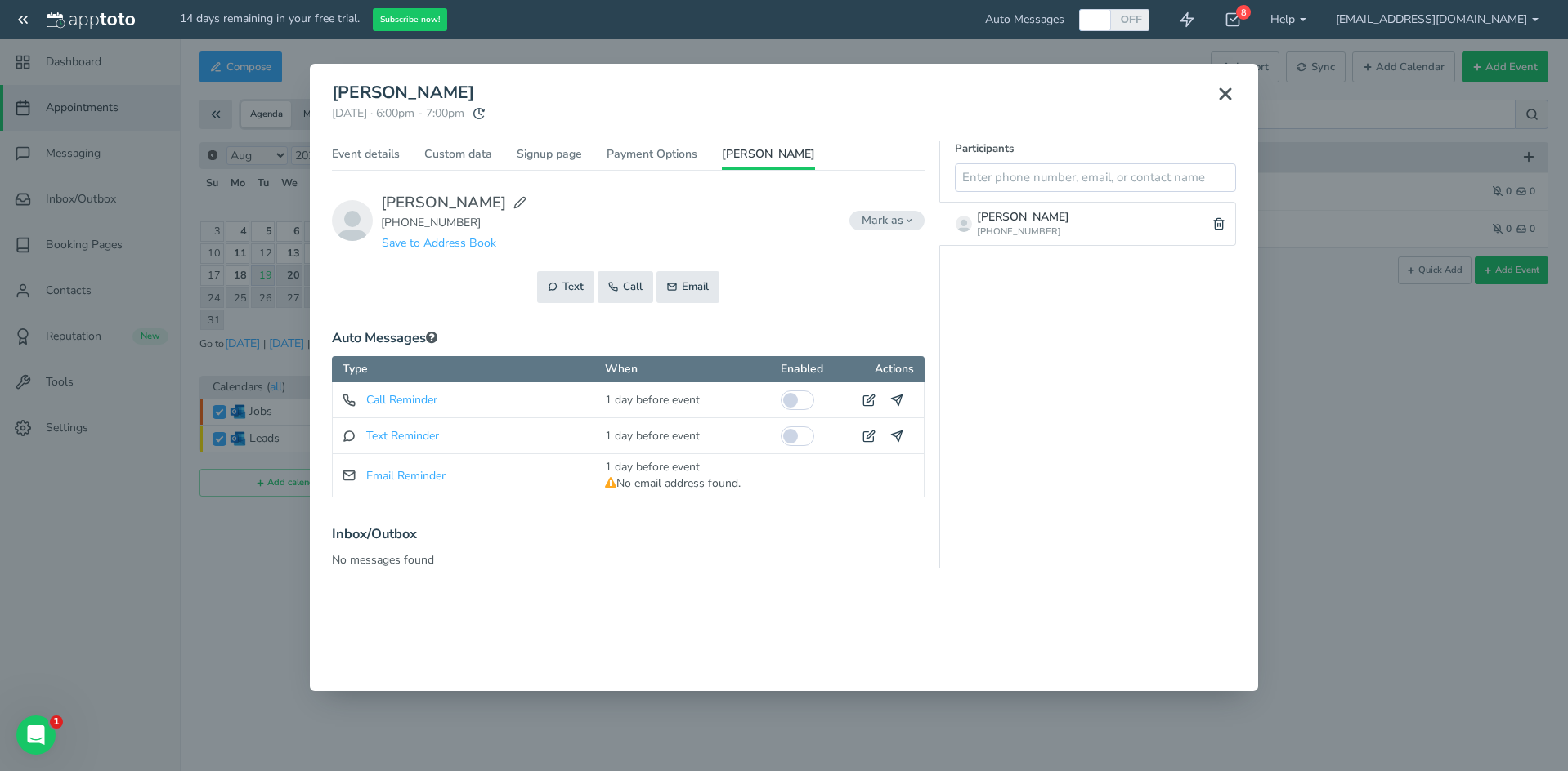
click at [1223, 104] on button at bounding box center [1226, 94] width 41 height 36
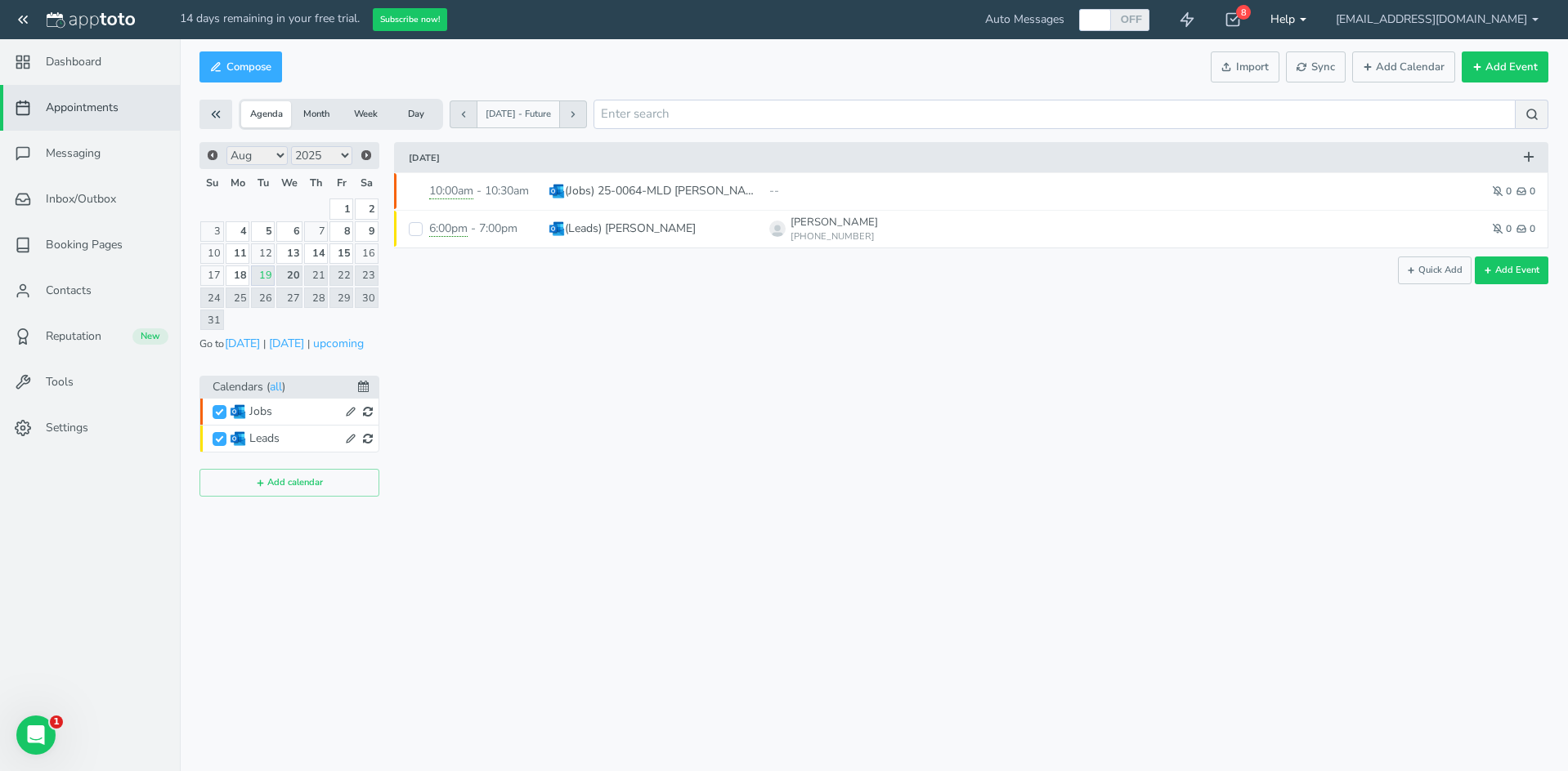
click at [1272, 13] on link "Help" at bounding box center [1288, 20] width 65 height 39
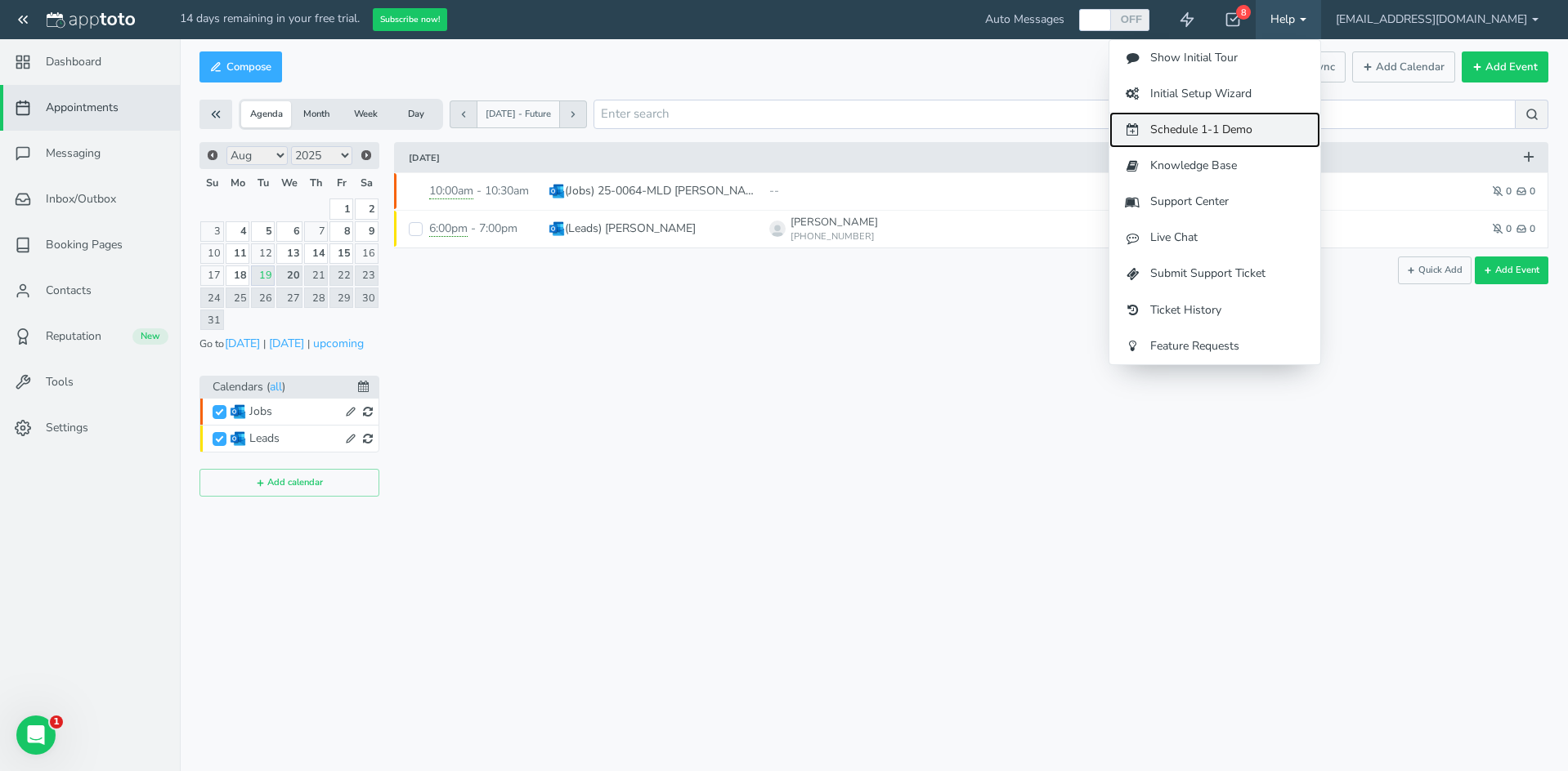
click at [1209, 126] on link "Schedule 1-1 Demo" at bounding box center [1214, 129] width 211 height 36
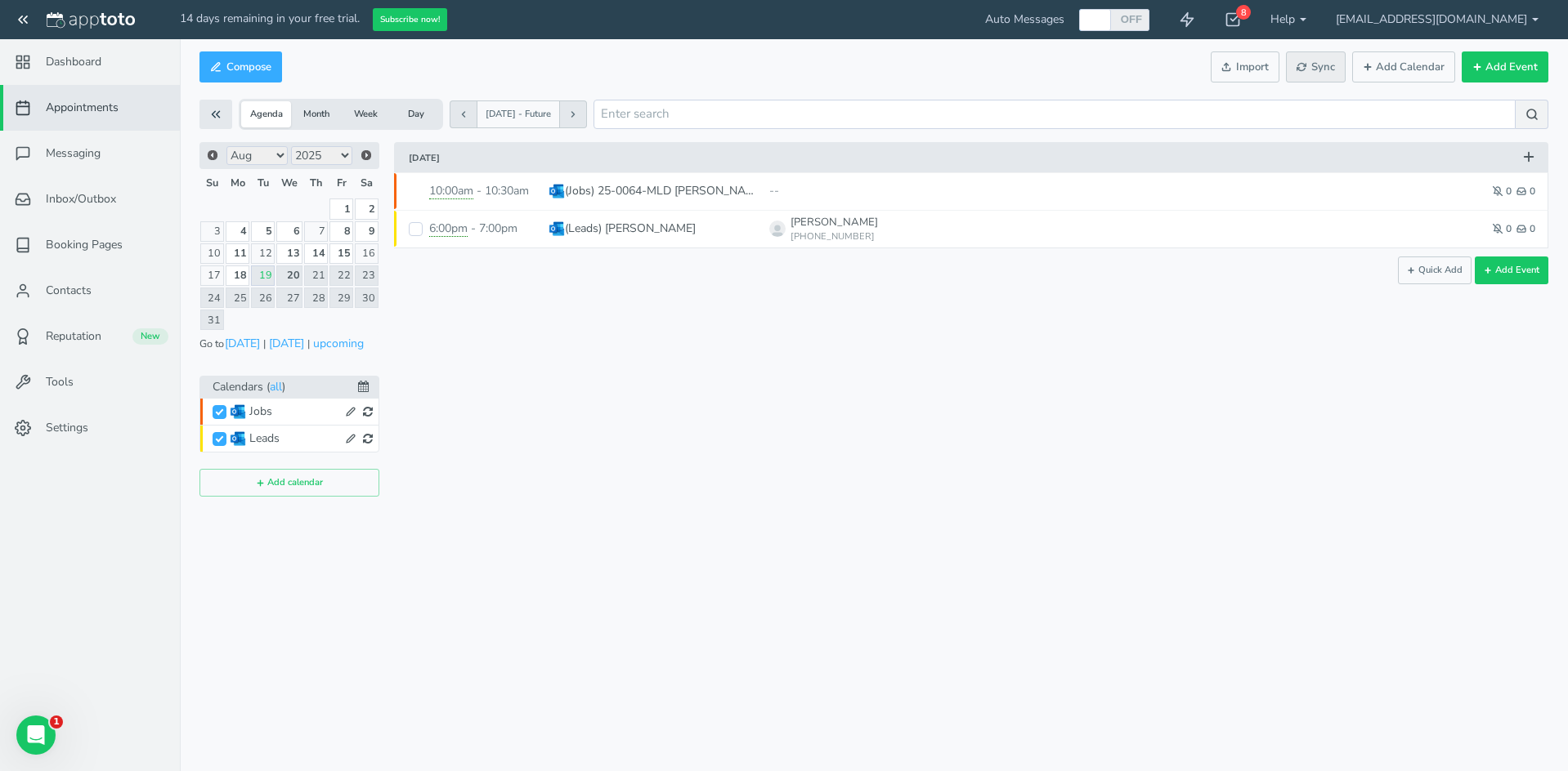
click at [1307, 65] on use at bounding box center [1302, 68] width 9 height 7
click at [1318, 63] on span "Sync" at bounding box center [1315, 67] width 38 height 16
click at [1320, 75] on button "Sync" at bounding box center [1316, 67] width 60 height 32
click at [1316, 62] on span "Sync" at bounding box center [1315, 67] width 38 height 16
click at [1311, 62] on span "Sync" at bounding box center [1315, 67] width 38 height 16
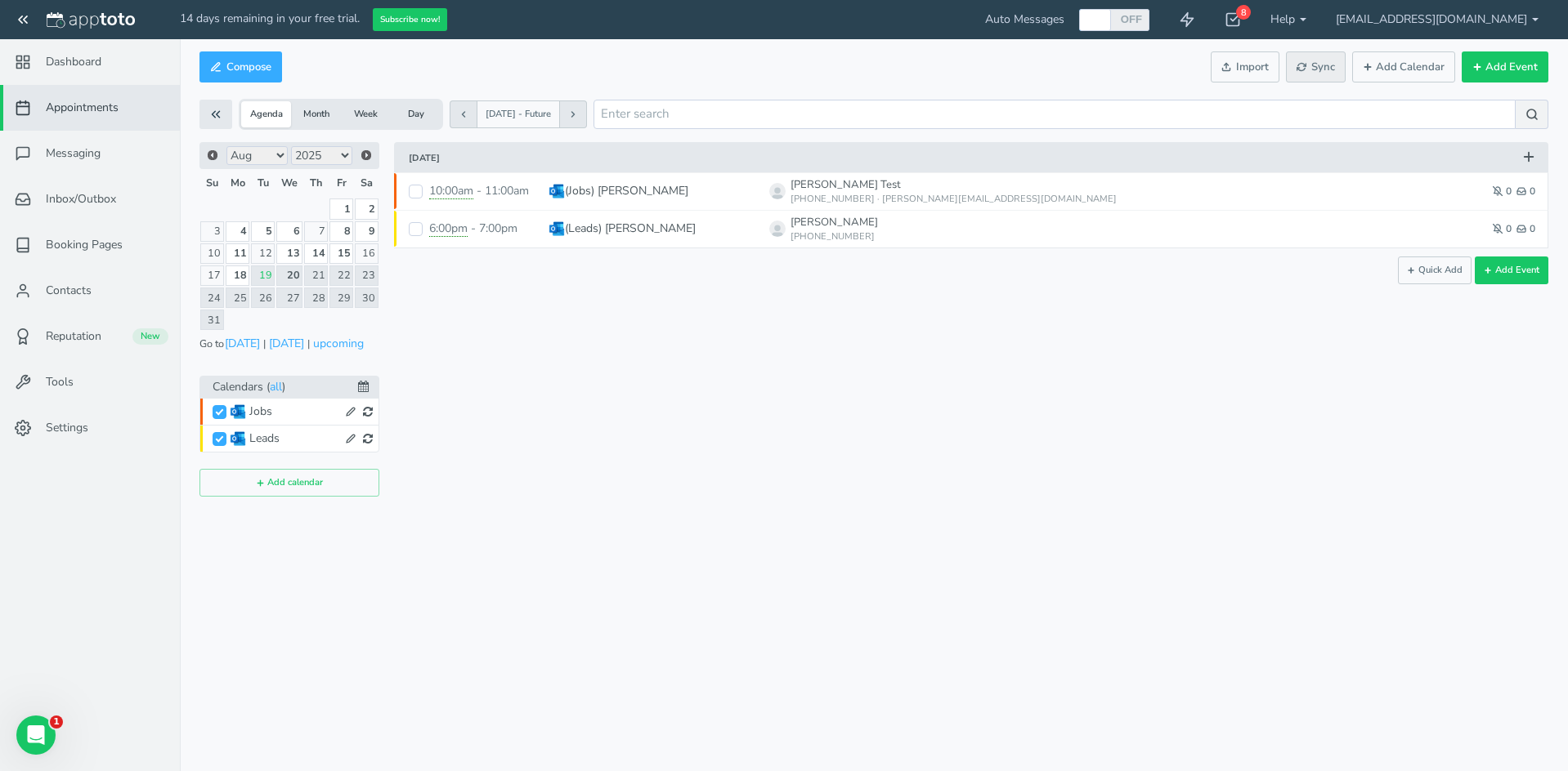
click at [1323, 71] on span "Sync" at bounding box center [1315, 67] width 38 height 16
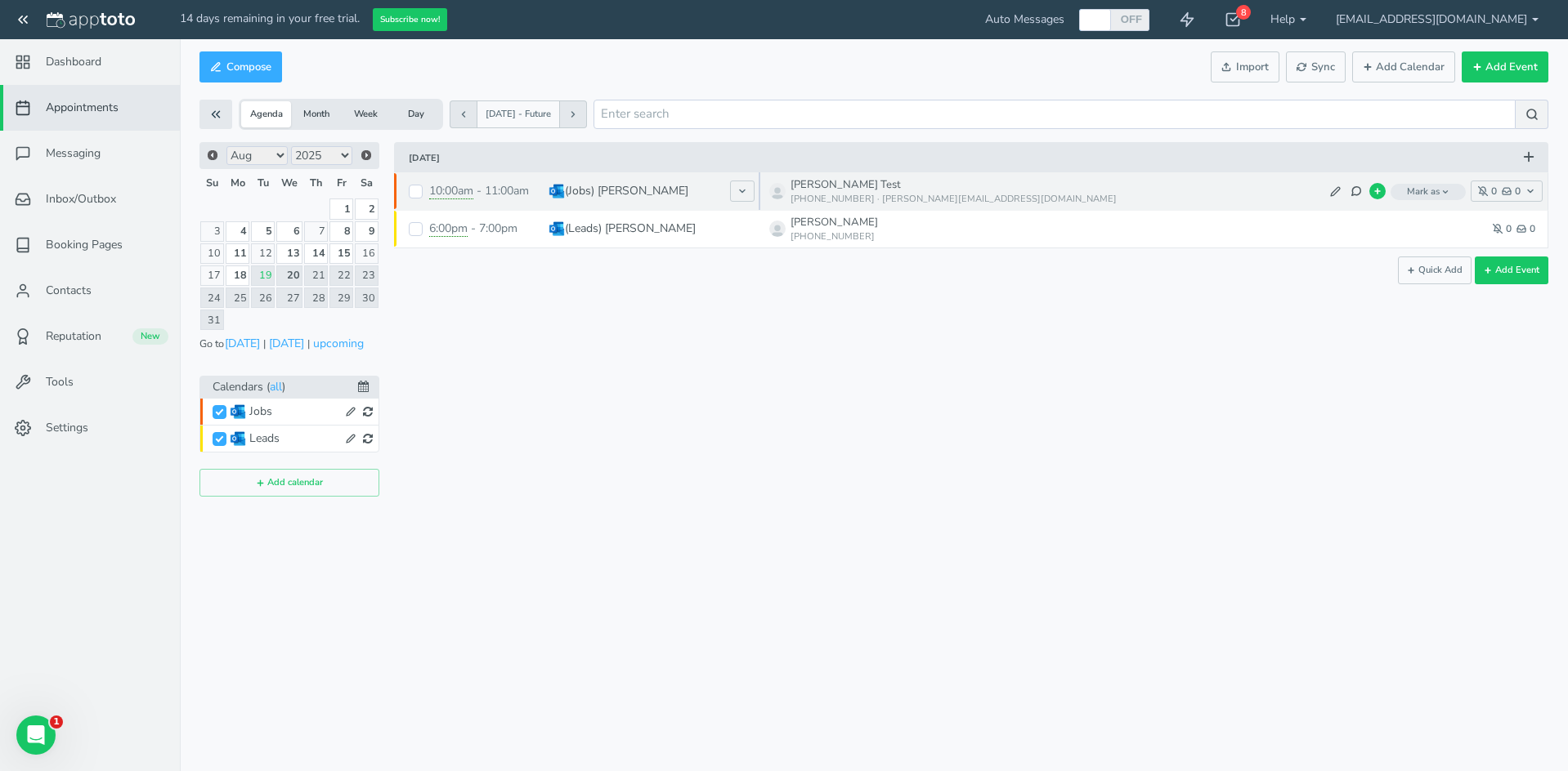
click at [777, 197] on use at bounding box center [777, 194] width 10 height 11
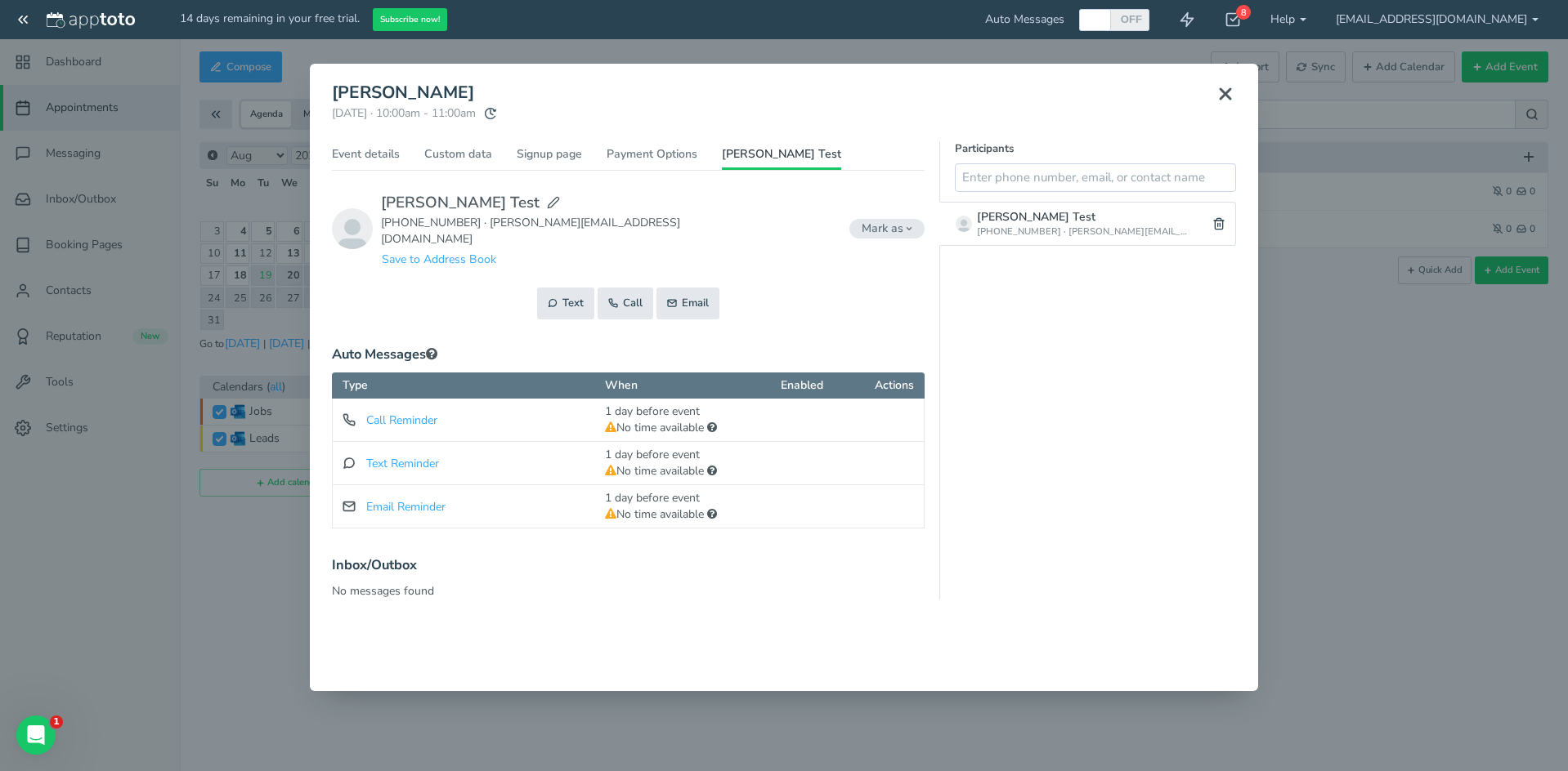
click at [547, 202] on icon at bounding box center [554, 203] width 13 height 13
type input "[PERSON_NAME] Test"
type input "[PHONE_NUMBER]"
type input "[PERSON_NAME][EMAIL_ADDRESS][DOMAIN_NAME]"
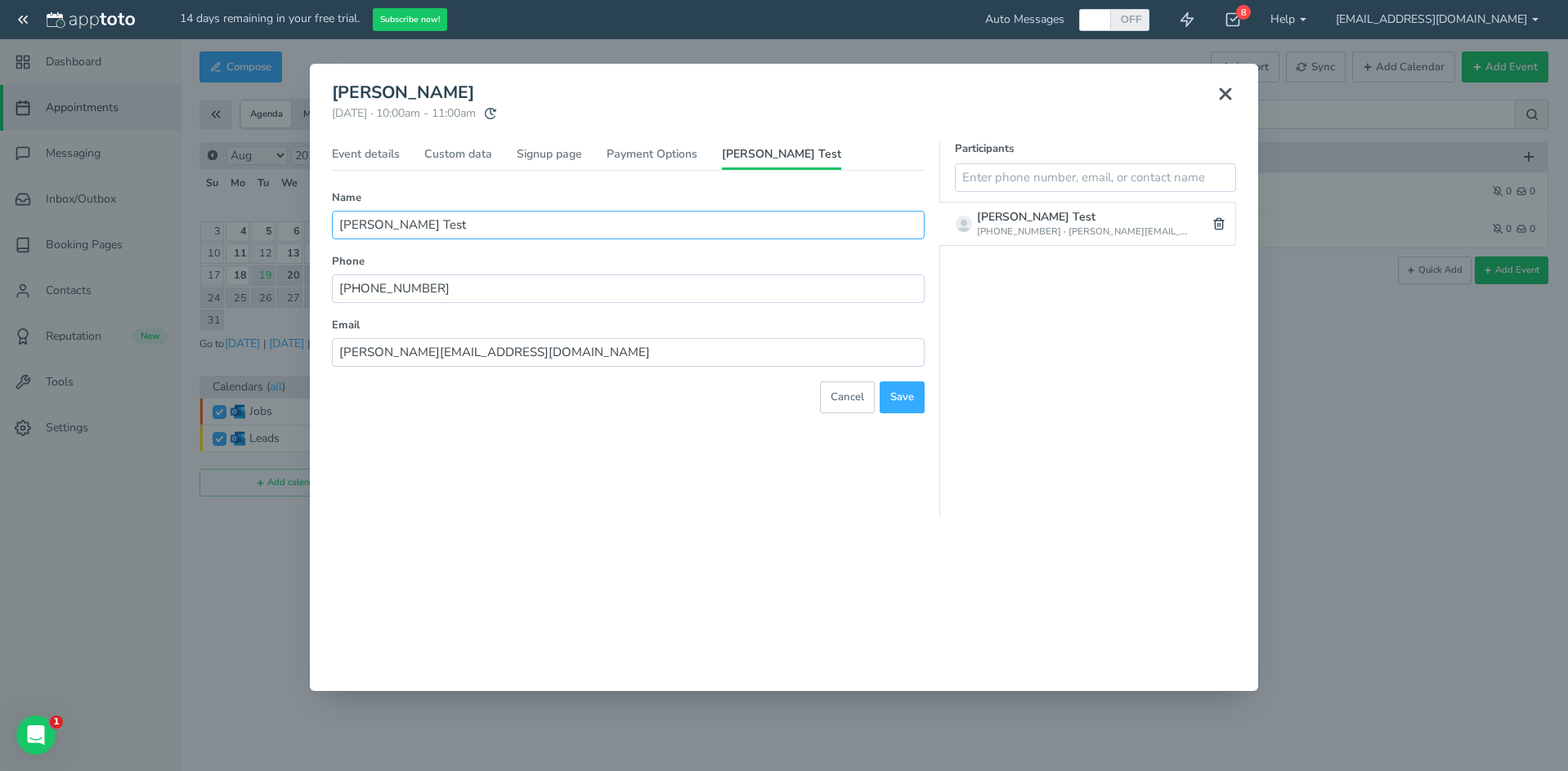
click at [409, 227] on input "[PERSON_NAME] Test" at bounding box center [628, 225] width 593 height 29
type input "[PERSON_NAME]"
click at [884, 414] on form "Name [PERSON_NAME] Phone [PHONE_NUMBER] Email [PERSON_NAME][EMAIL_ADDRESS][DOMA…" at bounding box center [628, 353] width 593 height 326
click at [885, 402] on button "Save" at bounding box center [902, 397] width 45 height 32
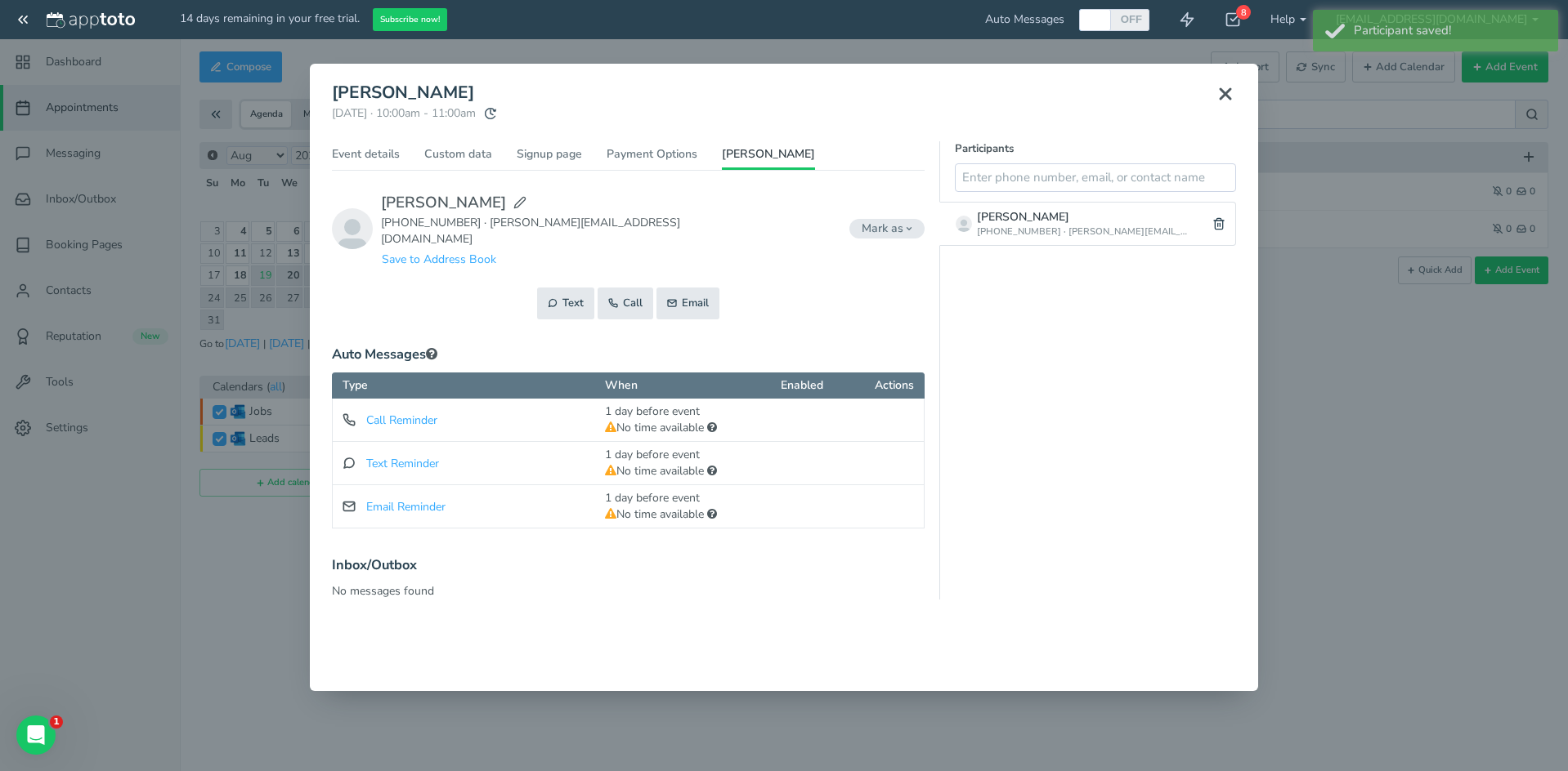
click at [1225, 98] on icon at bounding box center [1225, 93] width 20 height 20
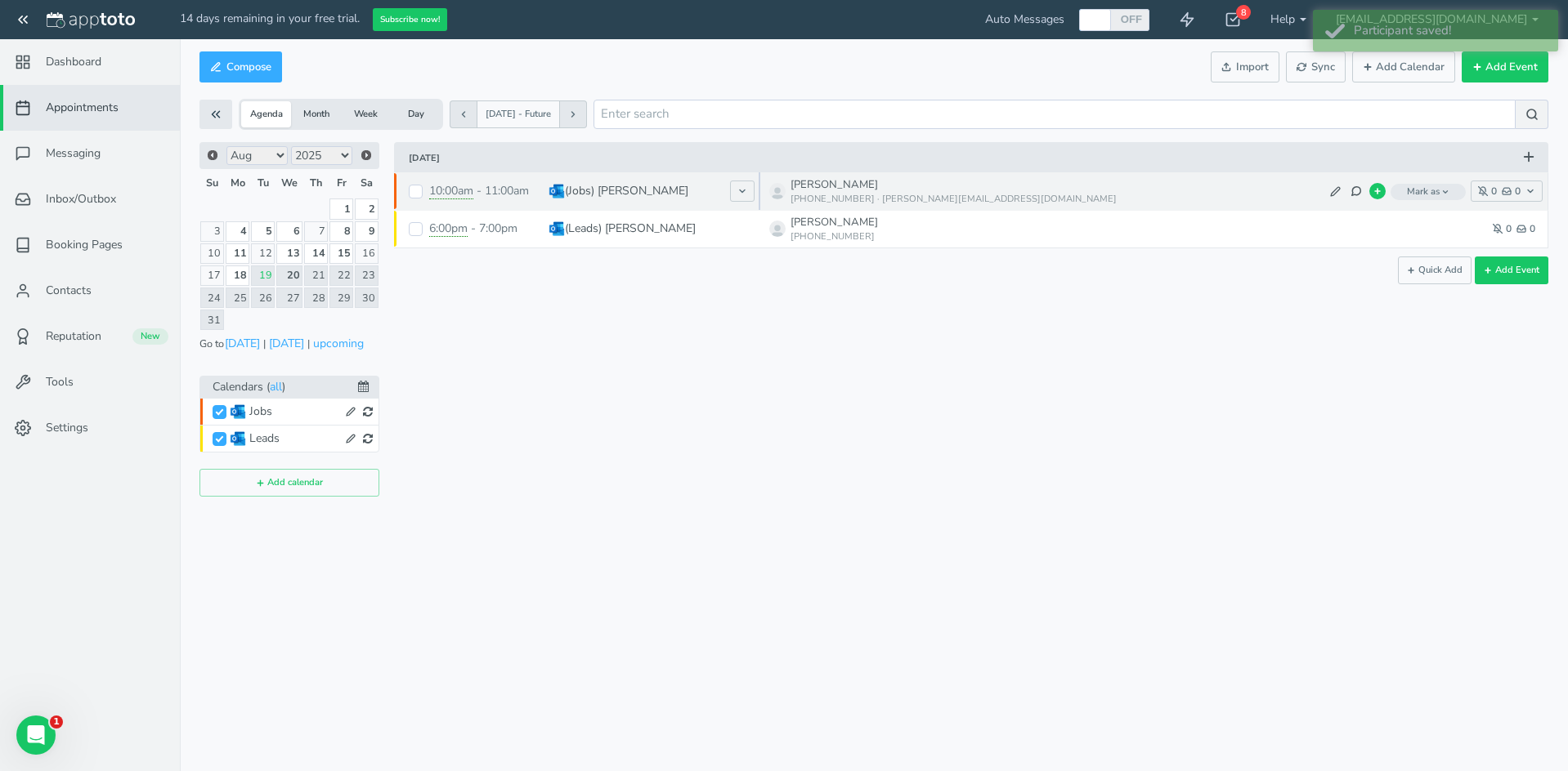
click at [782, 185] on feather-icon at bounding box center [778, 192] width 15 height 15
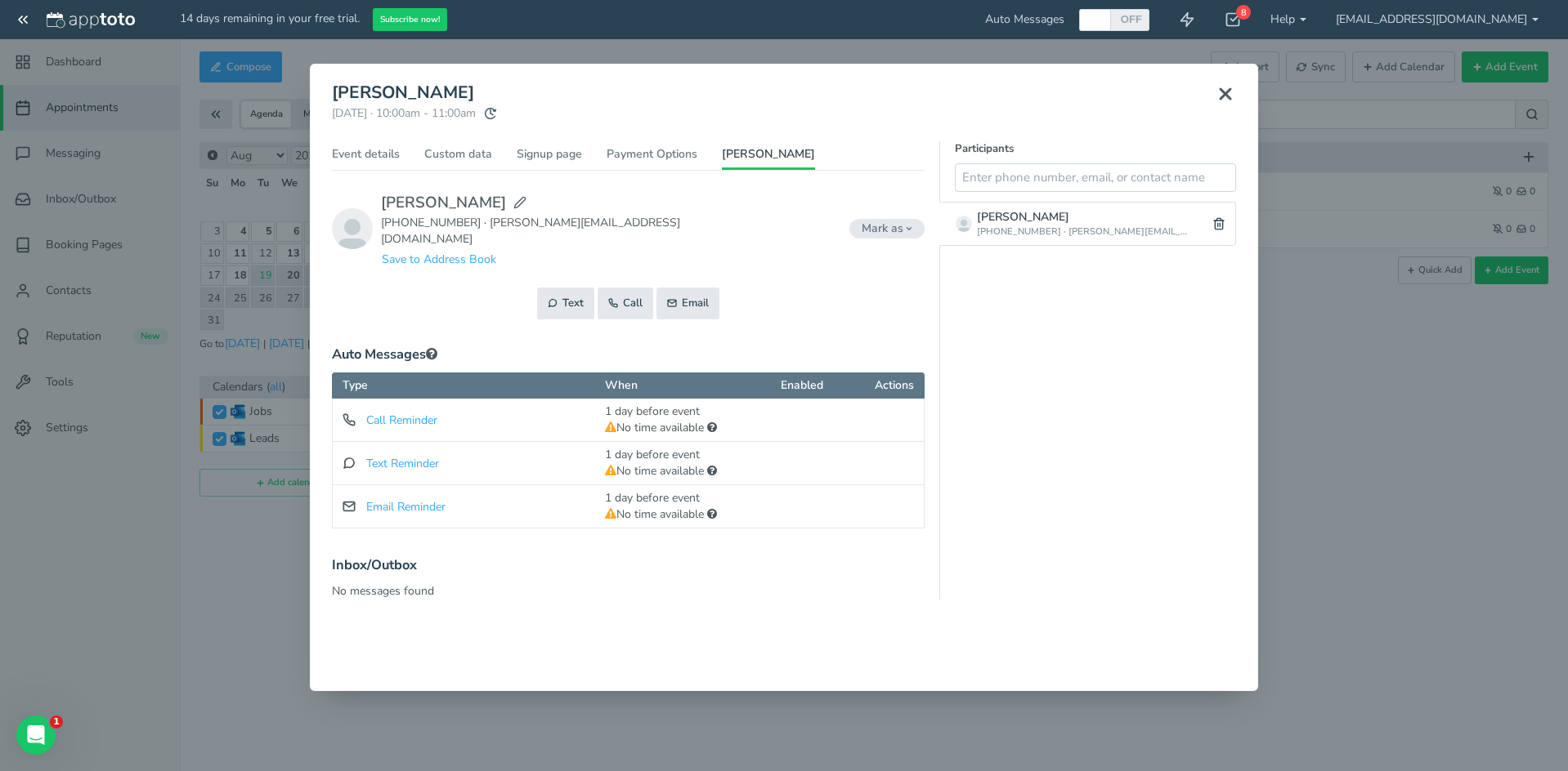
click at [1226, 96] on use at bounding box center [1226, 94] width 10 height 10
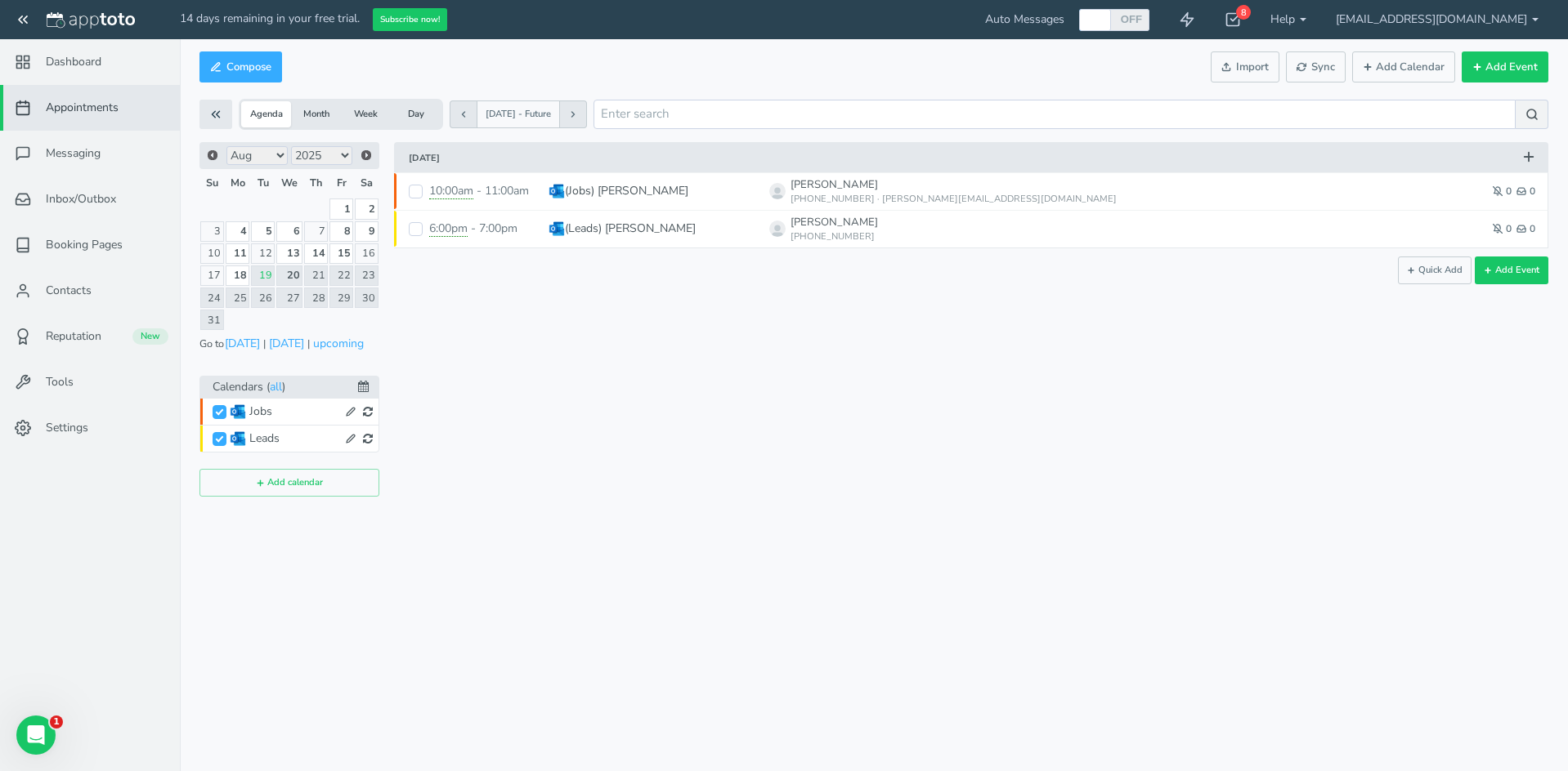
click at [631, 371] on div "× [PERSON_NAME] [DATE] · 10:00am - 11:00am Public reschedule link Event details…" at bounding box center [964, 319] width 1169 height 354
